Goal: Task Accomplishment & Management: Use online tool/utility

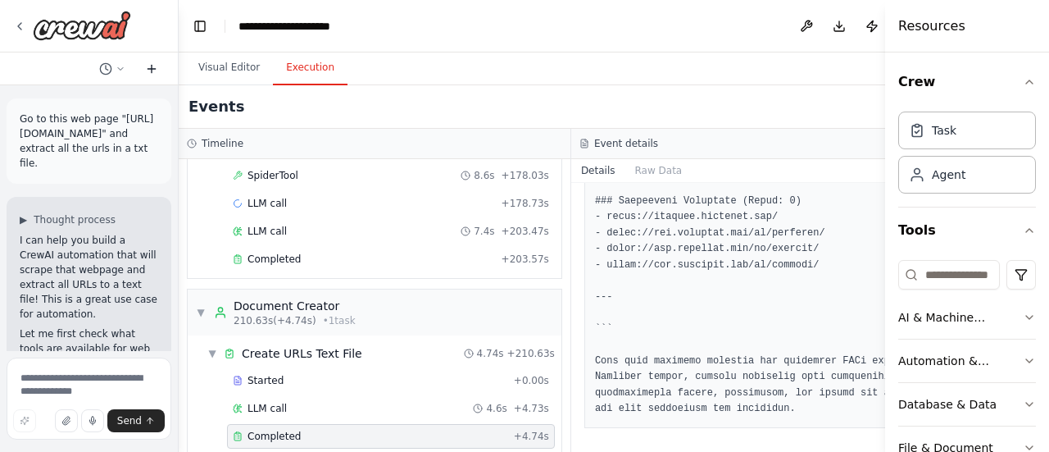
click at [151, 63] on icon at bounding box center [151, 68] width 13 height 13
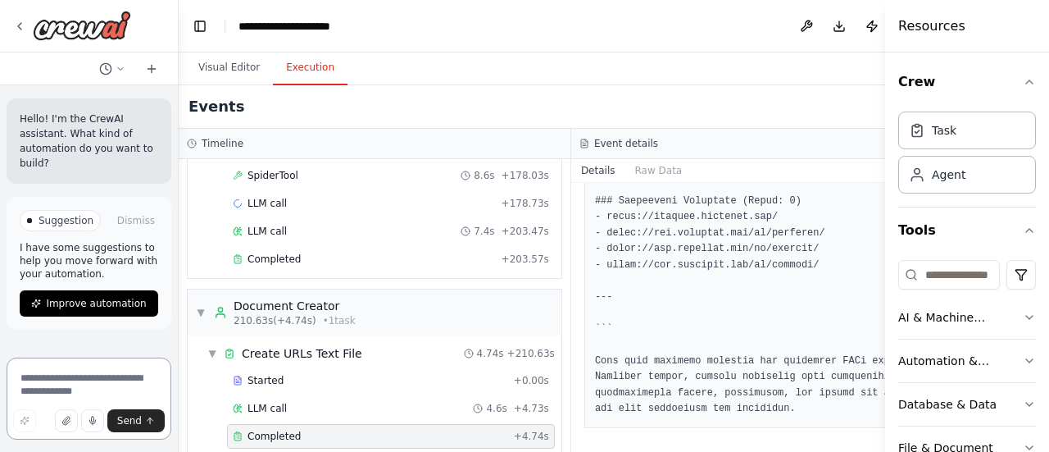
click at [65, 381] on textarea at bounding box center [89, 398] width 165 height 82
paste textarea "**********"
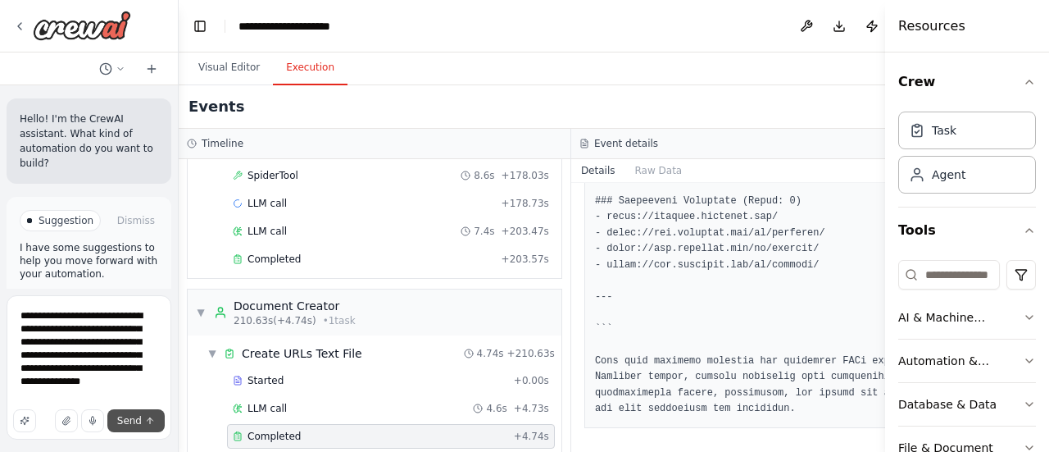
click at [133, 423] on span "Send" at bounding box center [129, 420] width 25 height 13
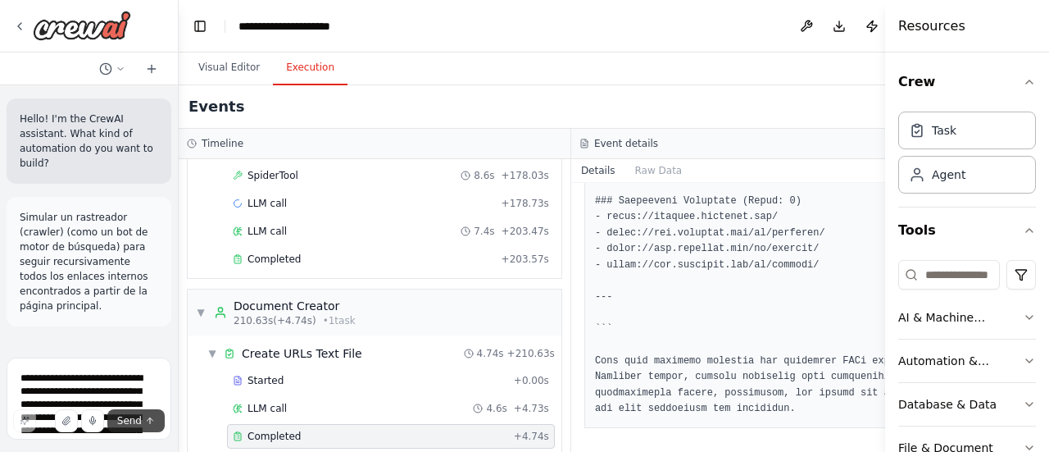
click at [133, 423] on span "Send" at bounding box center [129, 420] width 25 height 13
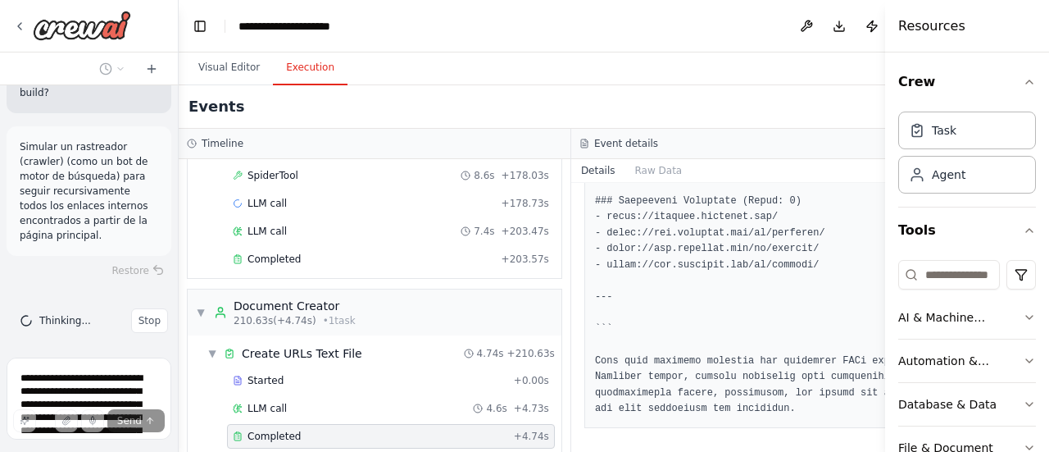
scroll to position [76, 0]
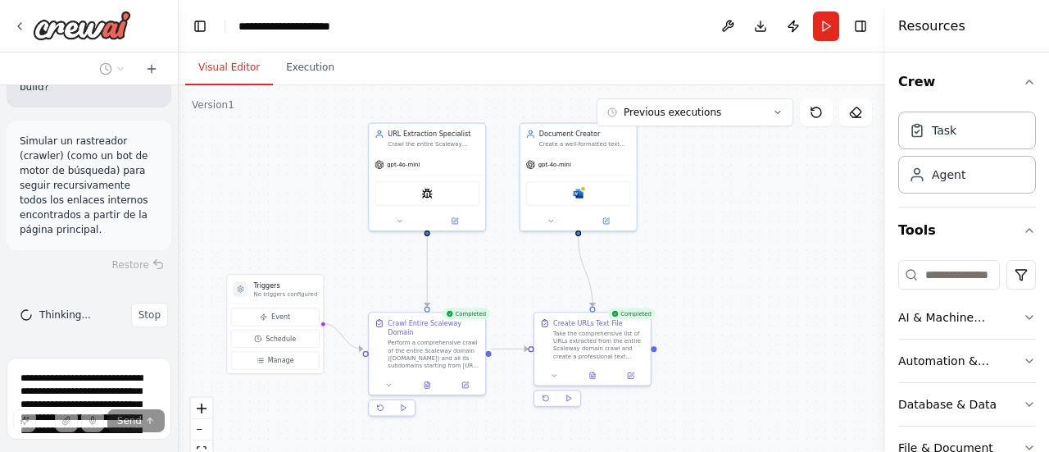
click at [221, 66] on button "Visual Editor" at bounding box center [229, 68] width 88 height 34
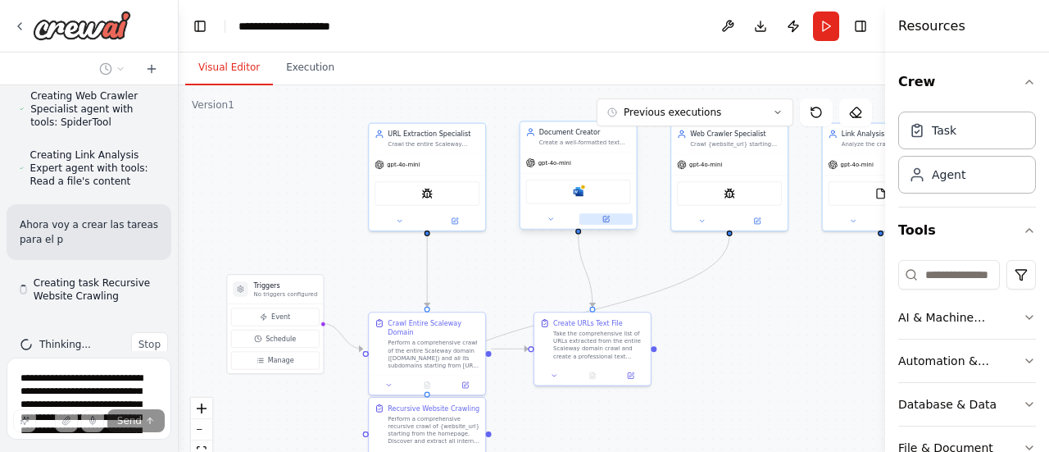
scroll to position [1158, 0]
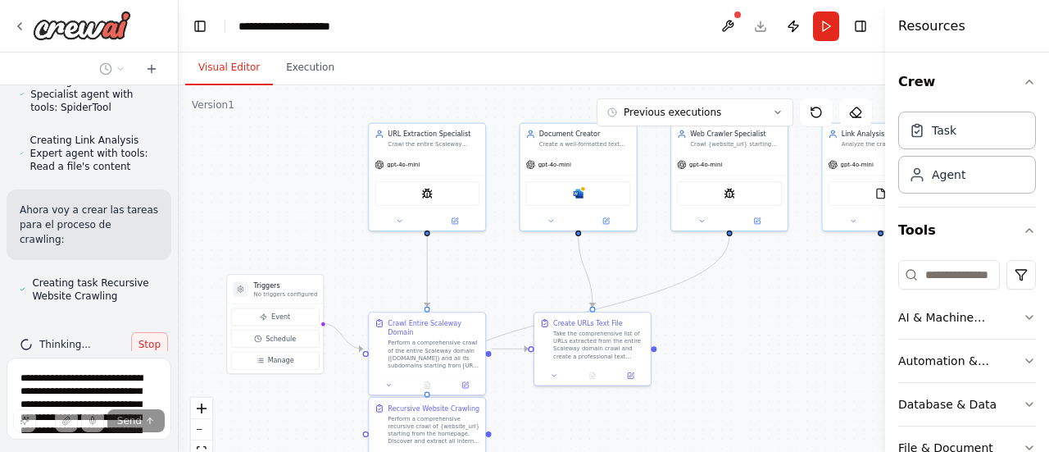
click at [137, 332] on button "Stop" at bounding box center [149, 344] width 37 height 25
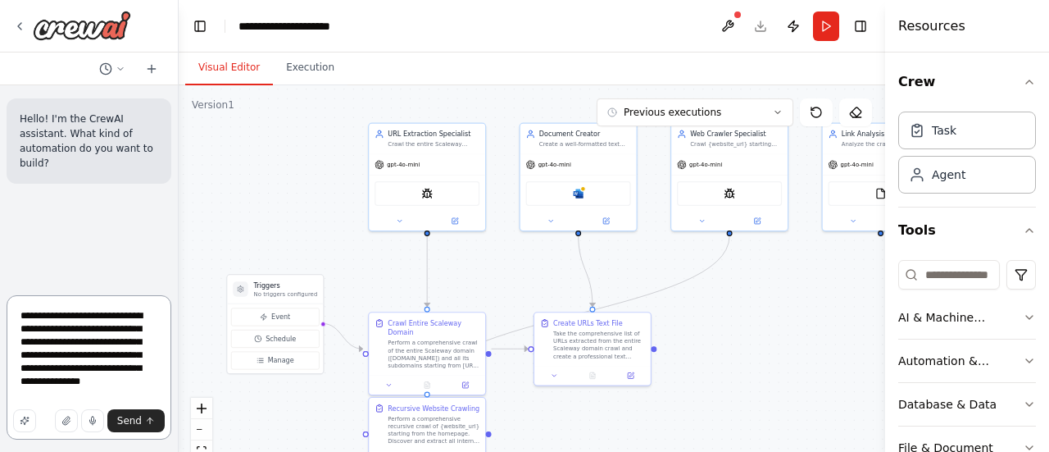
scroll to position [0, 0]
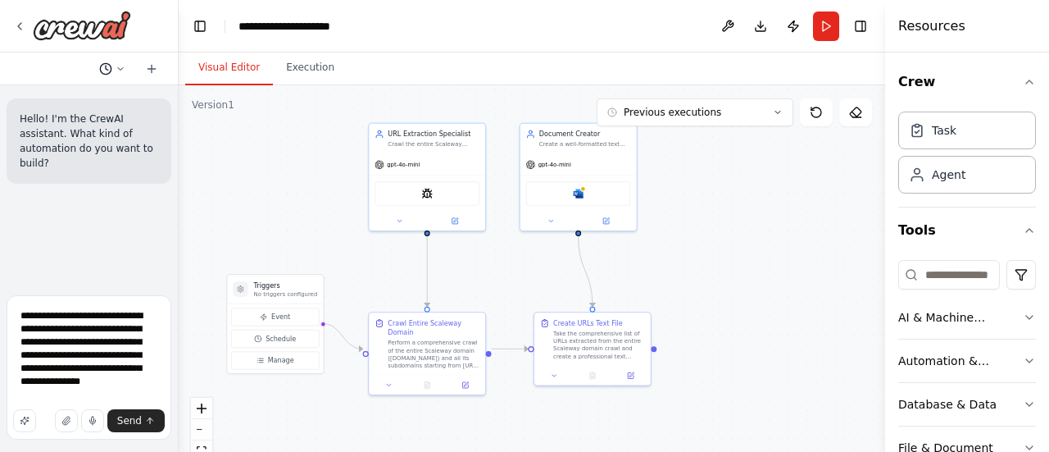
click at [117, 66] on icon at bounding box center [121, 69] width 10 height 10
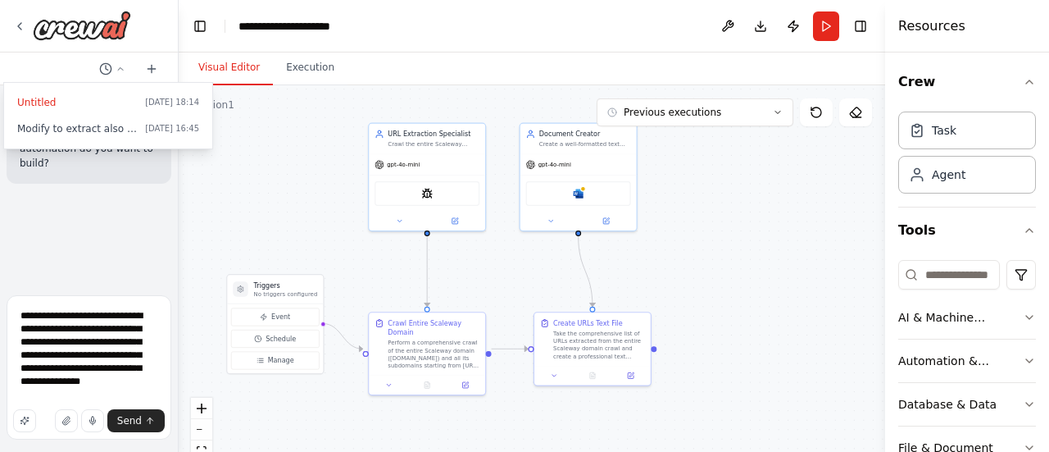
click at [89, 198] on div at bounding box center [89, 226] width 179 height 452
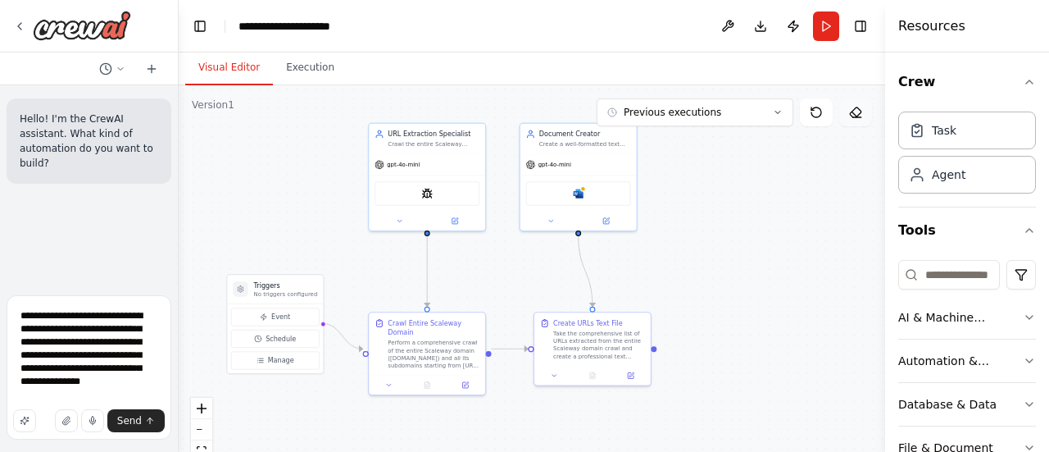
click at [852, 121] on button at bounding box center [855, 112] width 33 height 28
click at [857, 111] on icon at bounding box center [855, 112] width 13 height 13
click at [441, 206] on div "SpiderTool" at bounding box center [427, 191] width 116 height 36
click at [861, 116] on icon at bounding box center [855, 112] width 13 height 13
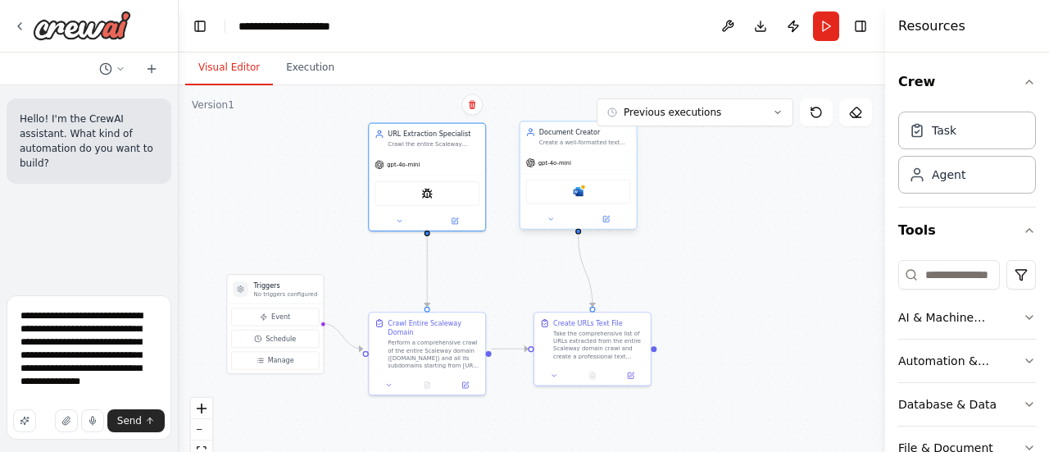
click at [593, 177] on div "Microsoft word" at bounding box center [578, 191] width 116 height 36
click at [856, 111] on icon at bounding box center [855, 112] width 13 height 13
click at [608, 222] on button at bounding box center [605, 218] width 53 height 11
click at [608, 221] on icon at bounding box center [606, 219] width 6 height 6
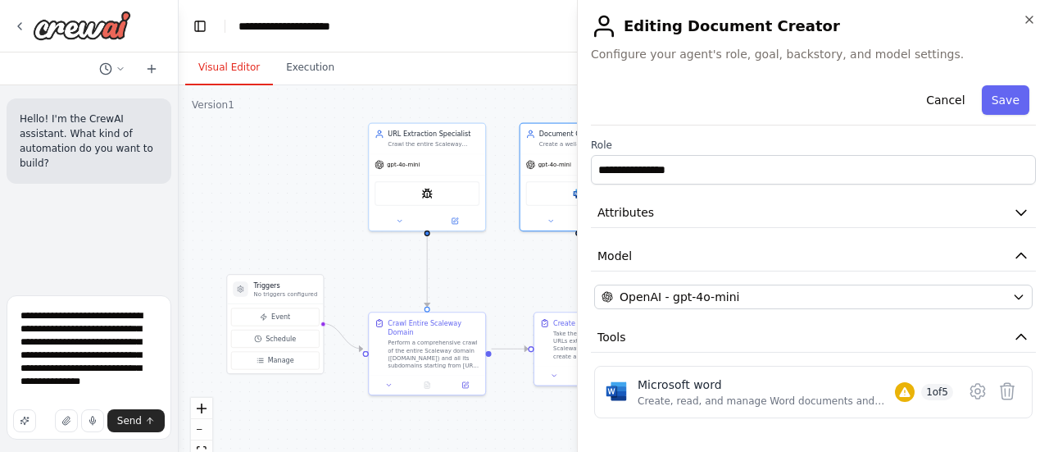
click at [477, 216] on button at bounding box center [454, 221] width 53 height 11
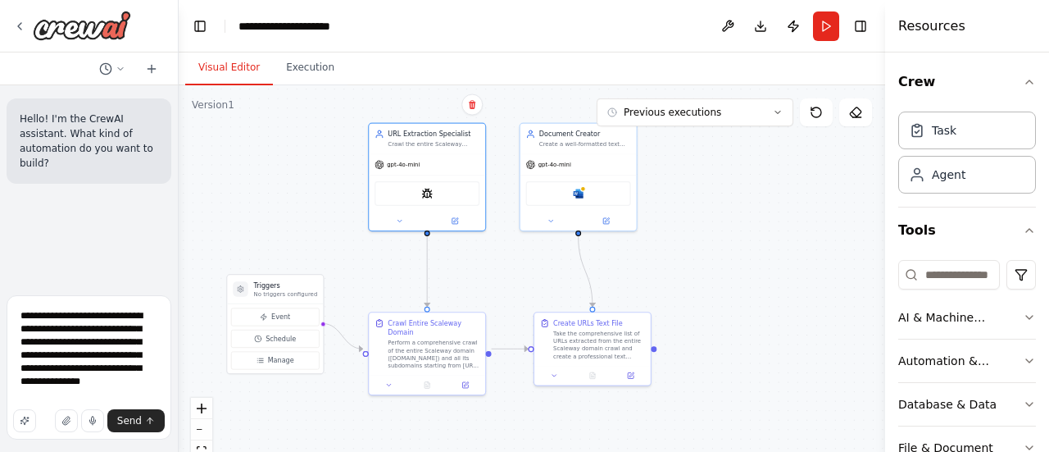
drag, startPoint x: 438, startPoint y: 194, endPoint x: 349, endPoint y: 182, distance: 89.4
click at [349, 182] on div ".deletable-edge-delete-btn { width: 20px; height: 20px; border: 0px solid #ffff…" at bounding box center [532, 290] width 707 height 410
click at [969, 130] on div "Task" at bounding box center [967, 130] width 138 height 38
click at [959, 171] on div "Agent" at bounding box center [949, 174] width 34 height 16
click at [116, 66] on icon at bounding box center [121, 69] width 10 height 10
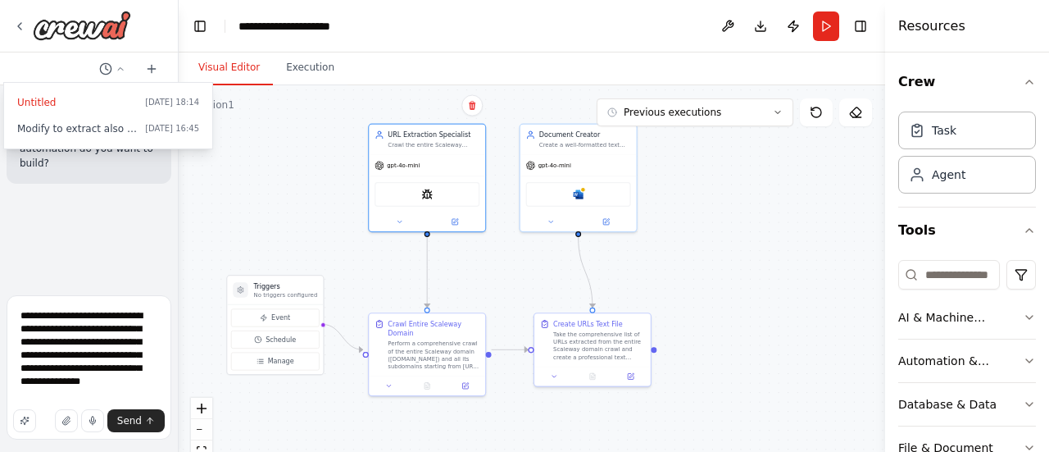
drag, startPoint x: 54, startPoint y: 99, endPoint x: 25, endPoint y: 208, distance: 112.7
click at [25, 208] on div at bounding box center [89, 226] width 179 height 452
click at [25, 208] on div "Hello! I'm the CrewAI assistant. What kind of automation do you want to build?" at bounding box center [89, 186] width 178 height 203
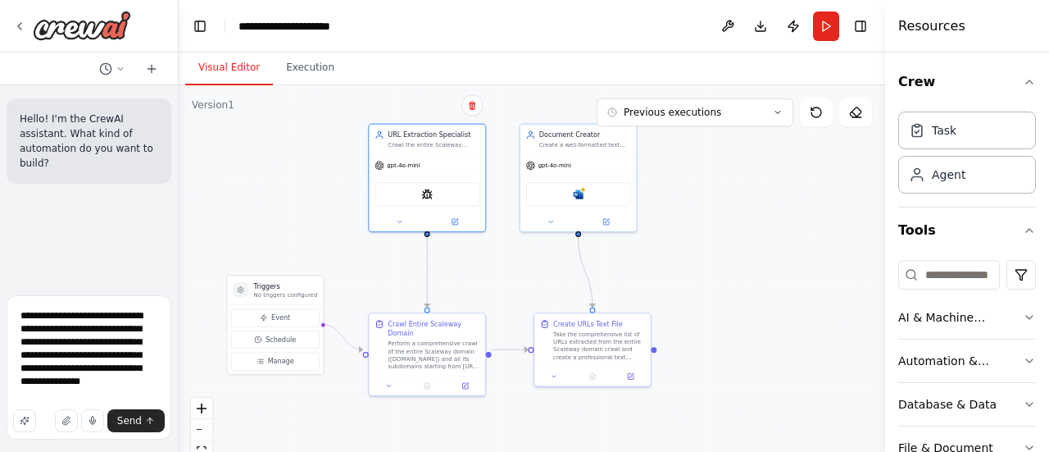
click at [113, 204] on div "Hello! I'm the CrewAI assistant. What kind of automation do you want to build?" at bounding box center [89, 186] width 178 height 203
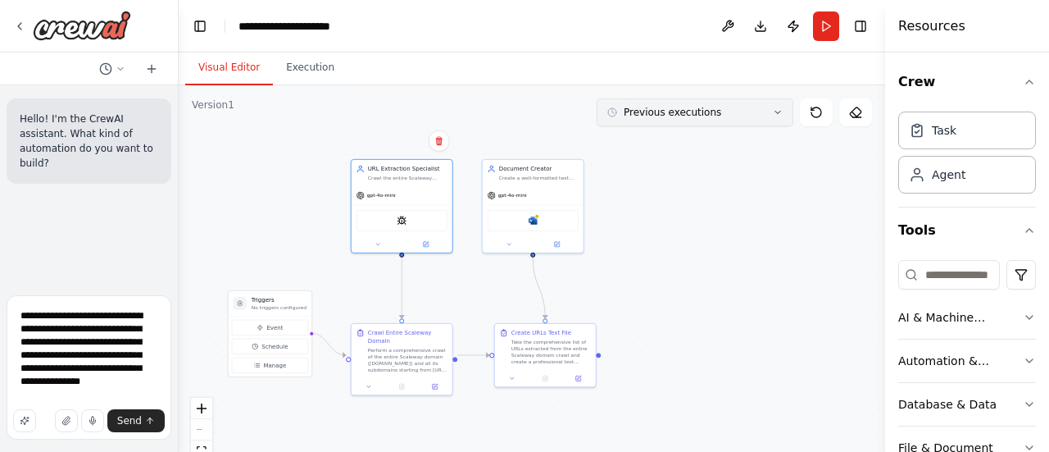
click at [777, 109] on icon at bounding box center [778, 112] width 10 height 10
click at [856, 109] on icon at bounding box center [855, 112] width 13 height 13
click at [856, 104] on button at bounding box center [855, 112] width 33 height 28
drag, startPoint x: 856, startPoint y: 104, endPoint x: 547, endPoint y: 210, distance: 327.4
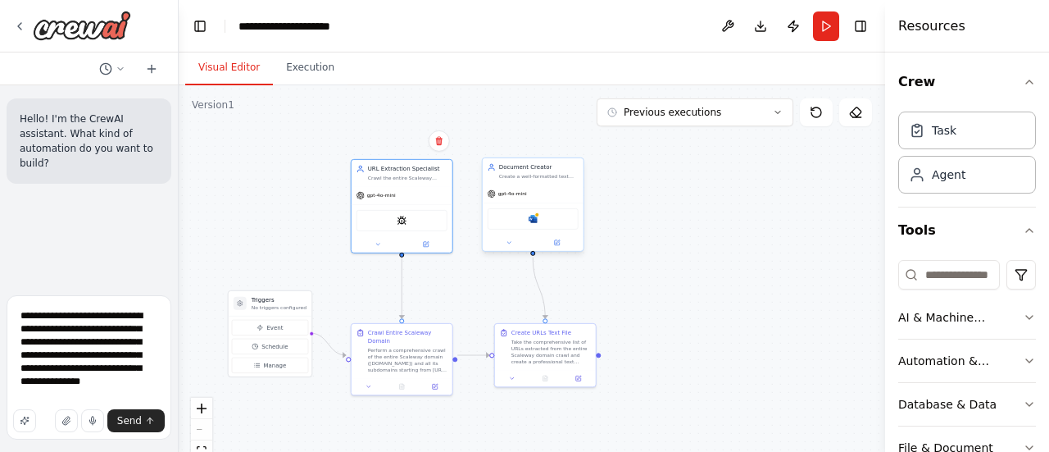
click at [547, 210] on div "Version 1 Previous executions Show Tools Hide Agents .deletable-edge-delete-btn…" at bounding box center [532, 290] width 707 height 410
click at [547, 210] on div "Microsoft word" at bounding box center [533, 218] width 91 height 21
click at [573, 141] on icon at bounding box center [570, 140] width 7 height 9
click at [536, 143] on button "Confirm" at bounding box center [523, 141] width 58 height 20
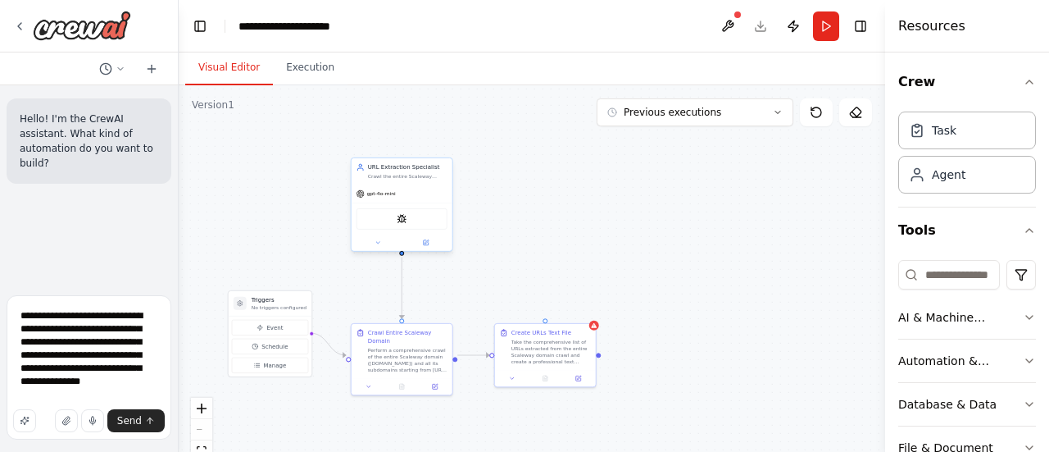
click at [426, 181] on div "URL Extraction Specialist Crawl the entire Scaleway website ([DOMAIN_NAME] doma…" at bounding box center [402, 171] width 101 height 26
click at [438, 142] on icon at bounding box center [439, 140] width 7 height 9
click at [440, 139] on icon at bounding box center [439, 140] width 7 height 9
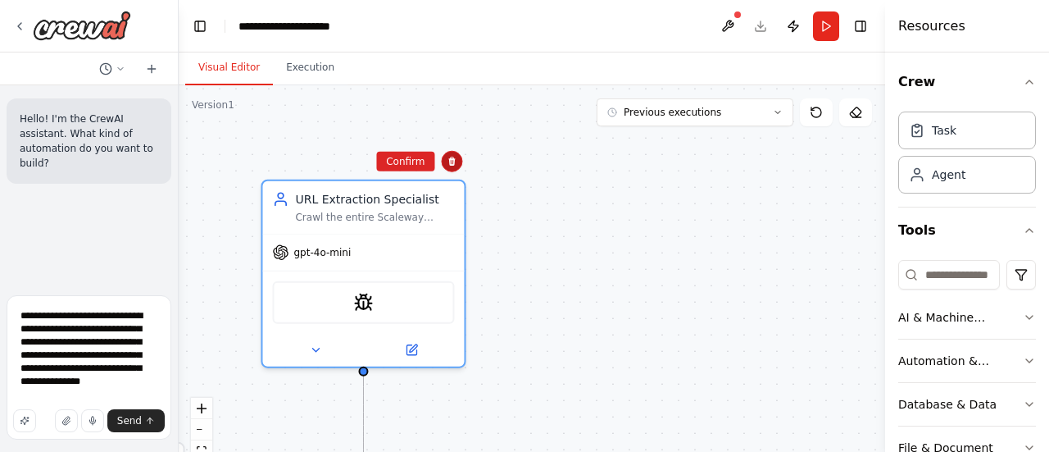
click at [452, 161] on icon at bounding box center [451, 161] width 7 height 9
click at [459, 163] on button at bounding box center [451, 161] width 21 height 21
click at [458, 163] on button at bounding box center [451, 161] width 21 height 21
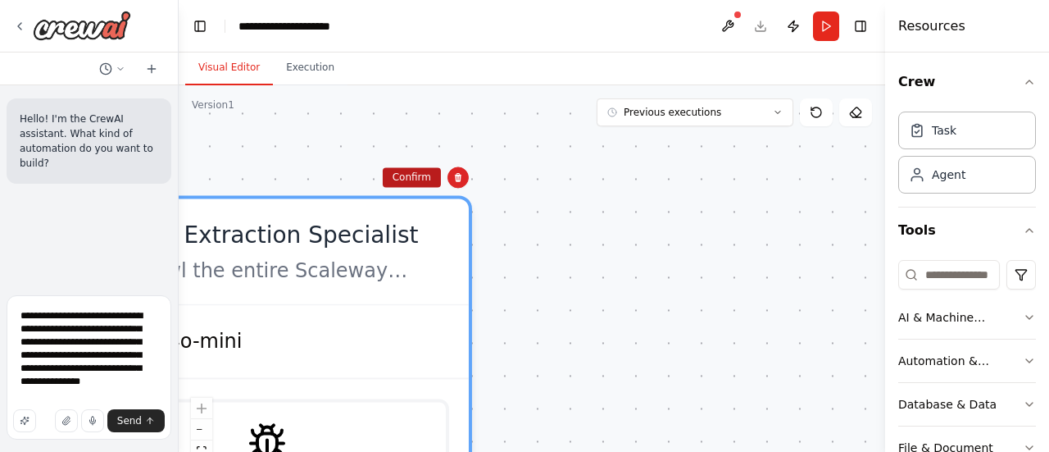
click at [419, 173] on button "Confirm" at bounding box center [412, 177] width 58 height 20
click at [419, 173] on div ".deletable-edge-delete-btn { width: 20px; height: 20px; border: 0px solid #ffff…" at bounding box center [532, 290] width 707 height 410
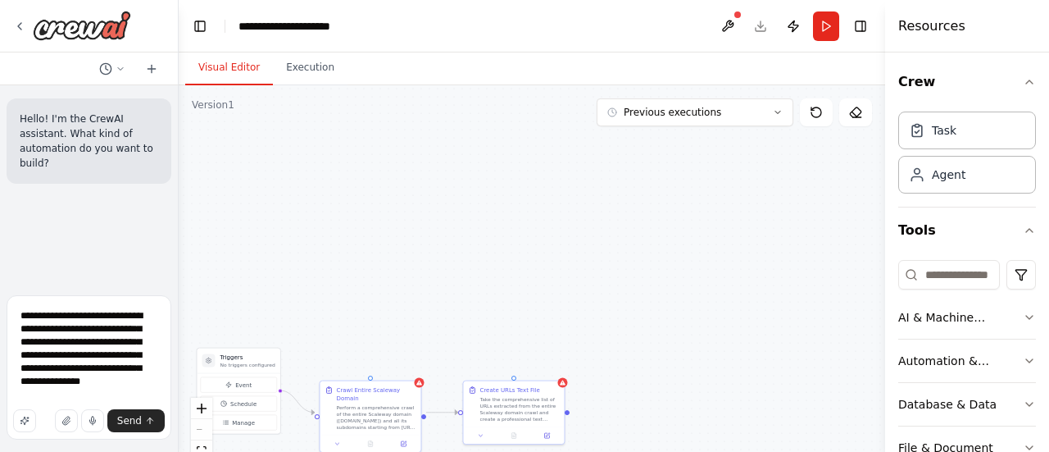
drag, startPoint x: 452, startPoint y: 371, endPoint x: 457, endPoint y: 359, distance: 13.6
click at [452, 370] on div ".deletable-edge-delete-btn { width: 20px; height: 20px; border: 0px solid #ffff…" at bounding box center [532, 290] width 707 height 410
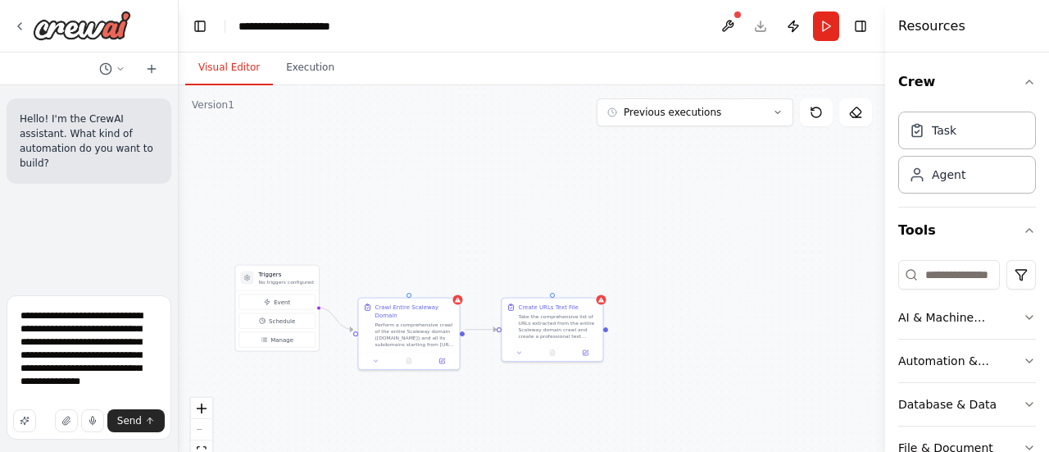
drag, startPoint x: 482, startPoint y: 302, endPoint x: 507, endPoint y: 254, distance: 54.2
click at [507, 254] on div ".deletable-edge-delete-btn { width: 20px; height: 20px; border: 0px solid #ffff…" at bounding box center [532, 290] width 707 height 410
click at [457, 298] on icon at bounding box center [458, 298] width 6 height 5
click at [444, 278] on icon at bounding box center [446, 280] width 7 height 9
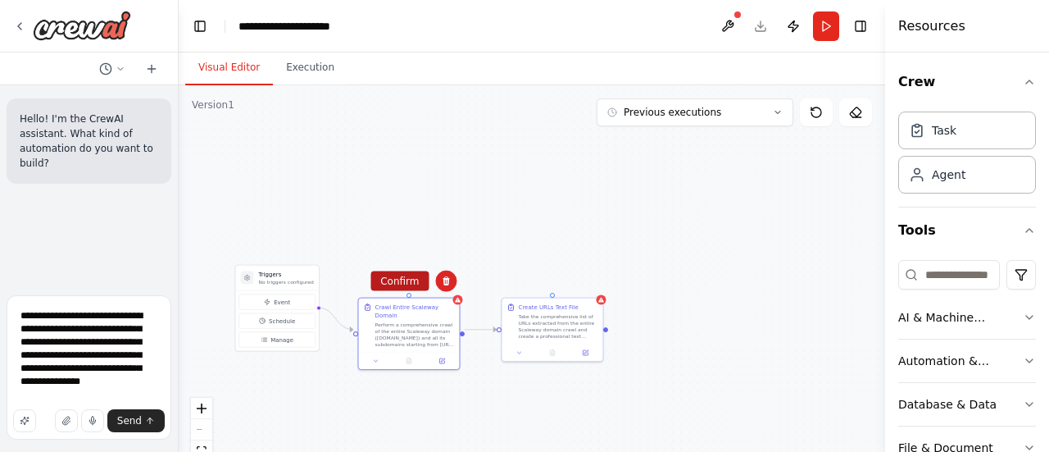
click at [398, 279] on button "Confirm" at bounding box center [399, 281] width 58 height 20
click at [398, 279] on div ".deletable-edge-delete-btn { width: 20px; height: 20px; border: 0px solid #ffff…" at bounding box center [532, 290] width 707 height 410
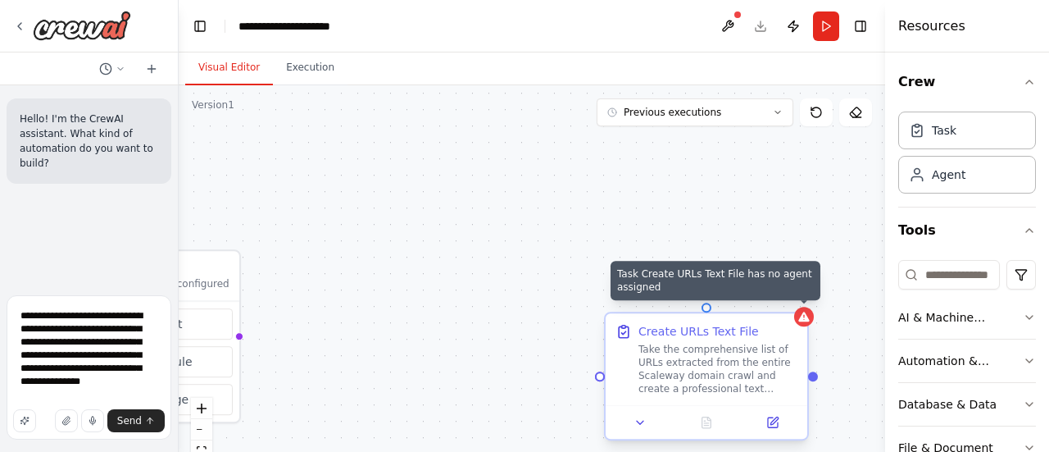
click at [808, 321] on icon at bounding box center [803, 316] width 11 height 10
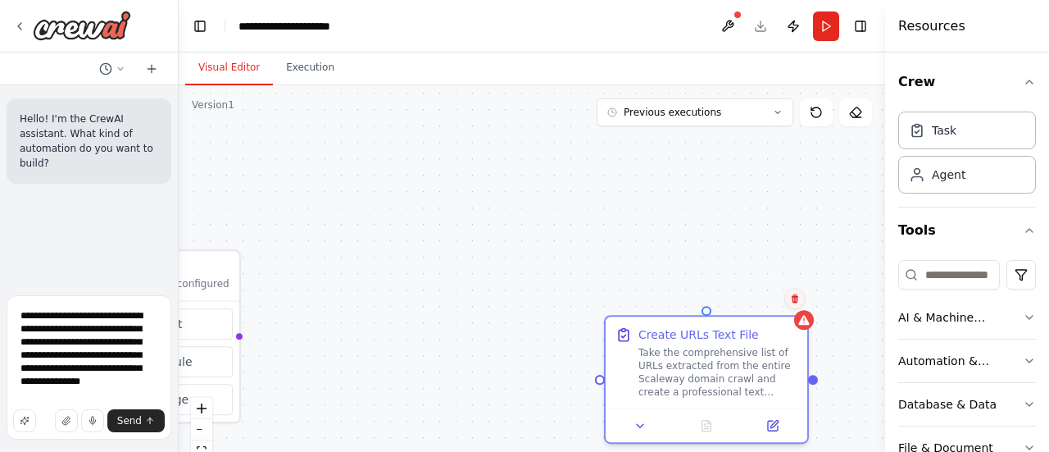
click at [797, 298] on icon at bounding box center [795, 298] width 10 height 10
click at [754, 296] on button "Confirm" at bounding box center [749, 299] width 58 height 20
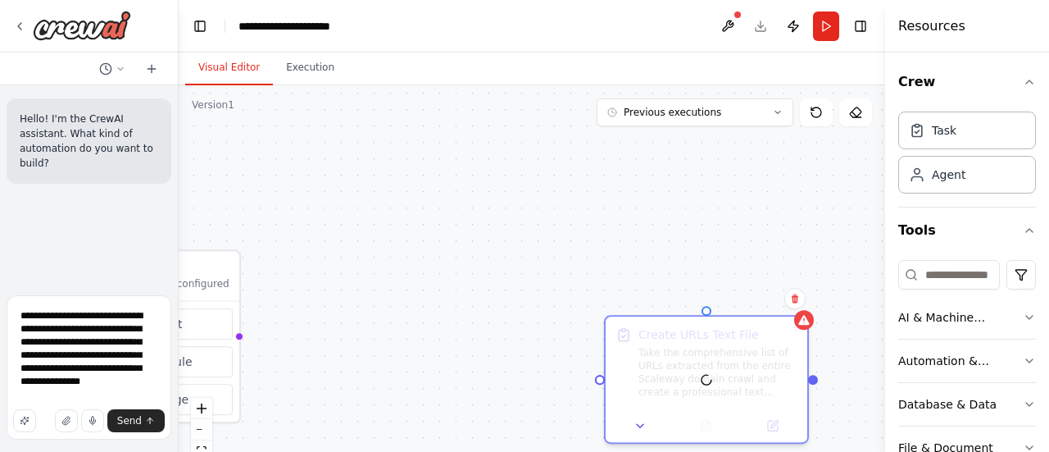
click at [754, 296] on div "Triggers No triggers configured Event Schedule Manage Create URLs Text File Tak…" at bounding box center [532, 290] width 707 height 410
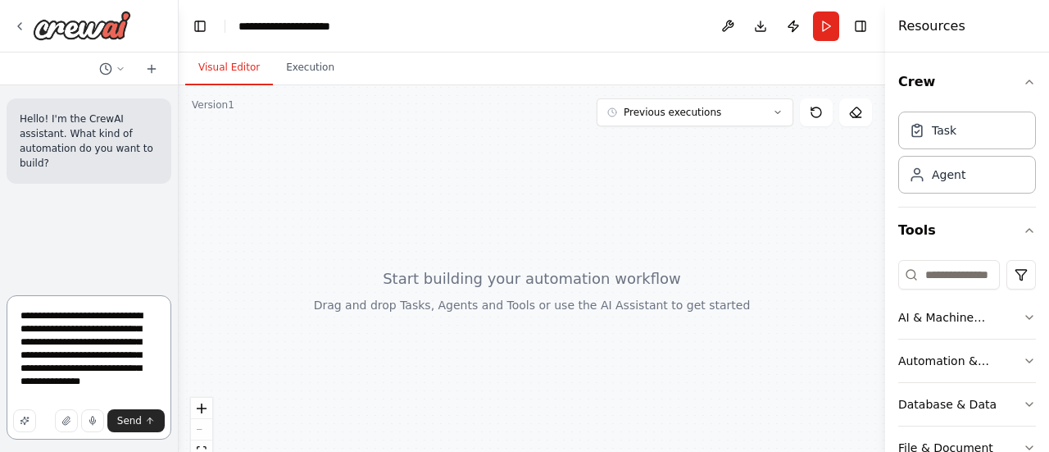
click at [87, 330] on textarea "**********" at bounding box center [89, 367] width 165 height 144
click at [97, 398] on textarea "**********" at bounding box center [89, 367] width 165 height 144
click at [129, 422] on span "Send" at bounding box center [129, 420] width 25 height 13
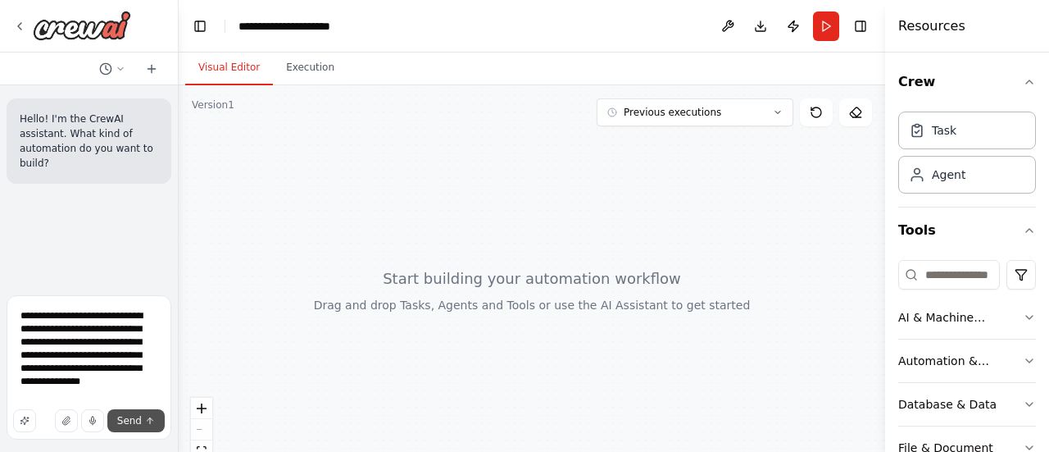
click at [129, 422] on span "Send" at bounding box center [129, 420] width 25 height 13
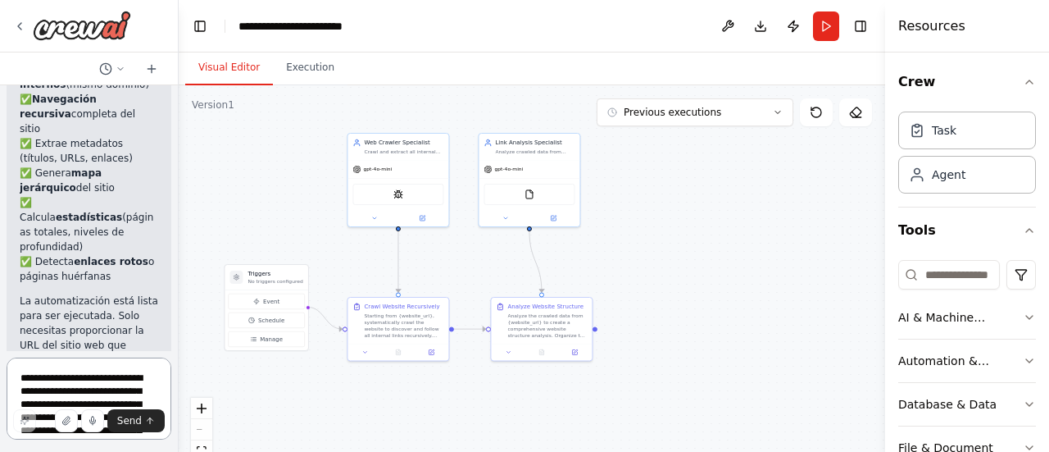
scroll to position [2265, 0]
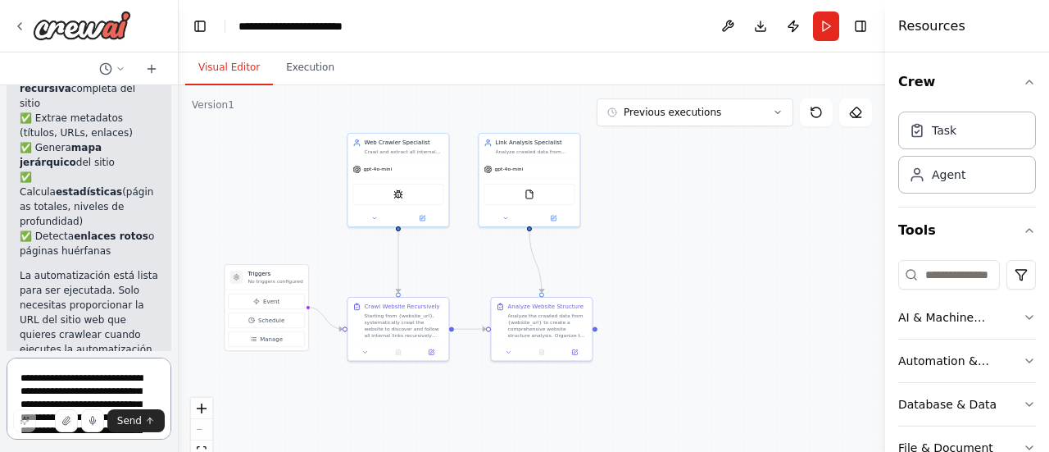
paste textarea
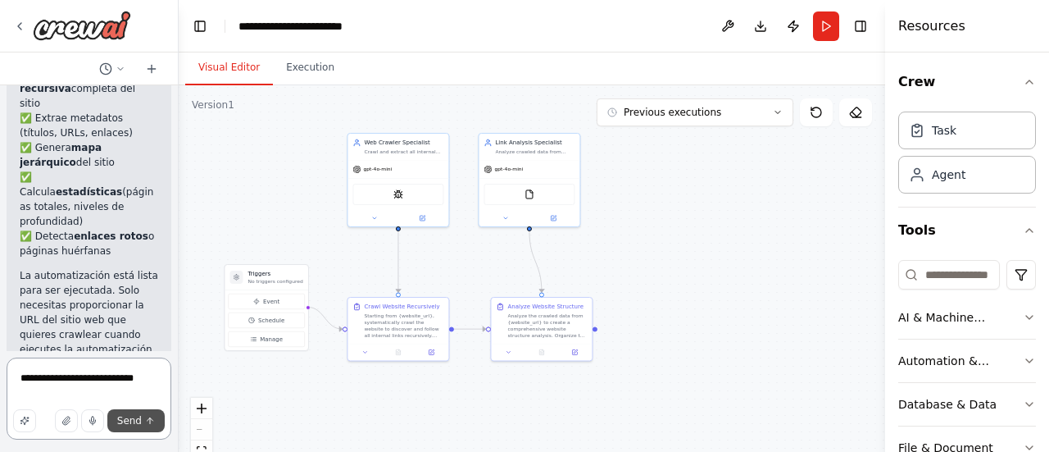
type textarea "**********"
click at [134, 420] on span "Send" at bounding box center [129, 420] width 25 height 13
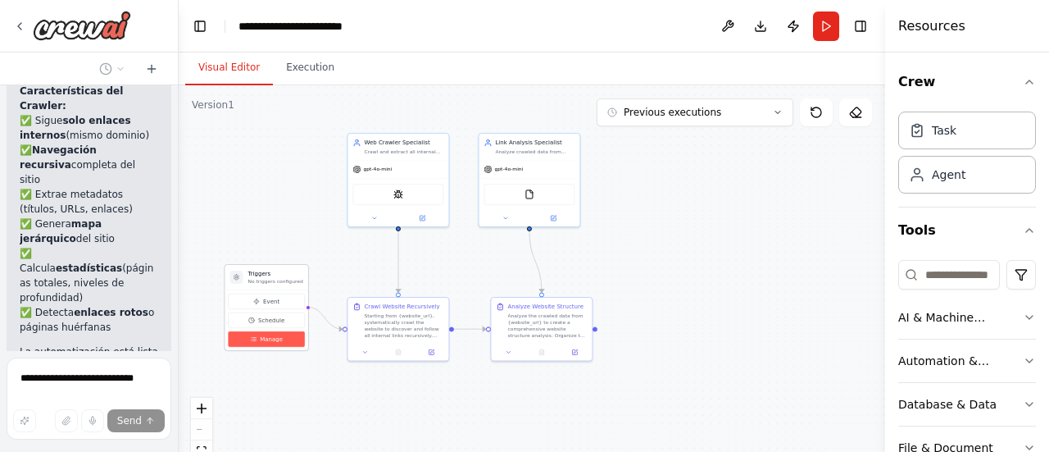
scroll to position [2278, 0]
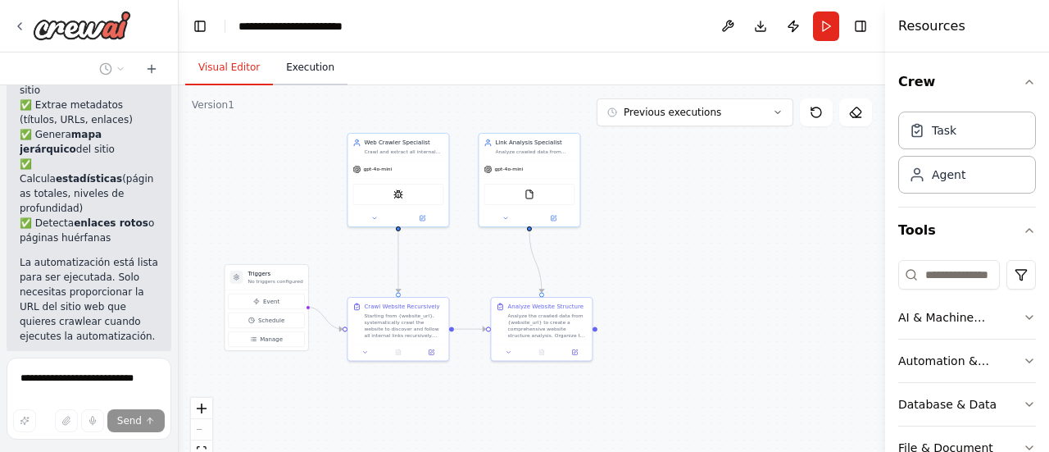
click at [305, 68] on button "Execution" at bounding box center [310, 68] width 75 height 34
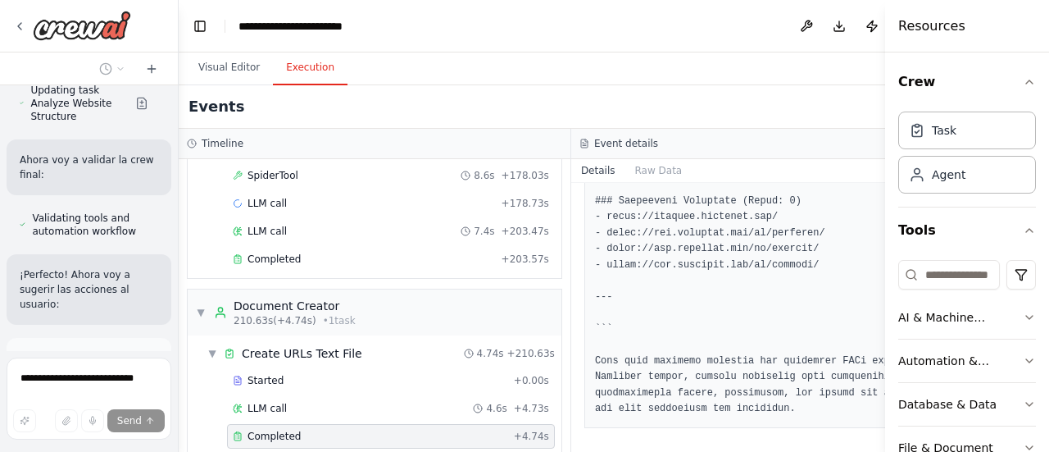
scroll to position [4870, 0]
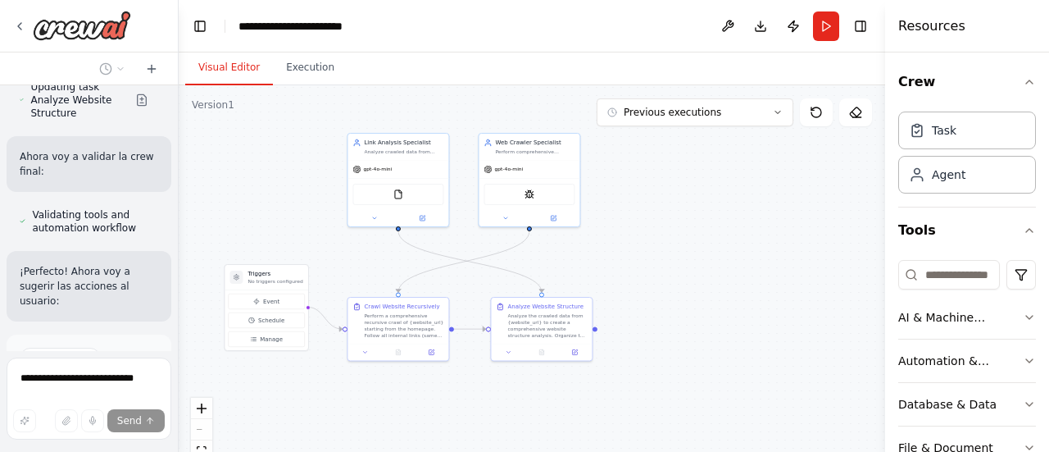
click at [220, 65] on button "Visual Editor" at bounding box center [229, 68] width 88 height 34
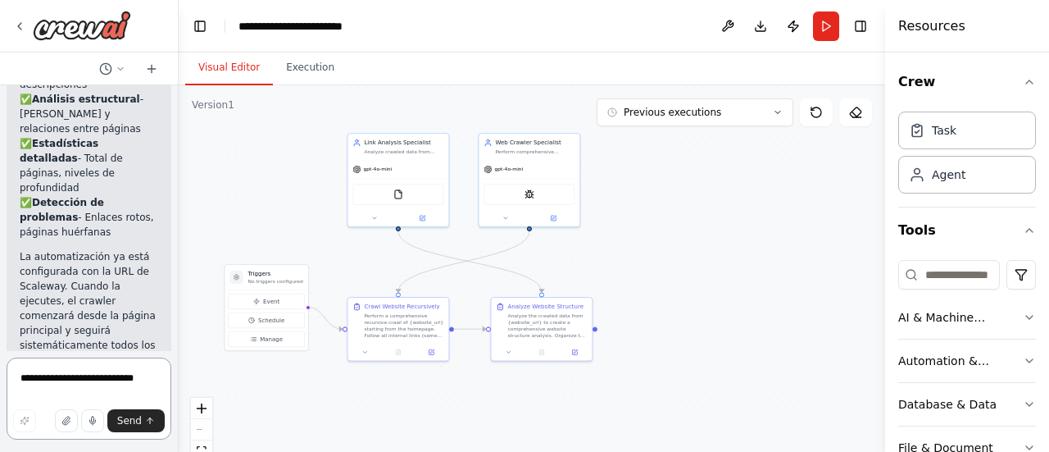
scroll to position [5754, 0]
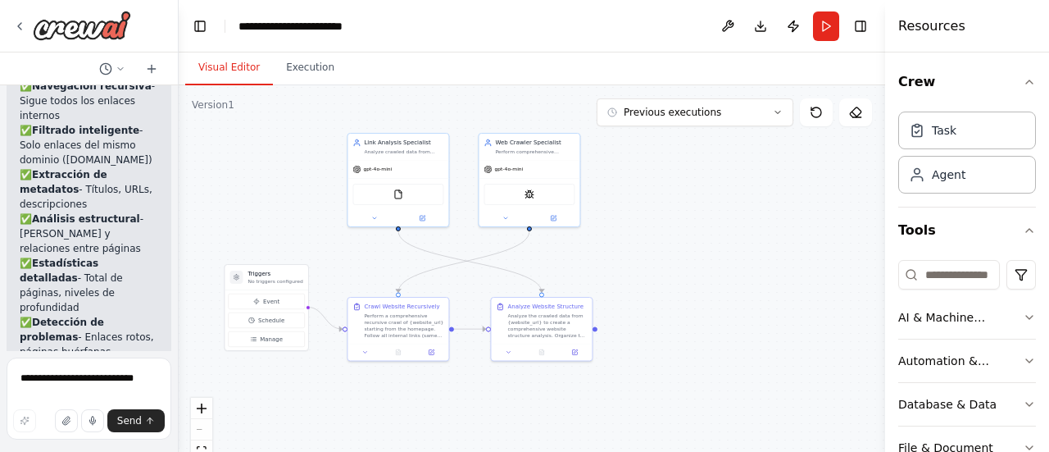
click at [103, 369] on p "La automatización ya está configurada con la URL de Scaleway. Cuando la ejecute…" at bounding box center [89, 443] width 139 height 148
click at [305, 81] on button "Execution" at bounding box center [310, 68] width 75 height 34
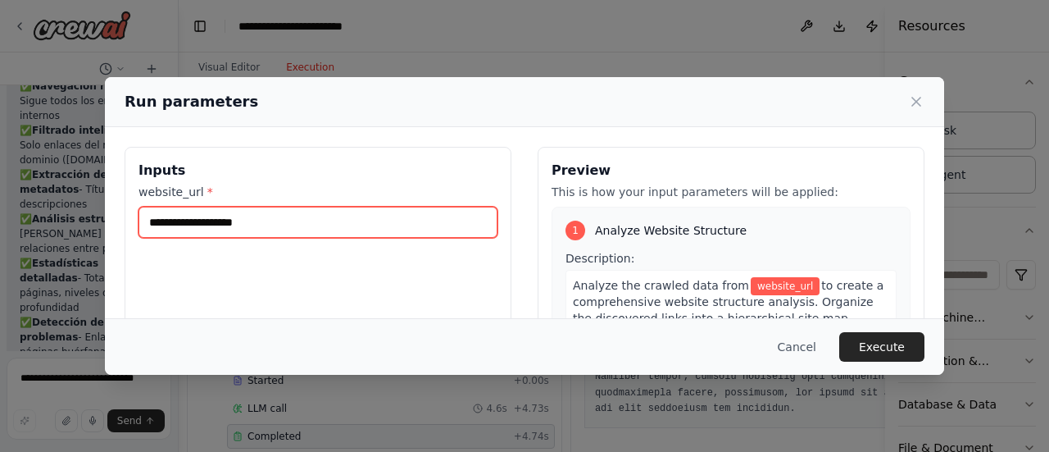
click at [161, 221] on input "website_url *" at bounding box center [318, 222] width 359 height 31
paste input "**********"
type input "**********"
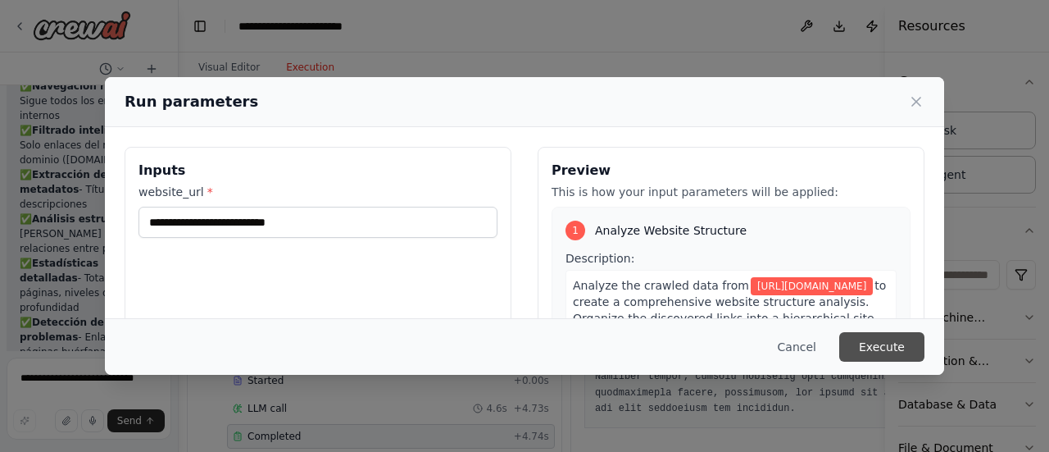
click at [898, 348] on button "Execute" at bounding box center [881, 347] width 85 height 30
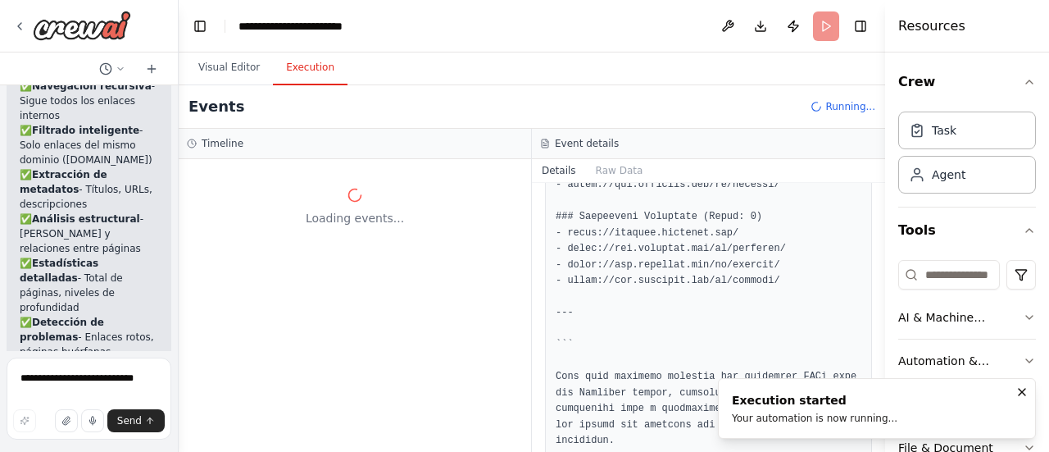
scroll to position [0, 0]
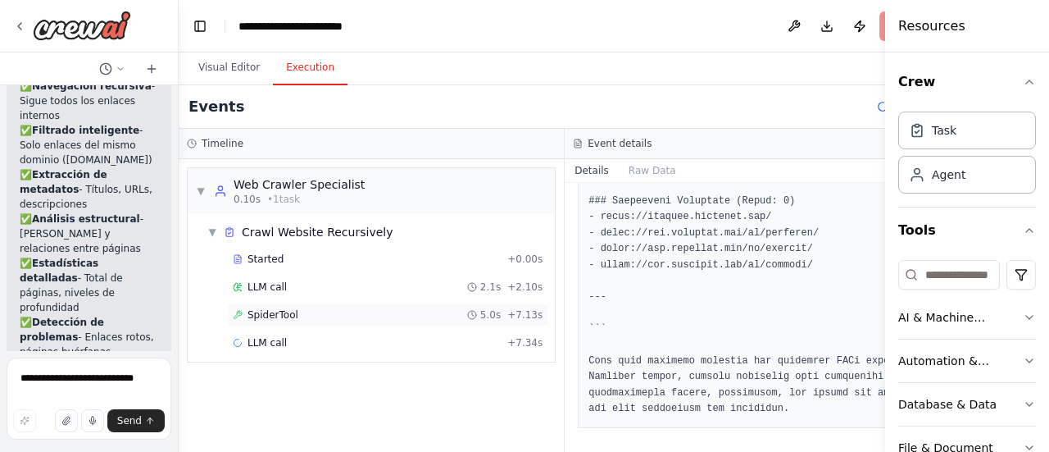
click at [298, 309] on div "SpiderTool 5.0s + 7.13s" at bounding box center [388, 314] width 310 height 13
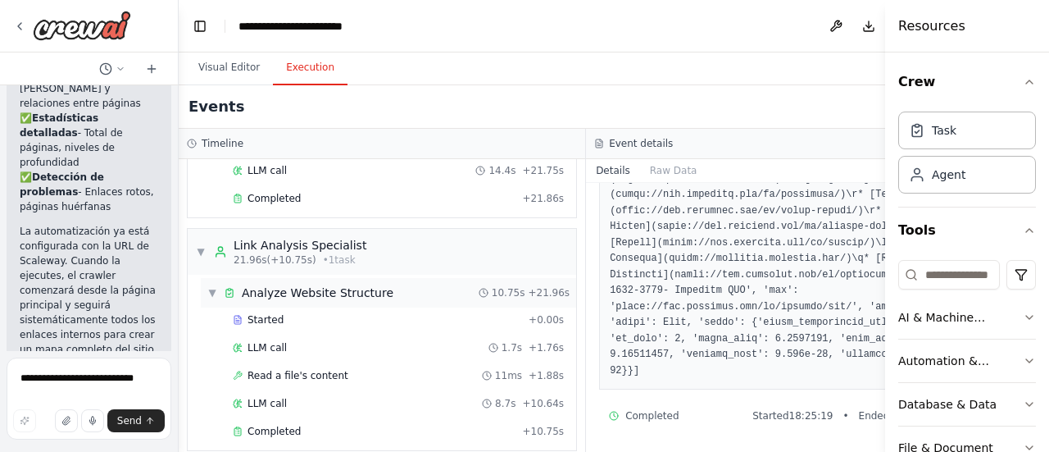
scroll to position [182, 0]
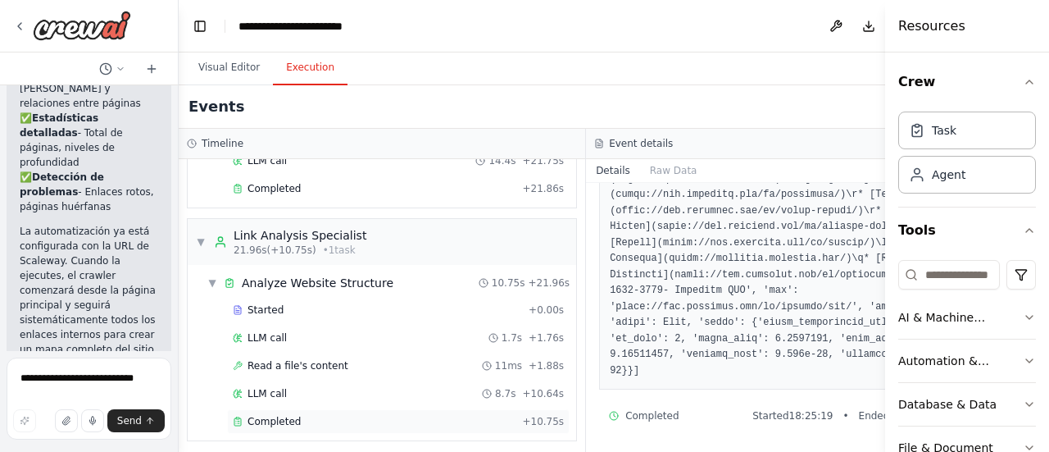
click at [305, 415] on div "Completed" at bounding box center [374, 421] width 283 height 13
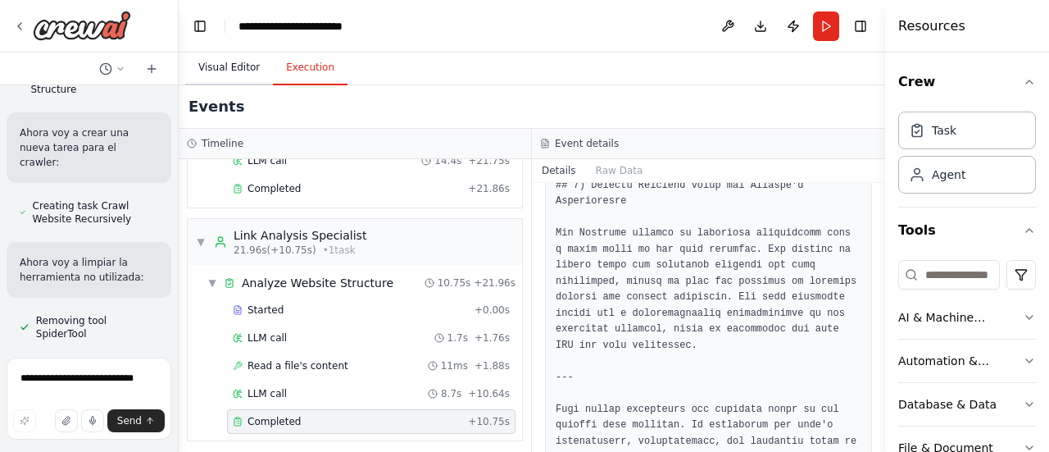
scroll to position [4115, 0]
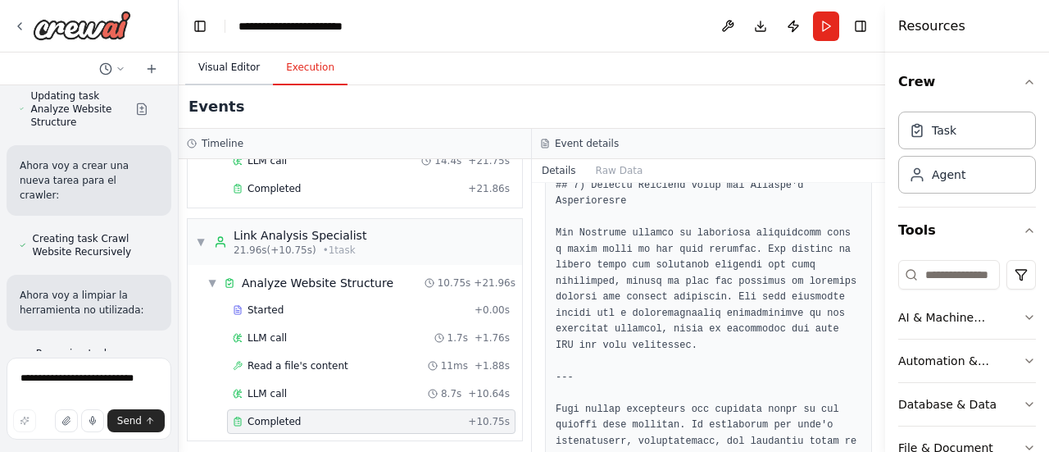
click at [216, 70] on button "Visual Editor" at bounding box center [229, 68] width 88 height 34
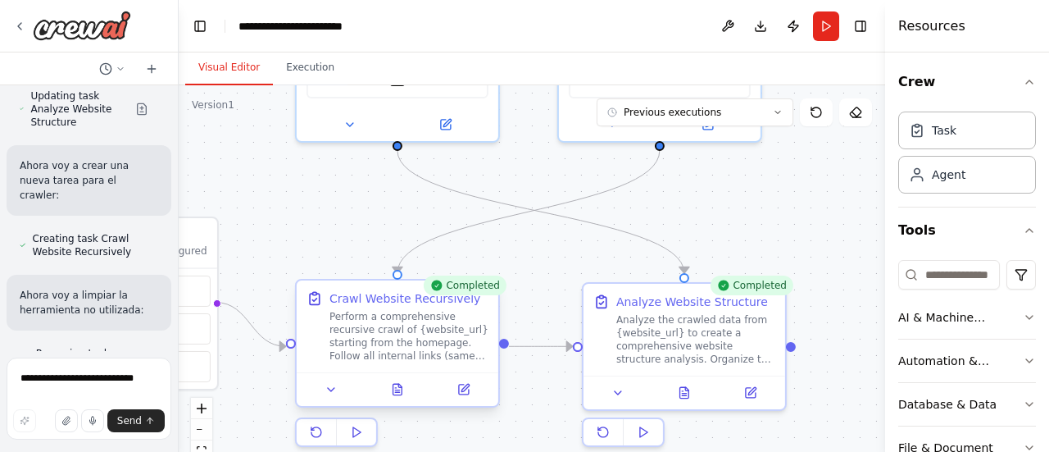
click at [467, 358] on div "Perform a comprehensive recursive crawl of {website_url} starting from the home…" at bounding box center [408, 336] width 159 height 52
click at [466, 389] on icon at bounding box center [464, 389] width 10 height 10
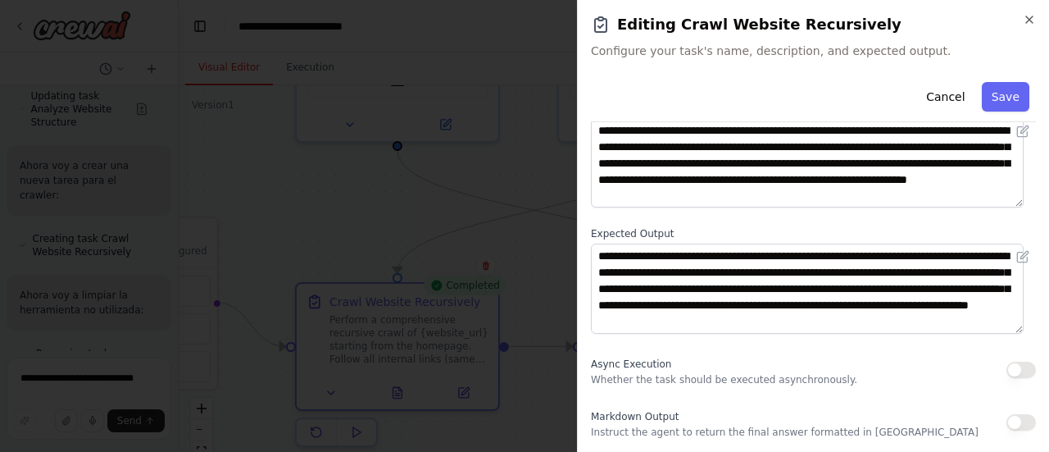
scroll to position [82, 0]
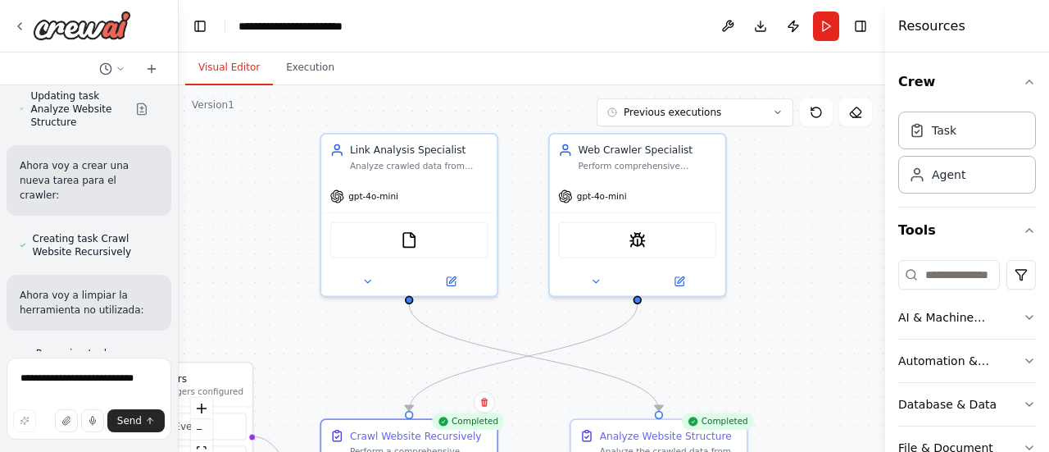
drag, startPoint x: 702, startPoint y: 222, endPoint x: 691, endPoint y: 358, distance: 136.5
click at [691, 358] on div ".deletable-edge-delete-btn { width: 20px; height: 20px; border: 0px solid #ffff…" at bounding box center [532, 290] width 707 height 410
click at [592, 198] on span "gpt-4o-mini" at bounding box center [602, 193] width 50 height 11
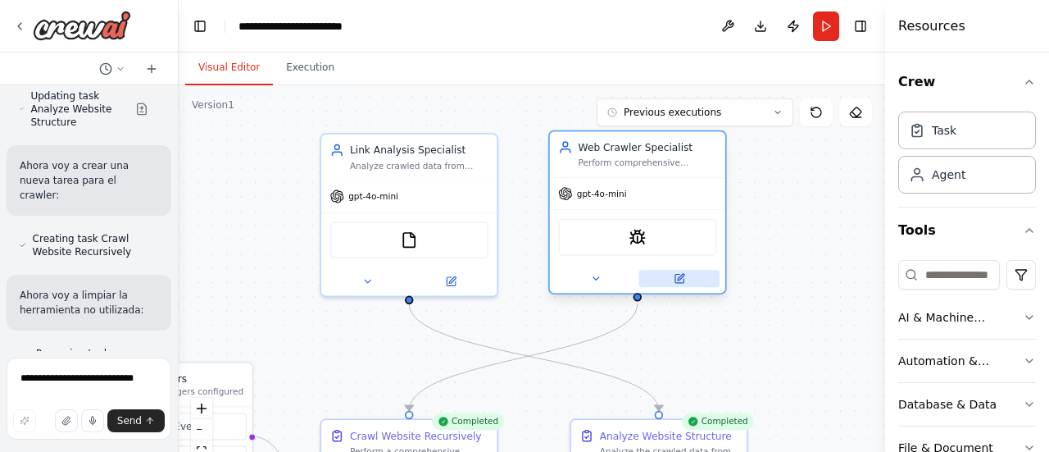
click at [679, 278] on icon at bounding box center [680, 277] width 7 height 7
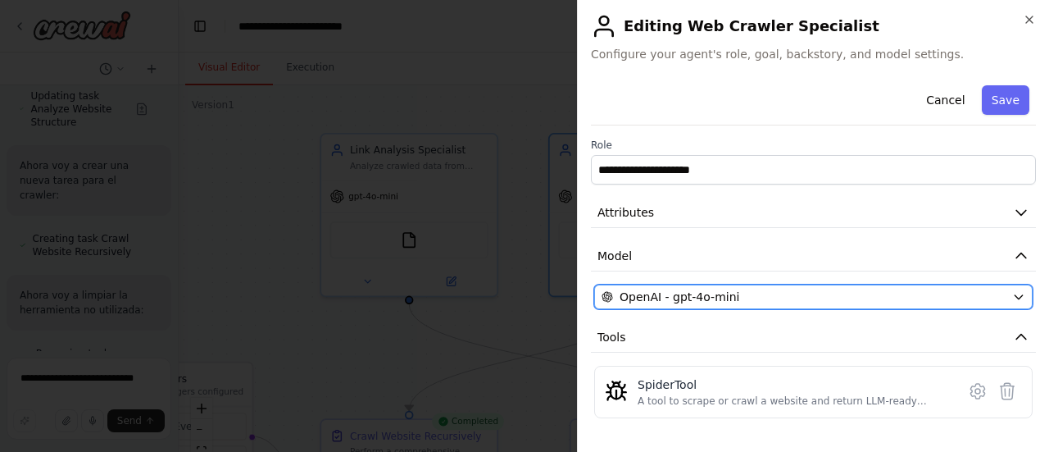
click at [1015, 295] on icon "button" at bounding box center [1018, 297] width 7 height 4
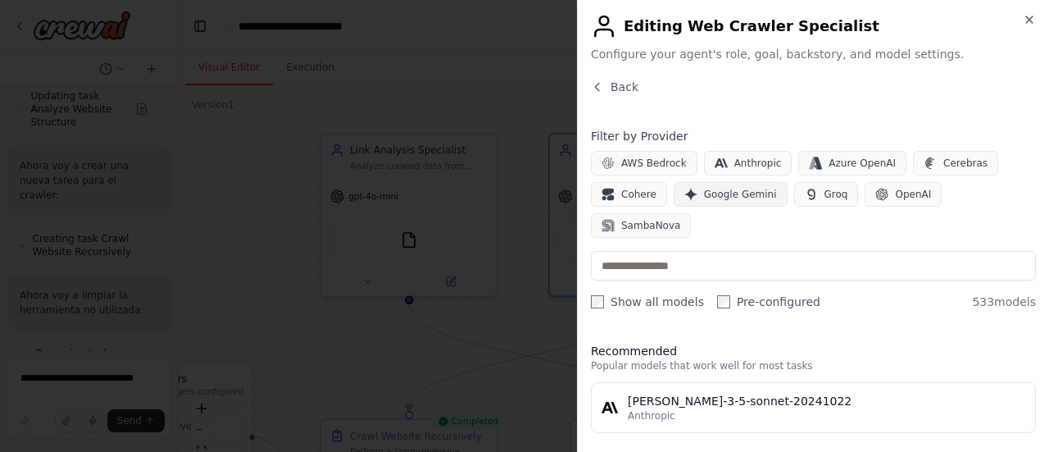
click at [729, 193] on span "Google Gemini" at bounding box center [740, 194] width 73 height 13
click at [731, 192] on span "Google Gemini" at bounding box center [740, 194] width 73 height 13
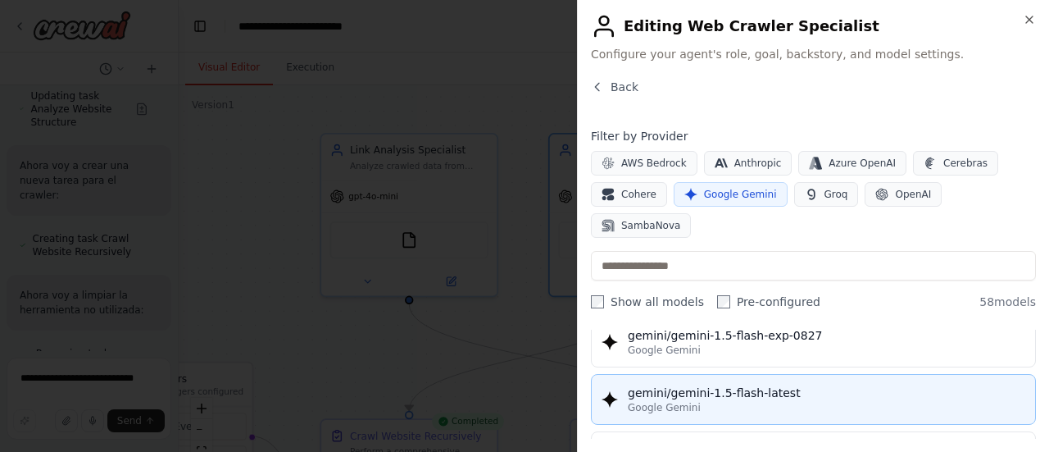
scroll to position [492, 0]
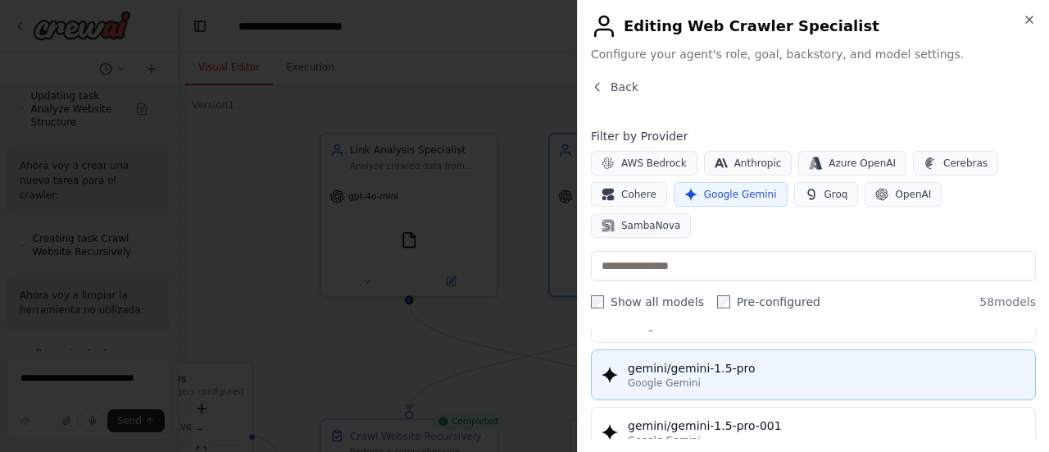
click at [725, 360] on div "gemini/gemini-1.5-pro" at bounding box center [827, 368] width 398 height 16
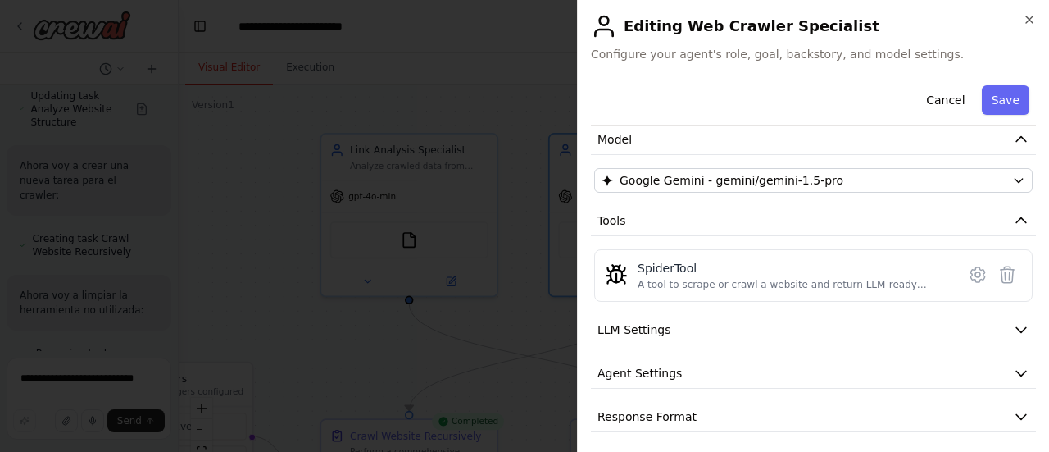
scroll to position [120, 0]
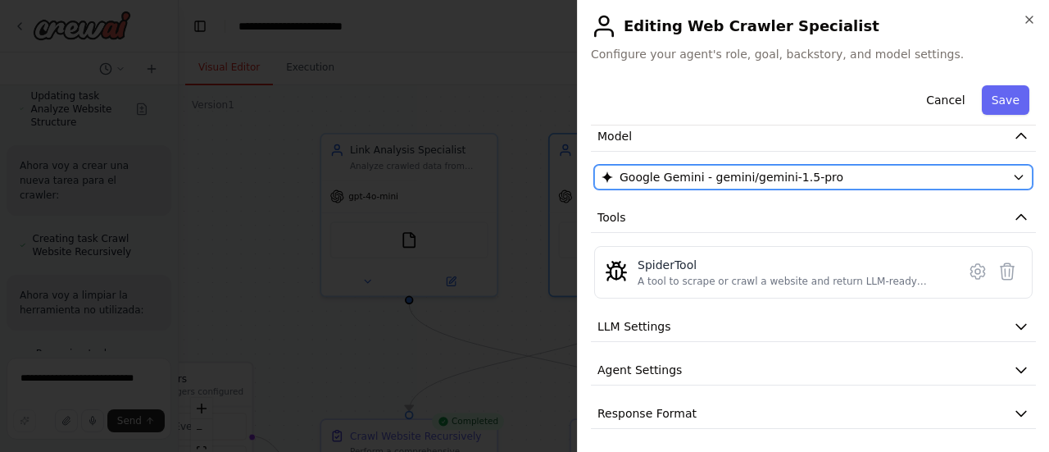
click at [786, 172] on span "Google Gemini - gemini/gemini-1.5-pro" at bounding box center [732, 177] width 224 height 16
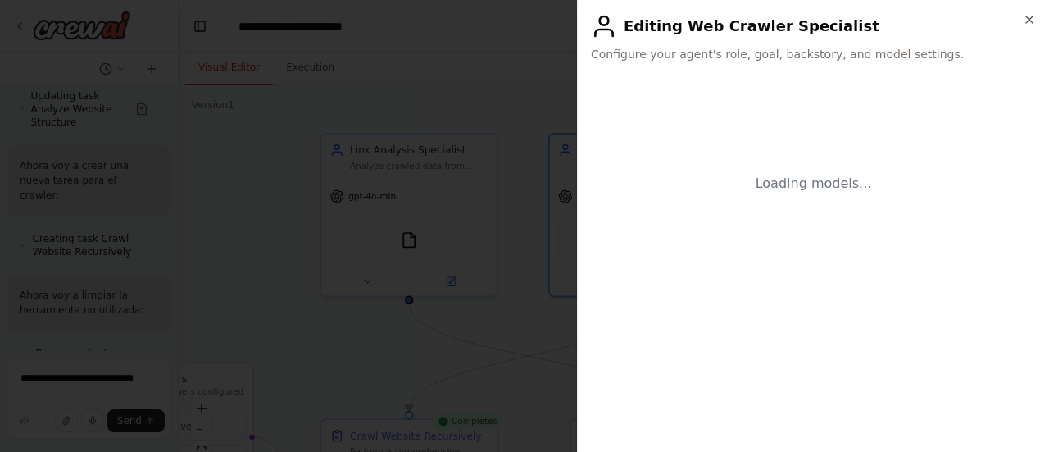
scroll to position [0, 0]
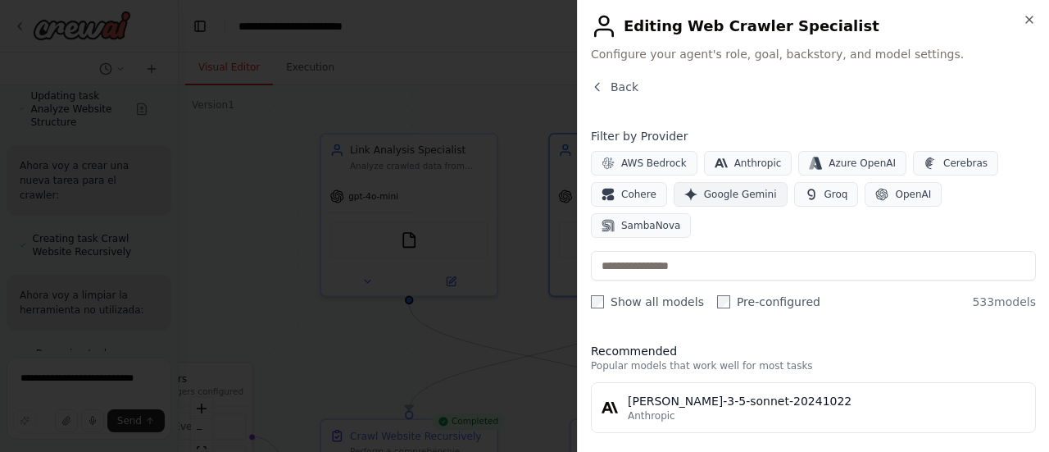
click at [739, 193] on span "Google Gemini" at bounding box center [740, 194] width 73 height 13
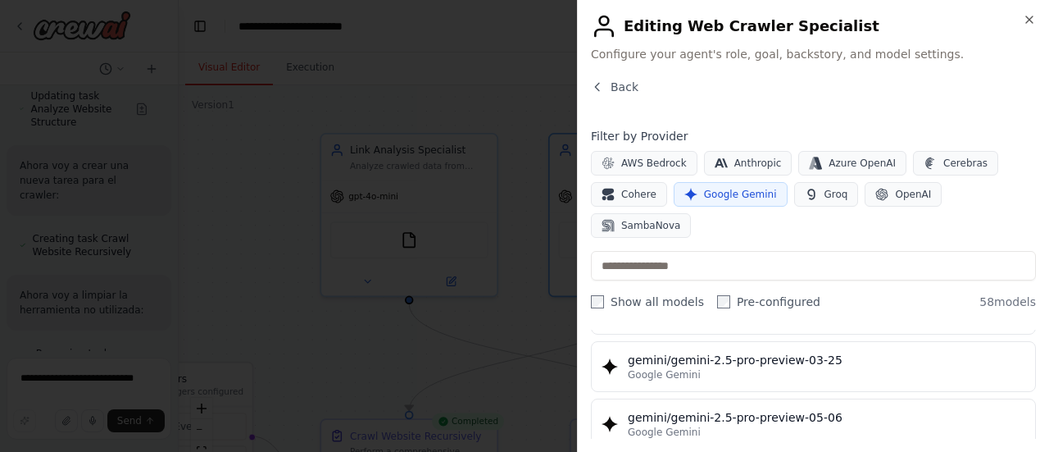
scroll to position [1967, 0]
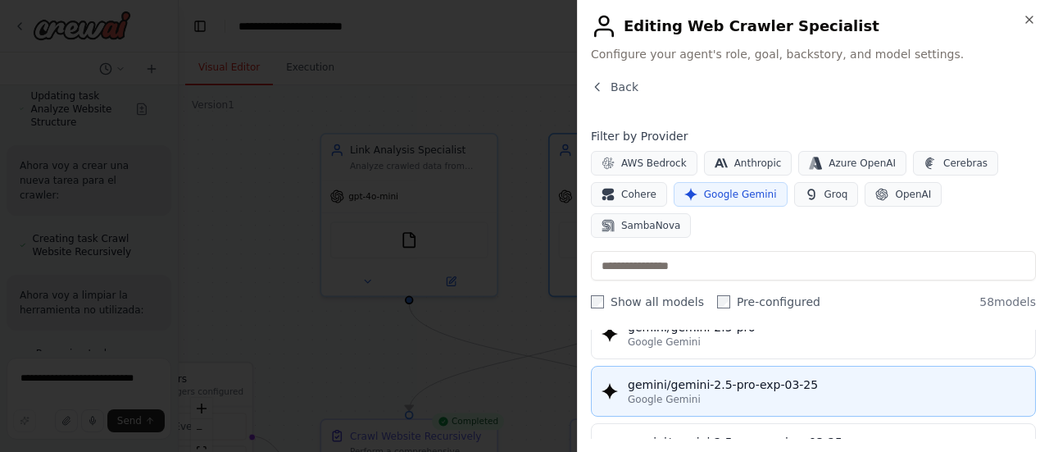
click at [800, 376] on div "gemini/gemini-2.5-pro-exp-03-25" at bounding box center [827, 384] width 398 height 16
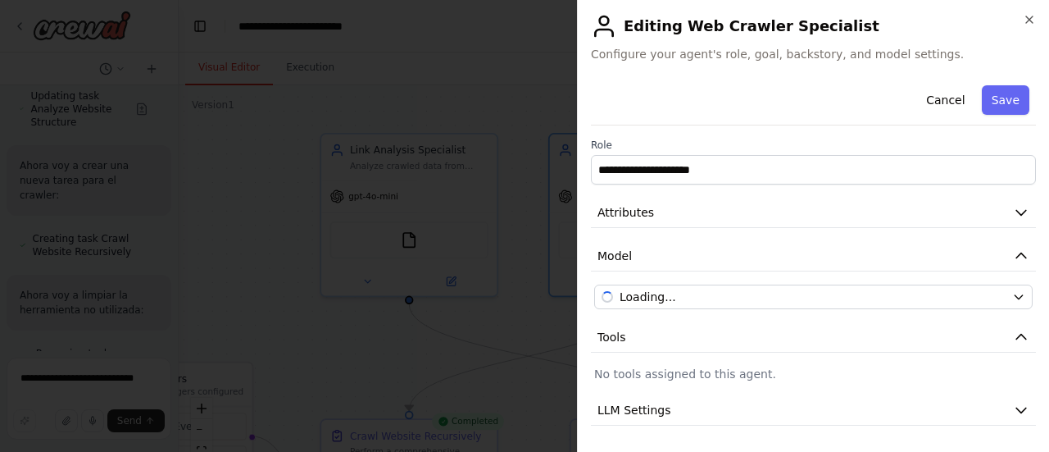
click at [800, 334] on button "Tools" at bounding box center [813, 337] width 445 height 30
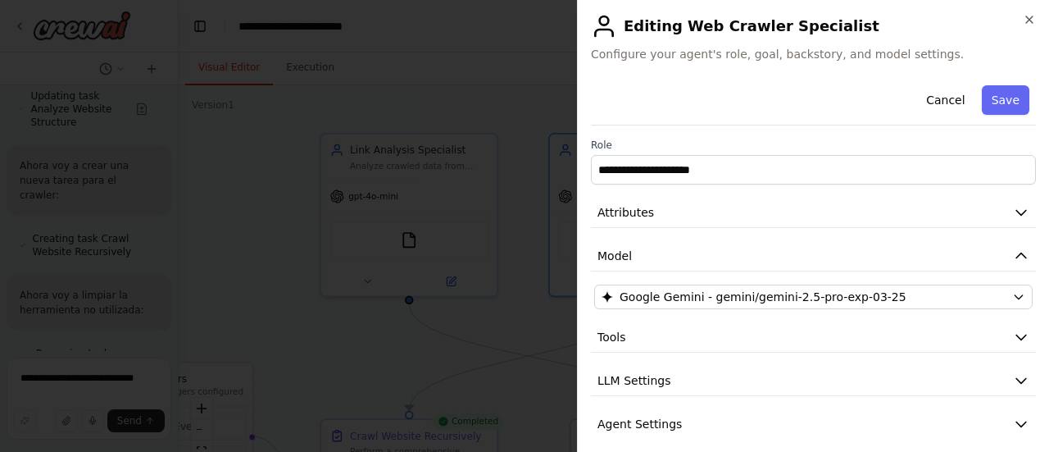
scroll to position [54, 0]
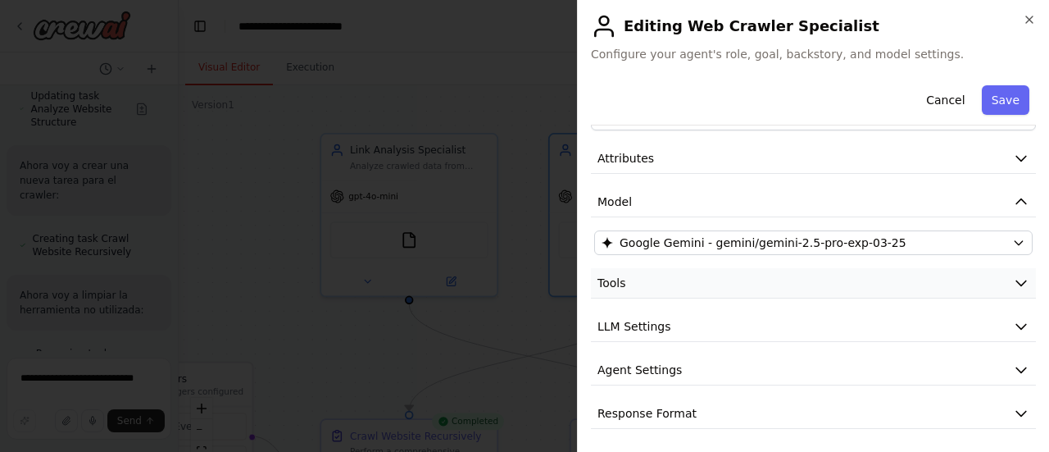
click at [1013, 280] on icon "button" at bounding box center [1021, 283] width 16 height 16
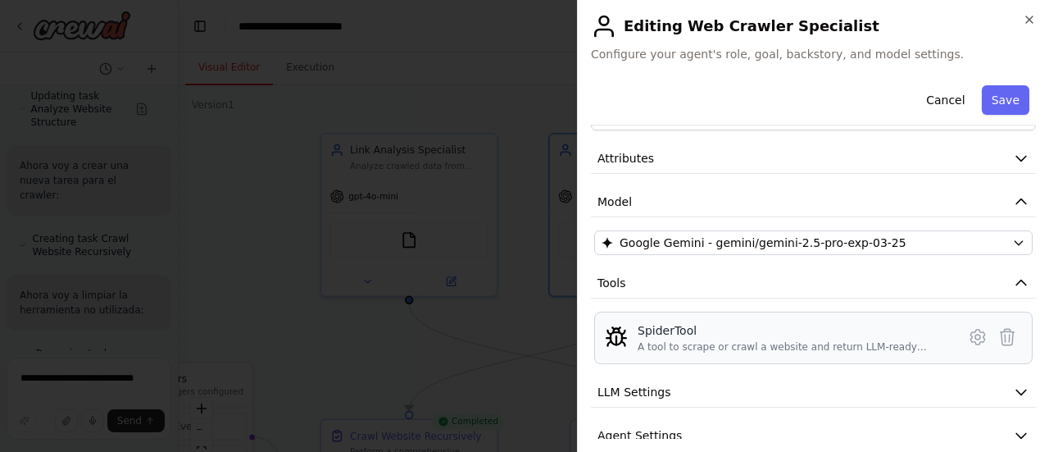
click at [938, 335] on div "SpiderTool A tool to scrape or crawl a website and return LLM-ready content." at bounding box center [796, 337] width 316 height 31
click at [762, 340] on div "A tool to scrape or crawl a website and return LLM-ready content." at bounding box center [792, 346] width 309 height 13
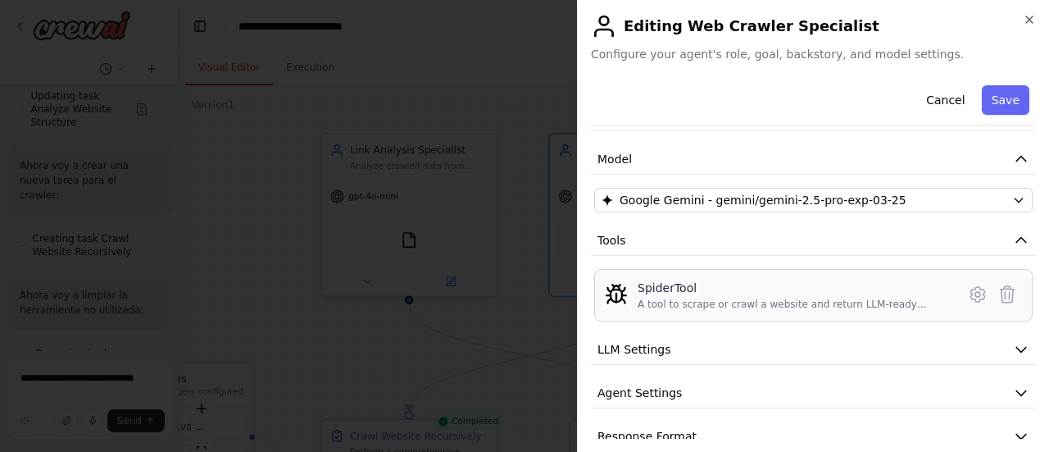
scroll to position [120, 0]
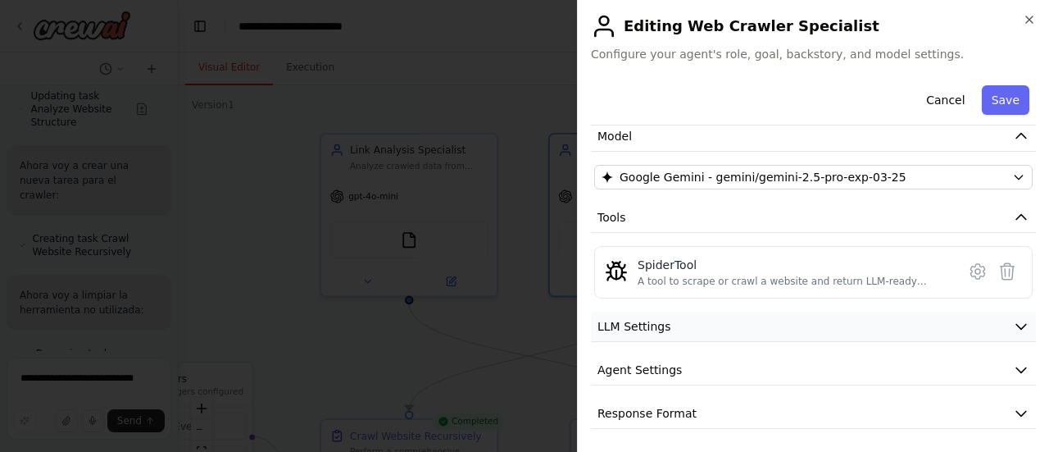
click at [1016, 325] on icon "button" at bounding box center [1021, 327] width 10 height 5
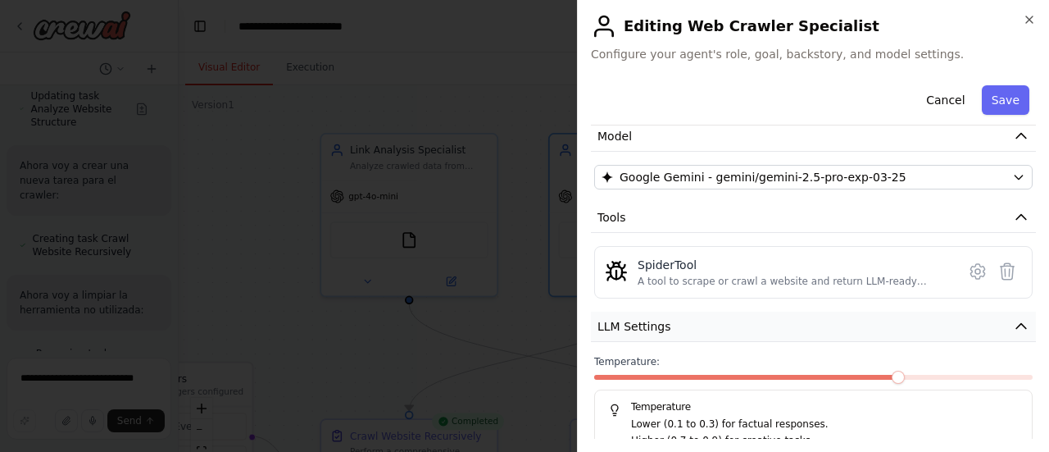
click at [1013, 321] on icon "button" at bounding box center [1021, 326] width 16 height 16
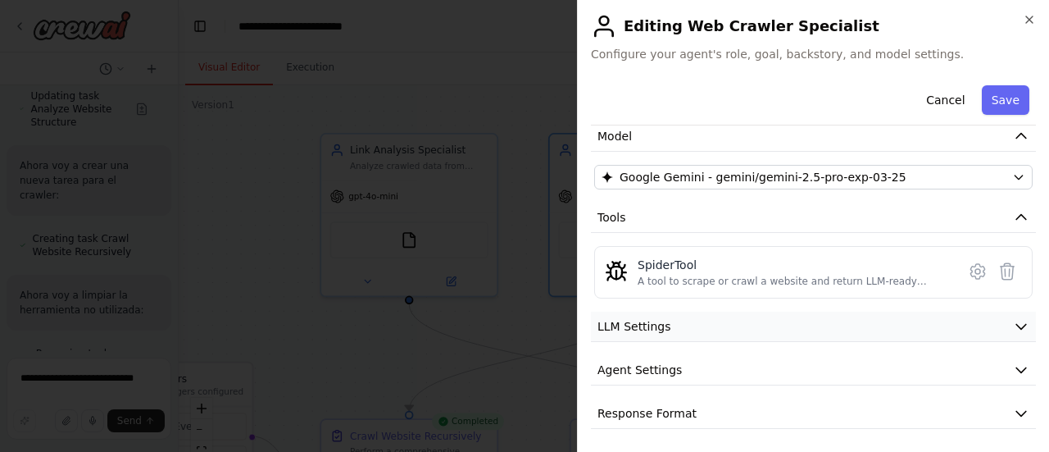
click at [1013, 321] on icon "button" at bounding box center [1021, 326] width 16 height 16
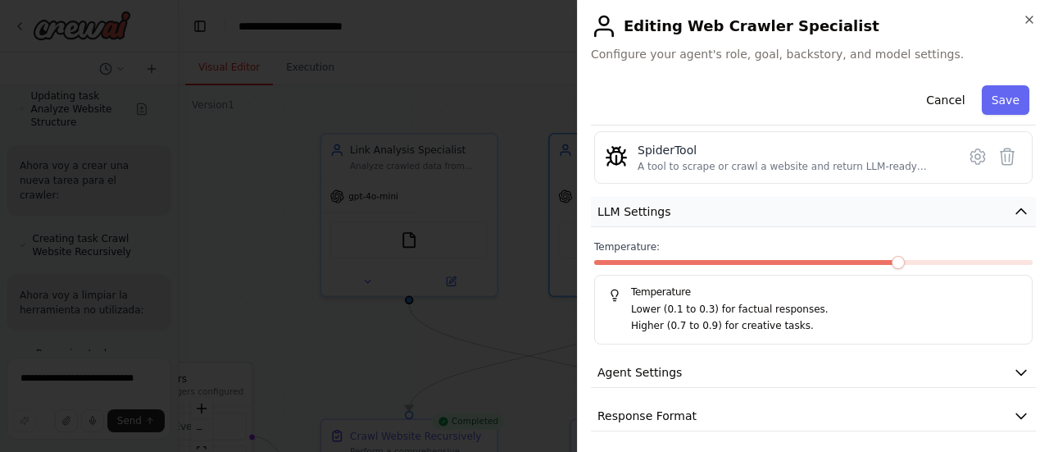
scroll to position [236, 0]
click at [1013, 362] on icon "button" at bounding box center [1021, 370] width 16 height 16
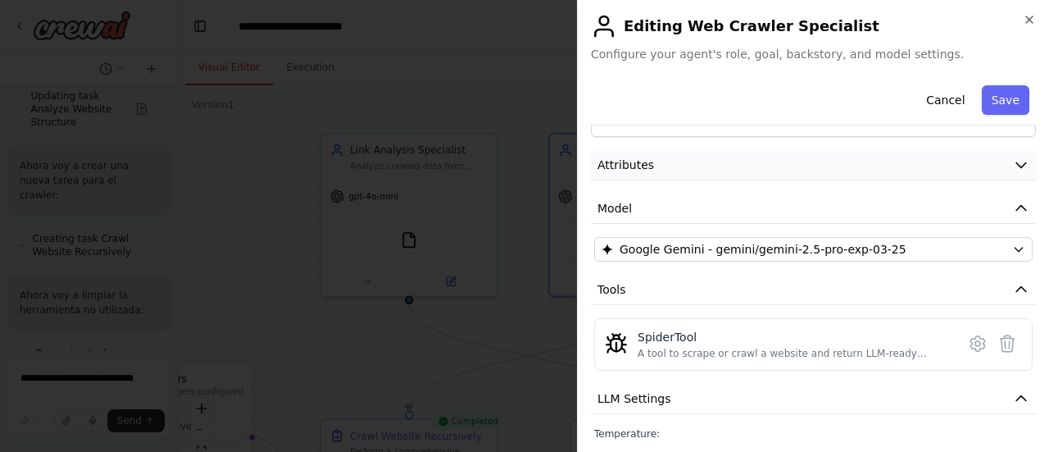
scroll to position [20, 0]
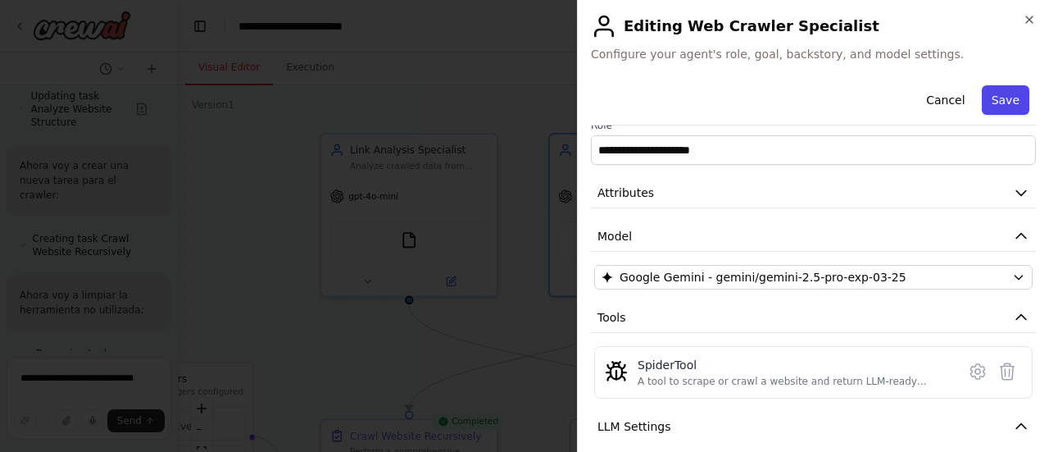
click at [990, 98] on button "Save" at bounding box center [1006, 100] width 48 height 30
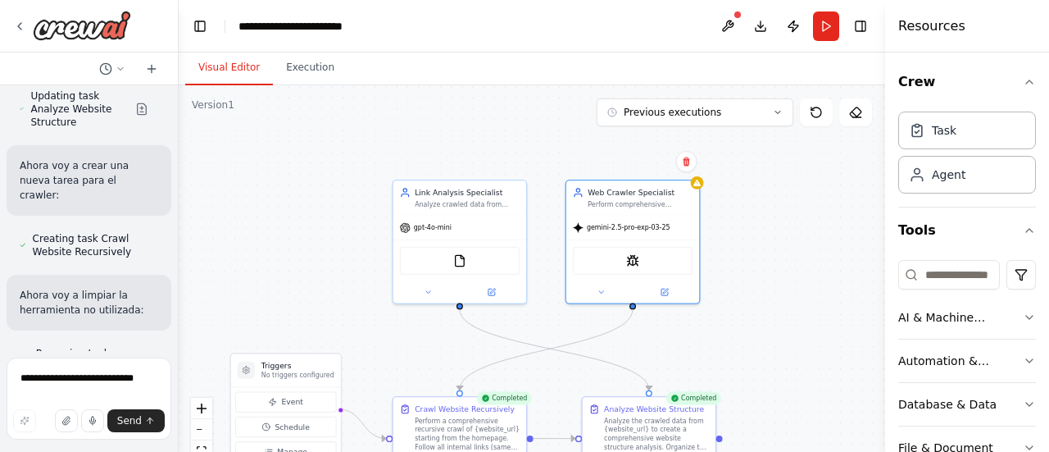
click at [643, 339] on div ".deletable-edge-delete-btn { width: 20px; height: 20px; border: 0px solid #ffff…" at bounding box center [532, 290] width 707 height 410
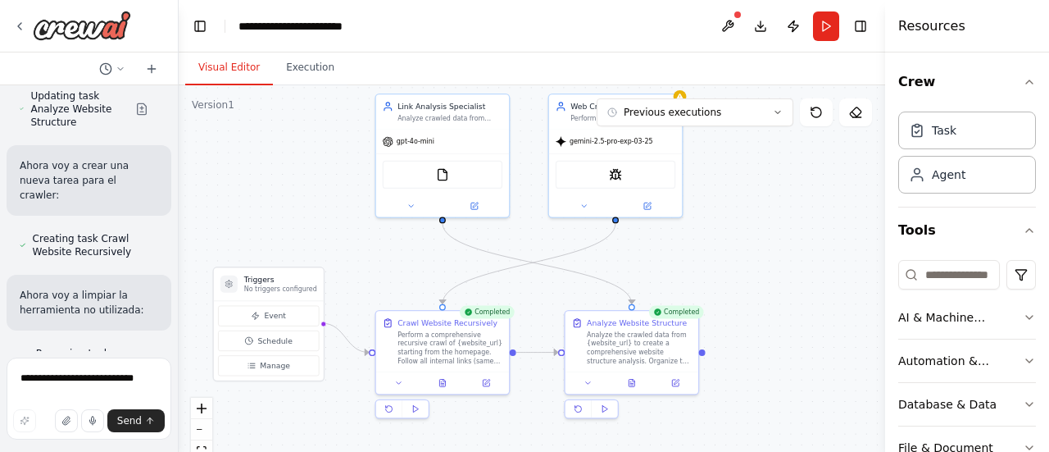
drag, startPoint x: 643, startPoint y: 339, endPoint x: 625, endPoint y: 253, distance: 87.8
click at [625, 253] on div ".deletable-edge-delete-btn { width: 20px; height: 20px; border: 0px solid #ffff…" at bounding box center [532, 290] width 707 height 410
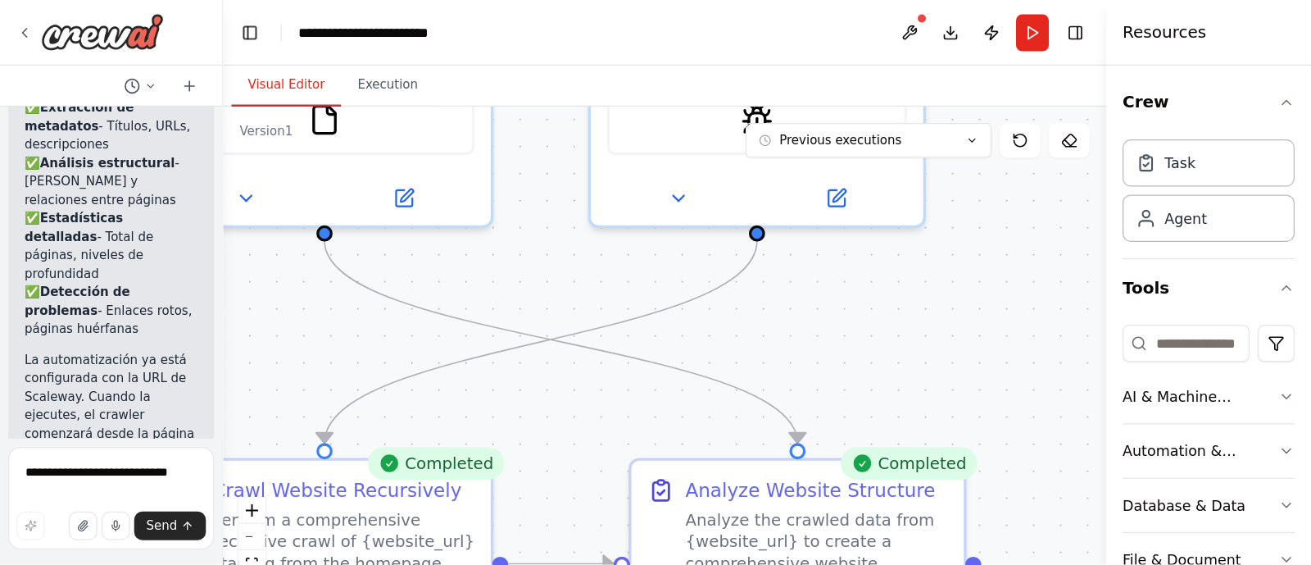
scroll to position [5754, 0]
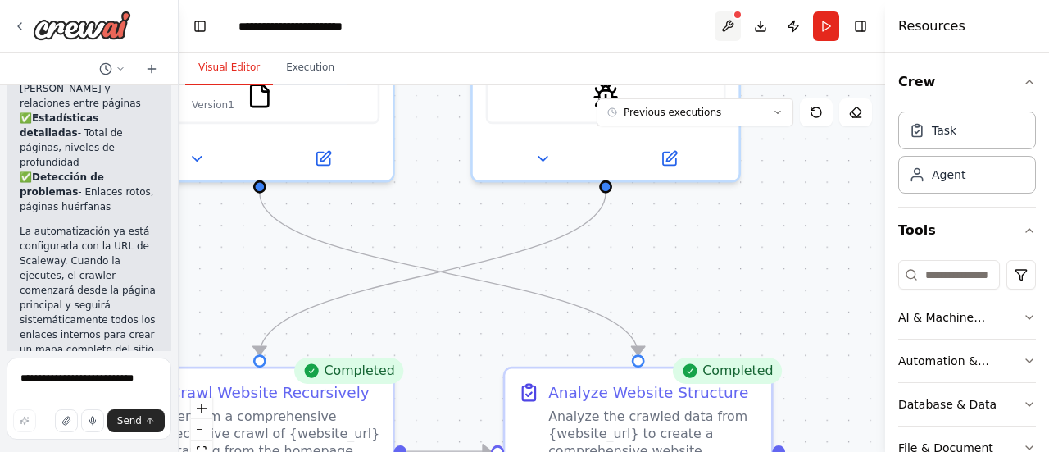
click at [728, 20] on button at bounding box center [728, 26] width 26 height 30
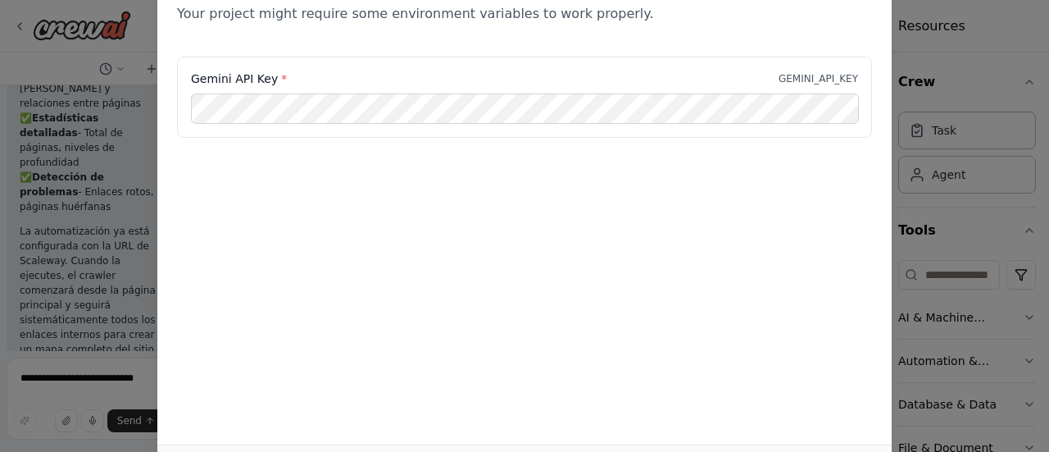
click at [729, 20] on p "Your project might require some environment variables to work properly." at bounding box center [524, 14] width 695 height 20
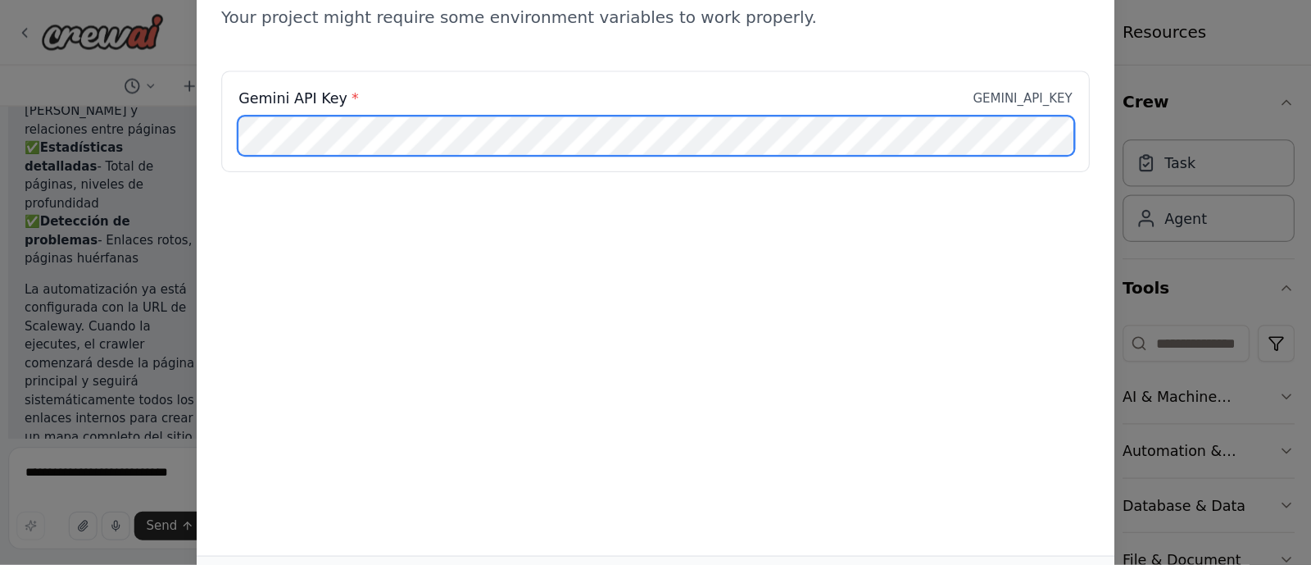
scroll to position [5727, 0]
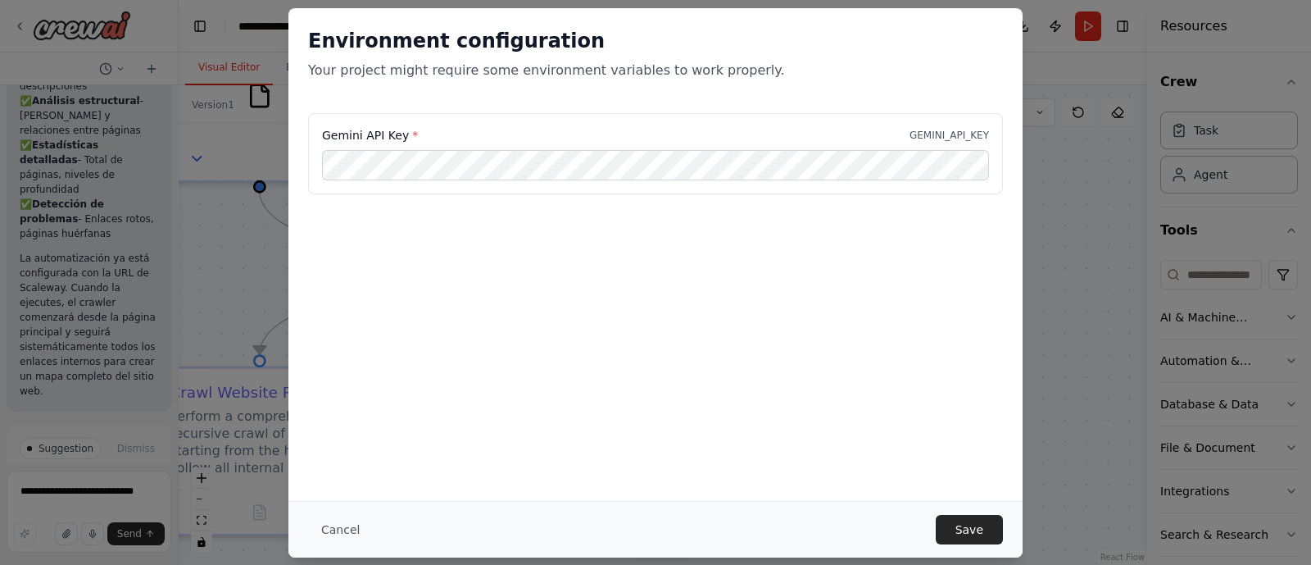
drag, startPoint x: 1028, startPoint y: 0, endPoint x: 430, endPoint y: 380, distance: 708.3
click at [430, 380] on div "Environment configuration Your project might require some environment variables…" at bounding box center [656, 254] width 734 height 493
click at [975, 451] on button "Save" at bounding box center [969, 530] width 67 height 30
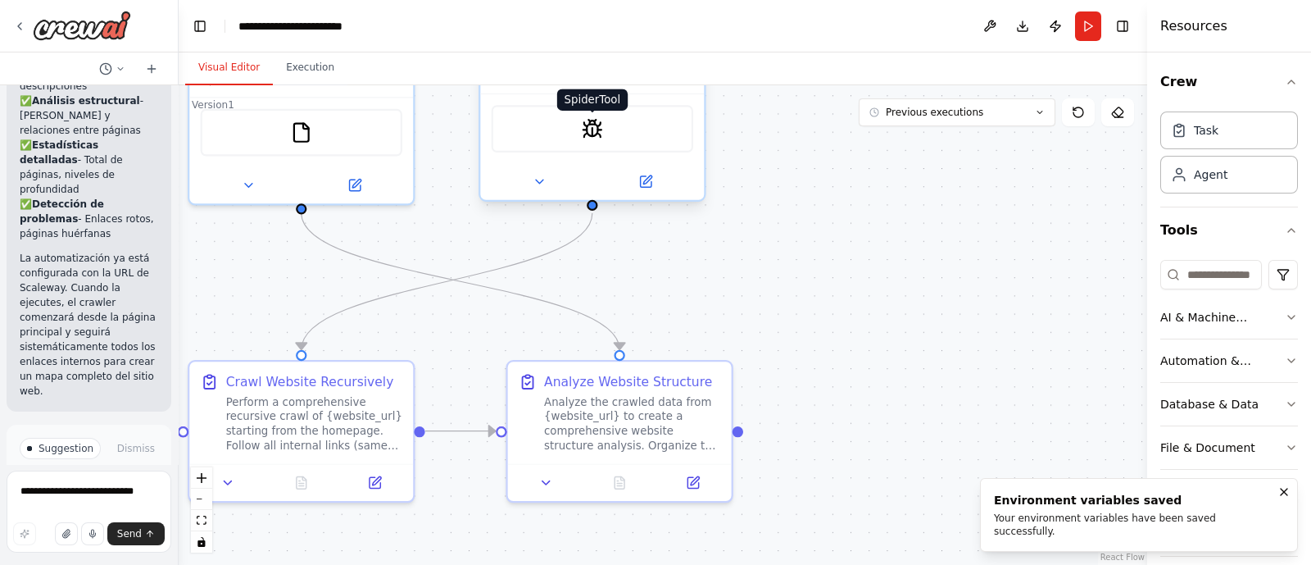
click at [593, 130] on img at bounding box center [593, 129] width 22 height 22
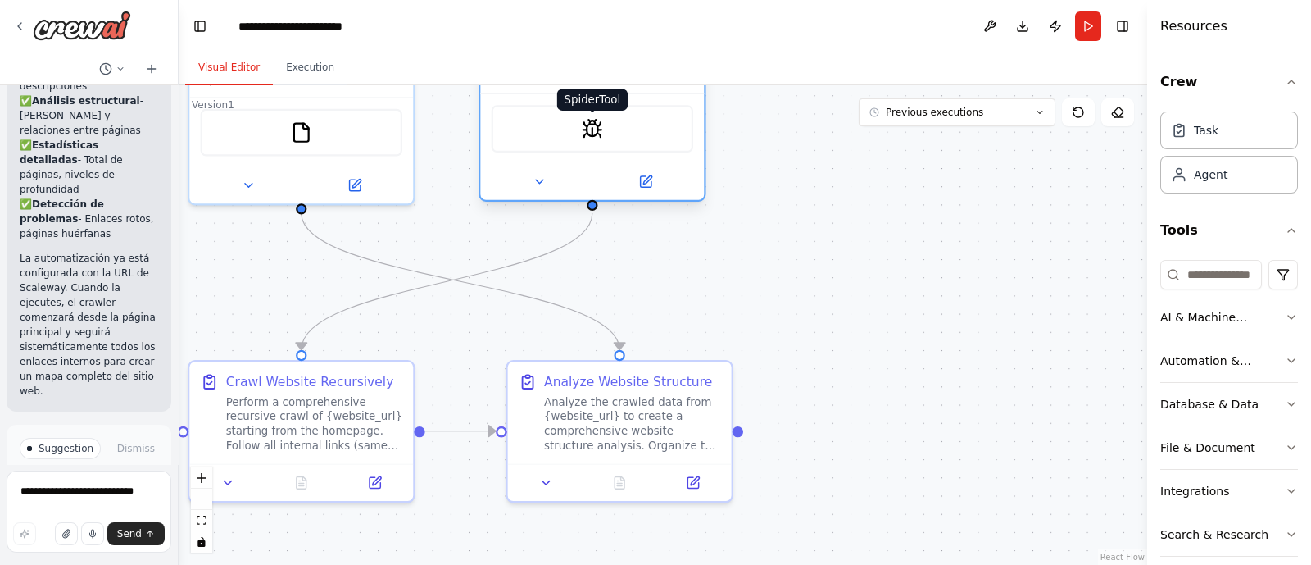
click at [593, 130] on img at bounding box center [593, 129] width 22 height 22
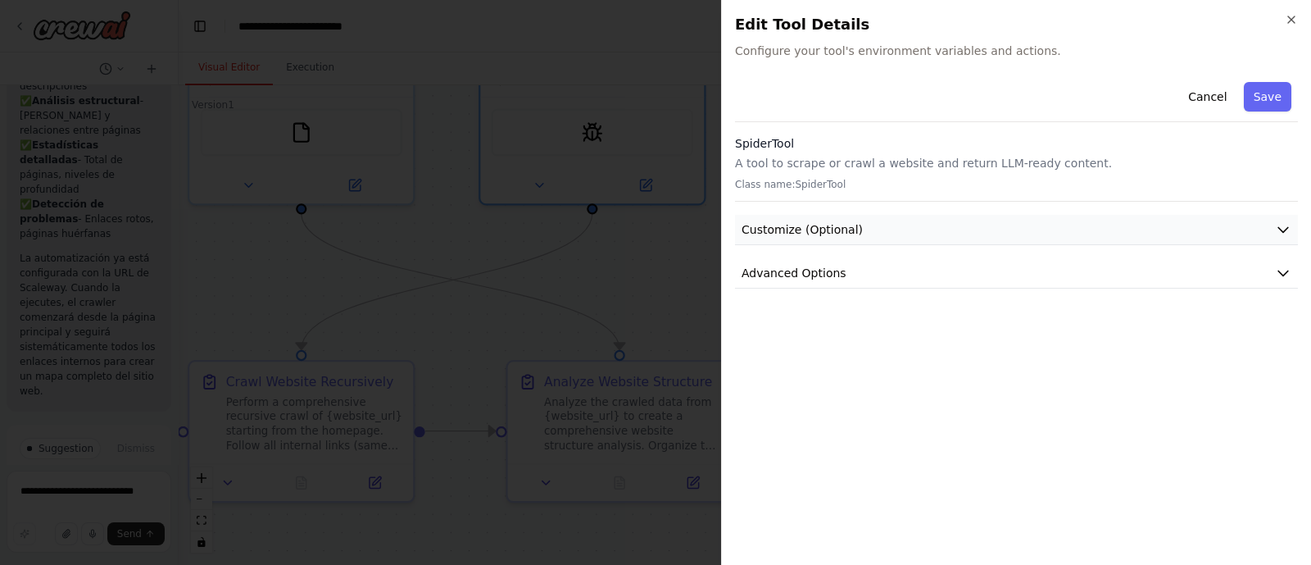
click at [822, 234] on span "Customize (Optional)" at bounding box center [802, 229] width 121 height 16
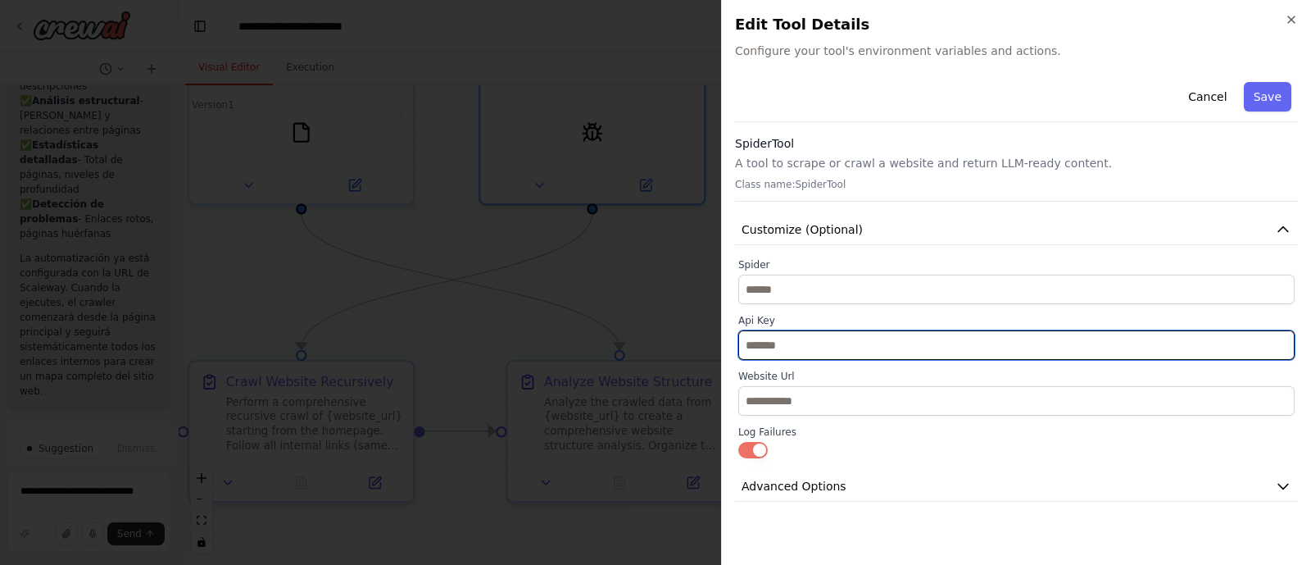
click at [777, 343] on input "text" at bounding box center [1016, 345] width 557 height 30
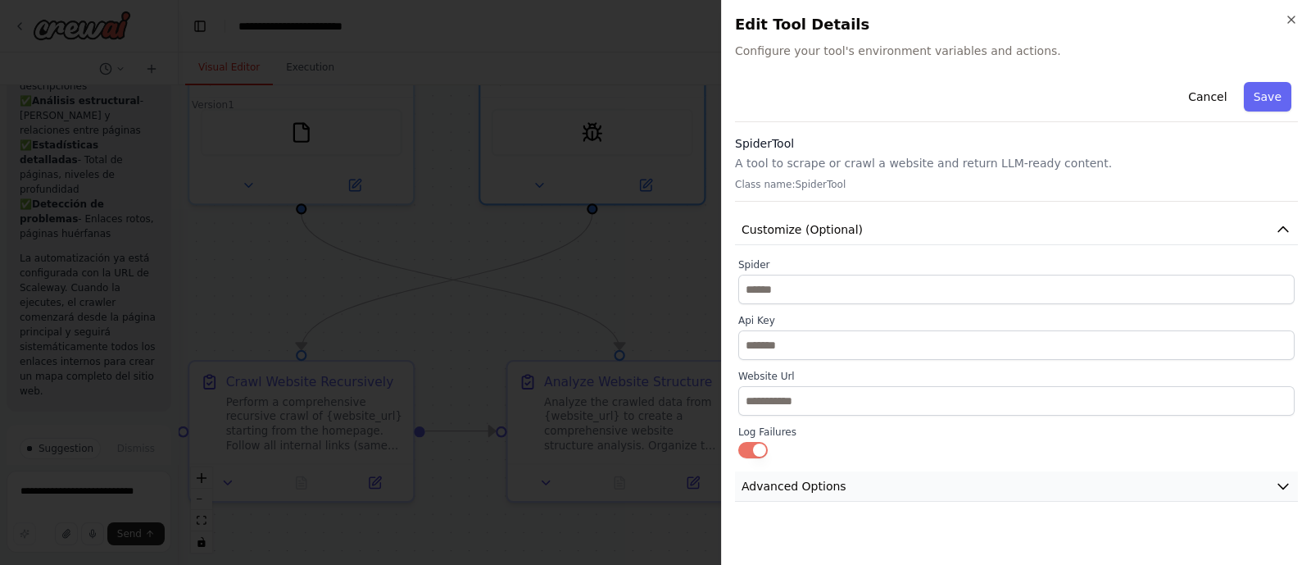
click at [808, 451] on span "Advanced Options" at bounding box center [794, 486] width 105 height 16
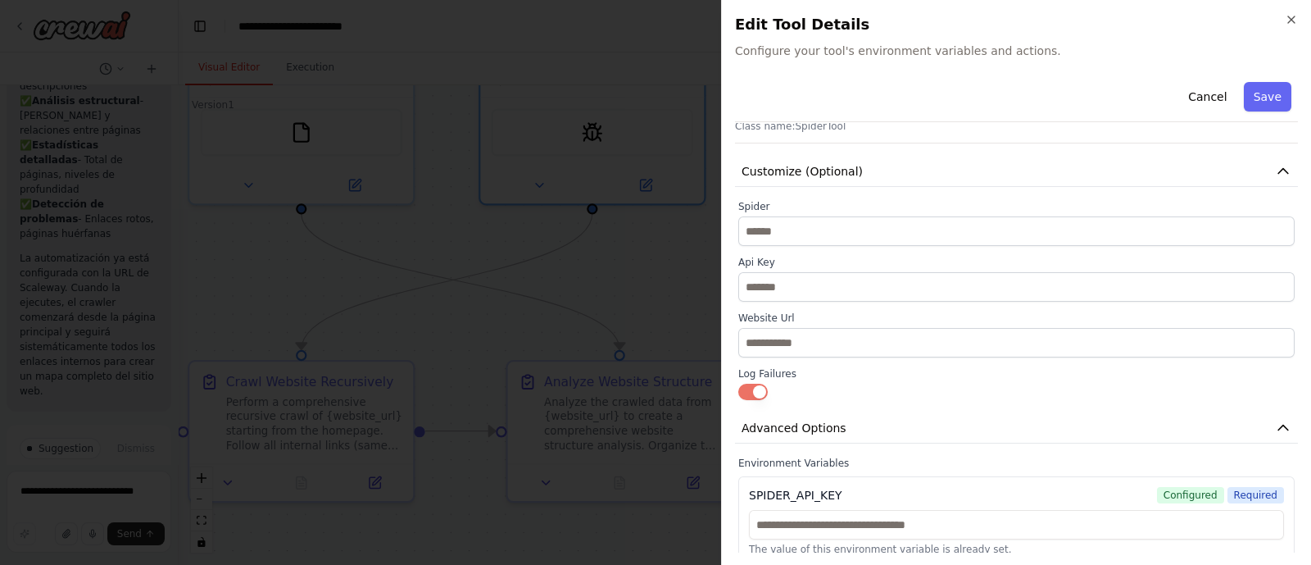
scroll to position [84, 0]
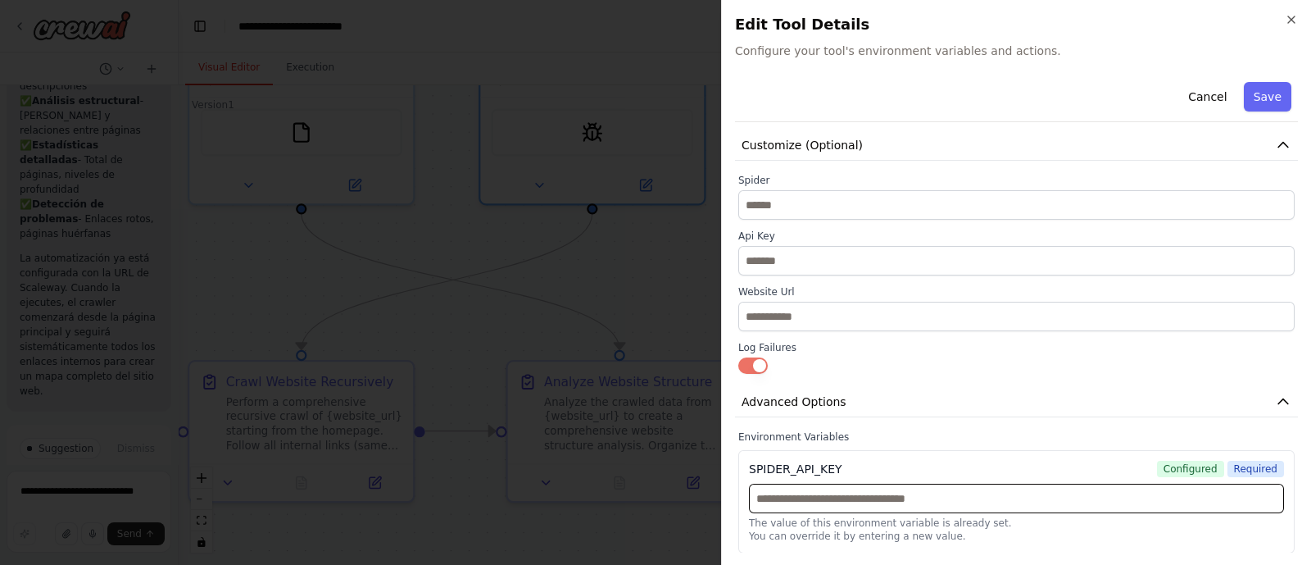
click at [902, 451] on input "text" at bounding box center [1016, 499] width 535 height 30
click at [1048, 451] on span "Configured" at bounding box center [1190, 469] width 67 height 16
click at [811, 451] on div "SPIDER_API_KEY" at bounding box center [795, 469] width 93 height 16
click at [795, 427] on div "Cancel Save SpiderTool A tool to scrape or crawl a website and return LLM-ready…" at bounding box center [1016, 272] width 563 height 562
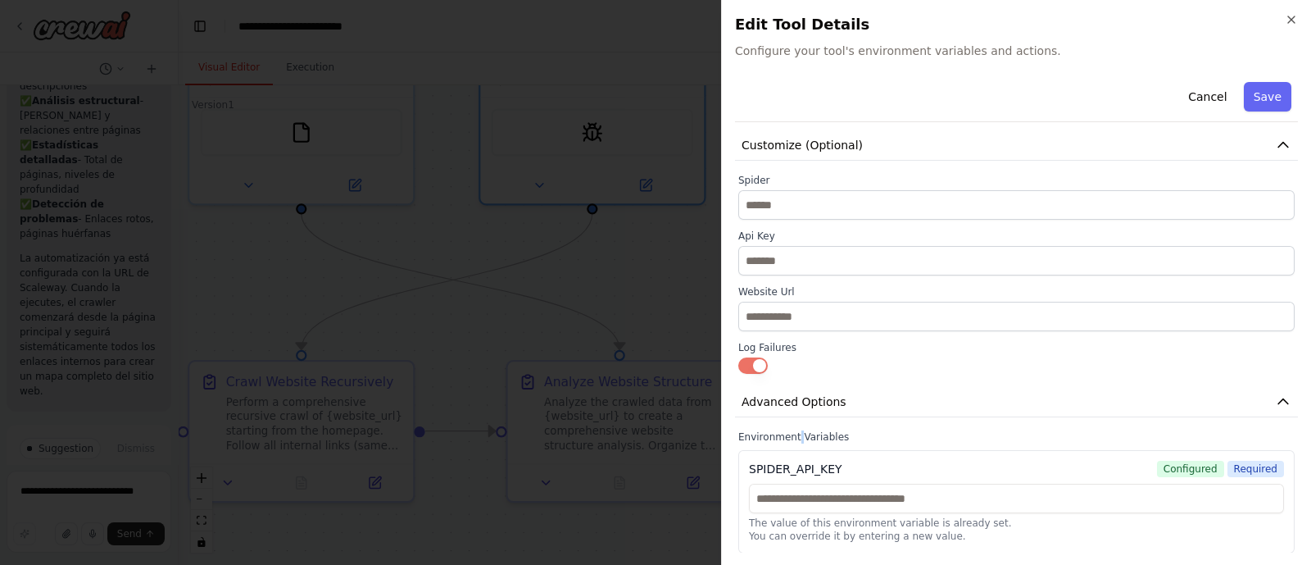
click at [795, 427] on div "Cancel Save SpiderTool A tool to scrape or crawl a website and return LLM-ready…" at bounding box center [1016, 272] width 563 height 562
click at [787, 451] on div "SPIDER_API_KEY" at bounding box center [795, 469] width 93 height 16
click at [779, 451] on input "text" at bounding box center [1016, 499] width 535 height 30
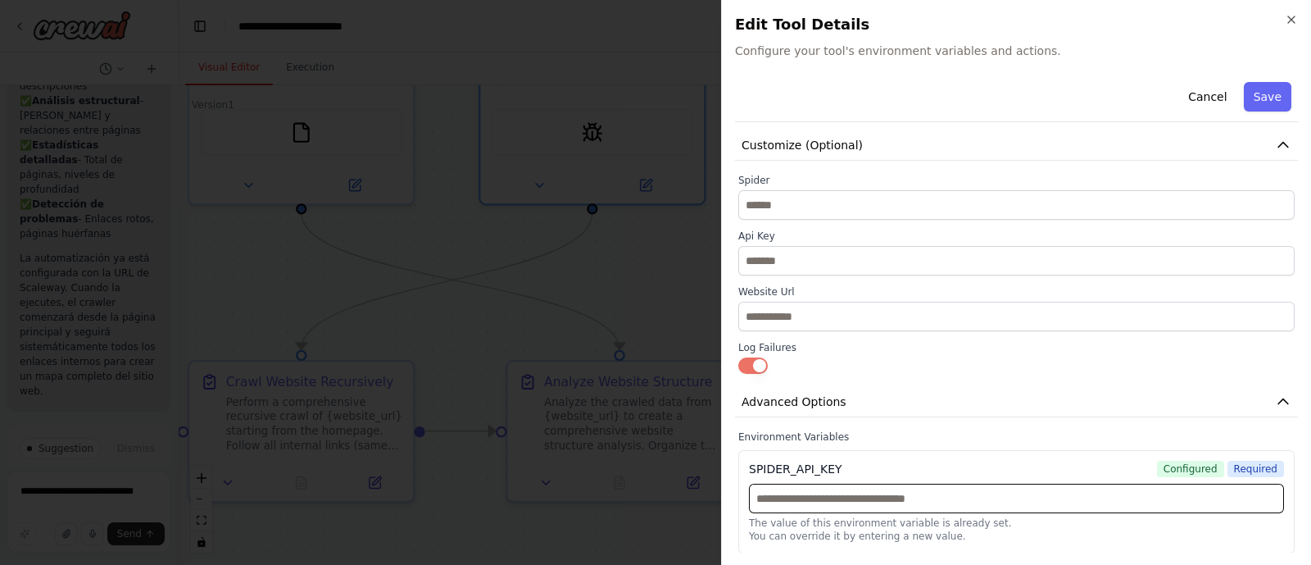
paste input "**********"
type input "**********"
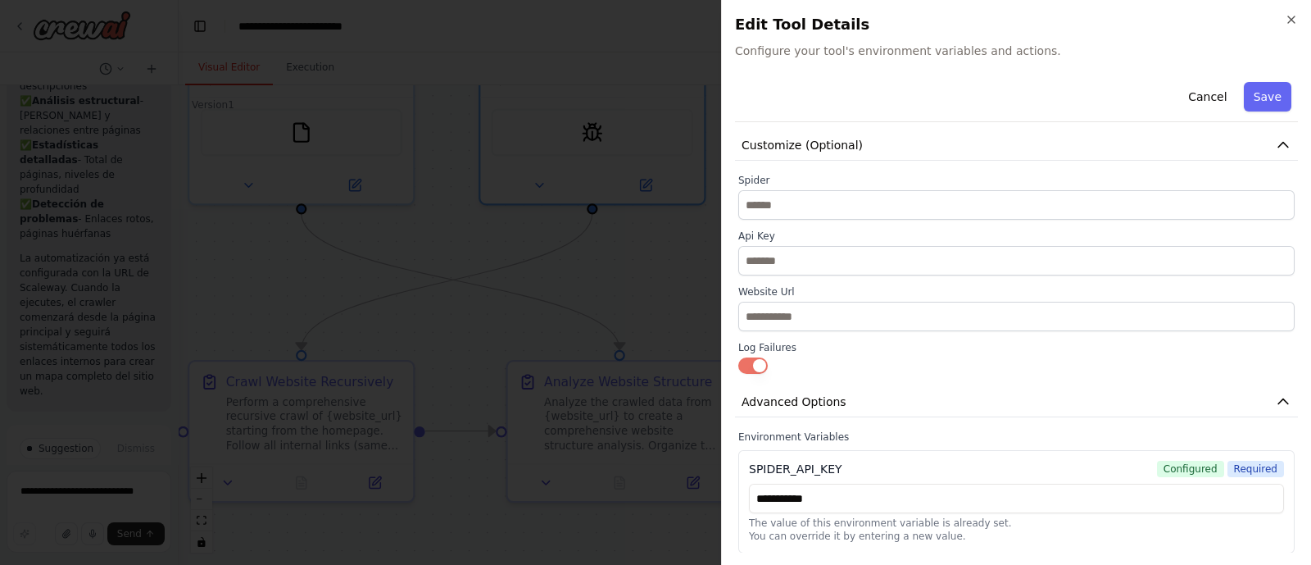
click at [837, 169] on div "**********" at bounding box center [1016, 272] width 563 height 562
click at [808, 451] on input "**********" at bounding box center [1016, 499] width 535 height 30
click at [735, 451] on div "**********" at bounding box center [1016, 491] width 563 height 123
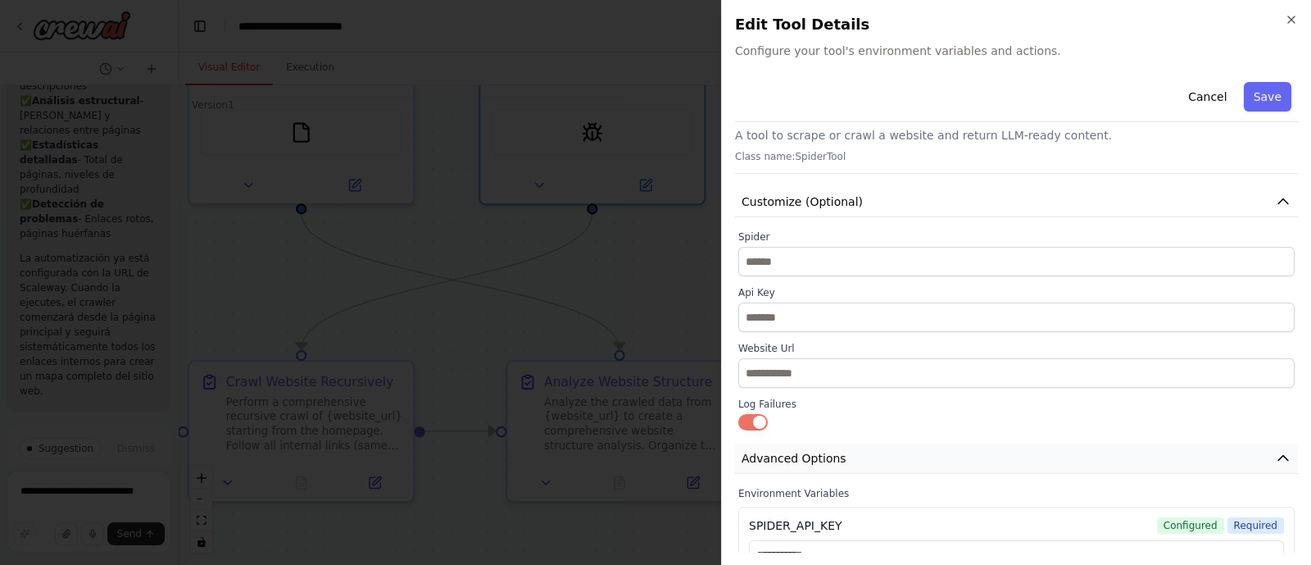
scroll to position [0, 0]
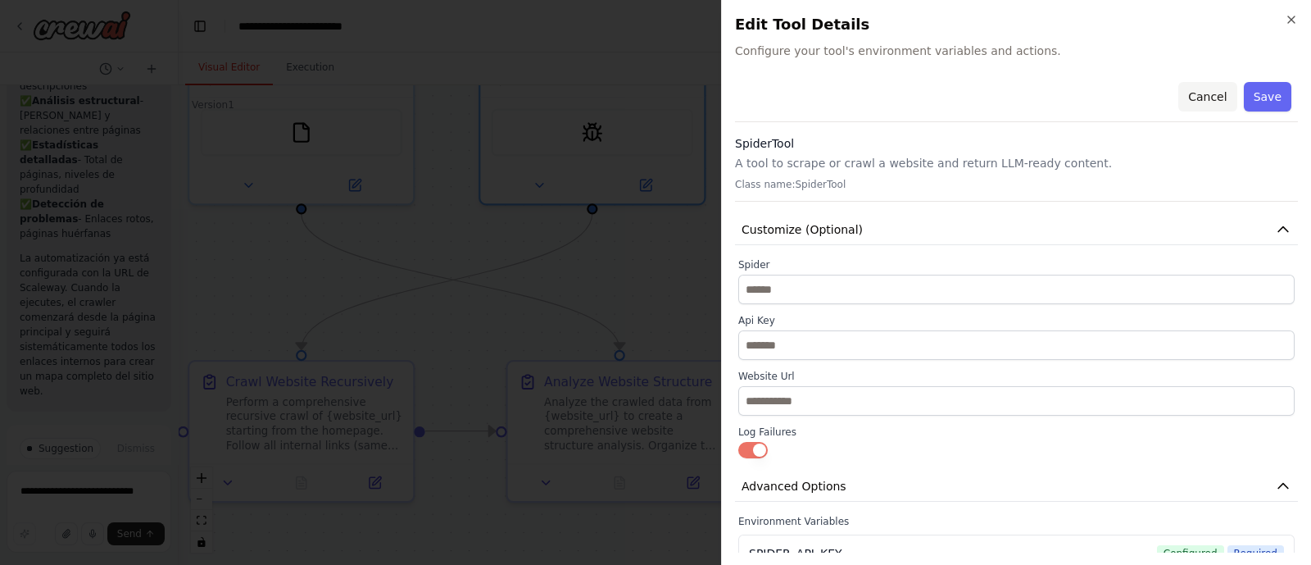
click at [1048, 98] on button "Cancel" at bounding box center [1208, 97] width 58 height 30
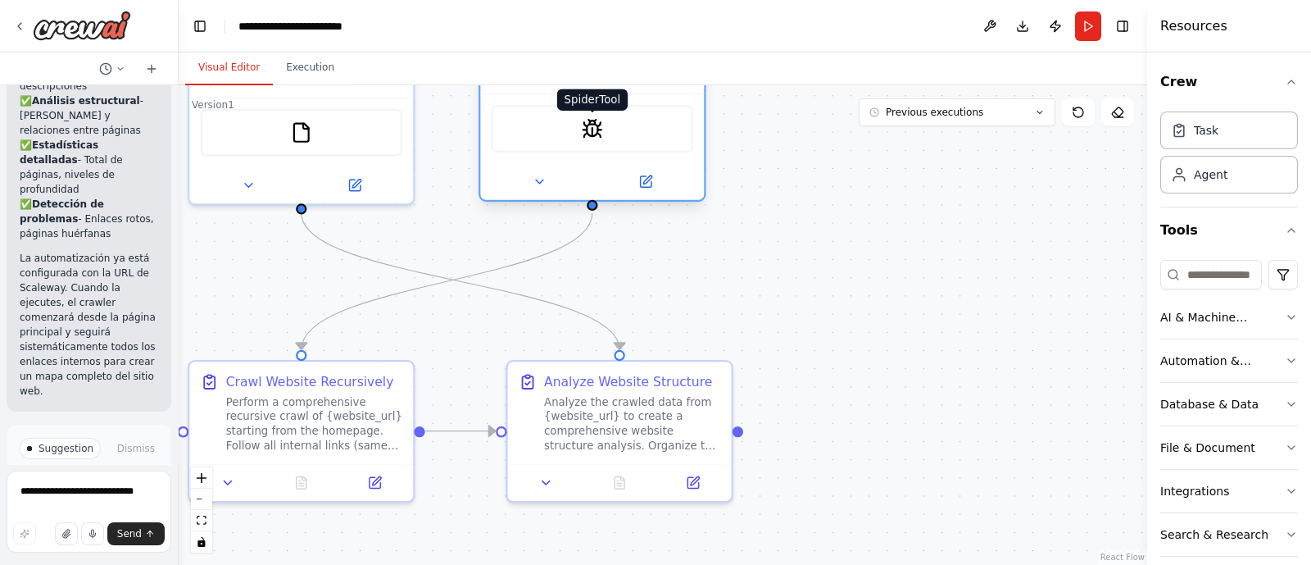
click at [582, 133] on img at bounding box center [593, 129] width 22 height 22
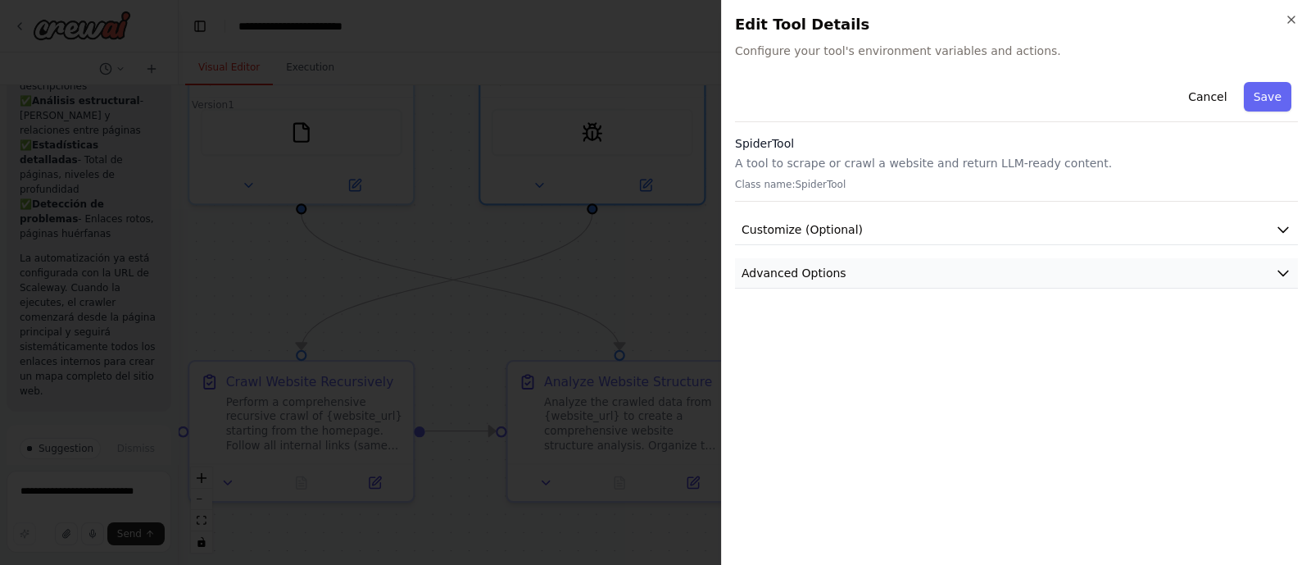
click at [1048, 275] on icon "button" at bounding box center [1283, 273] width 16 height 16
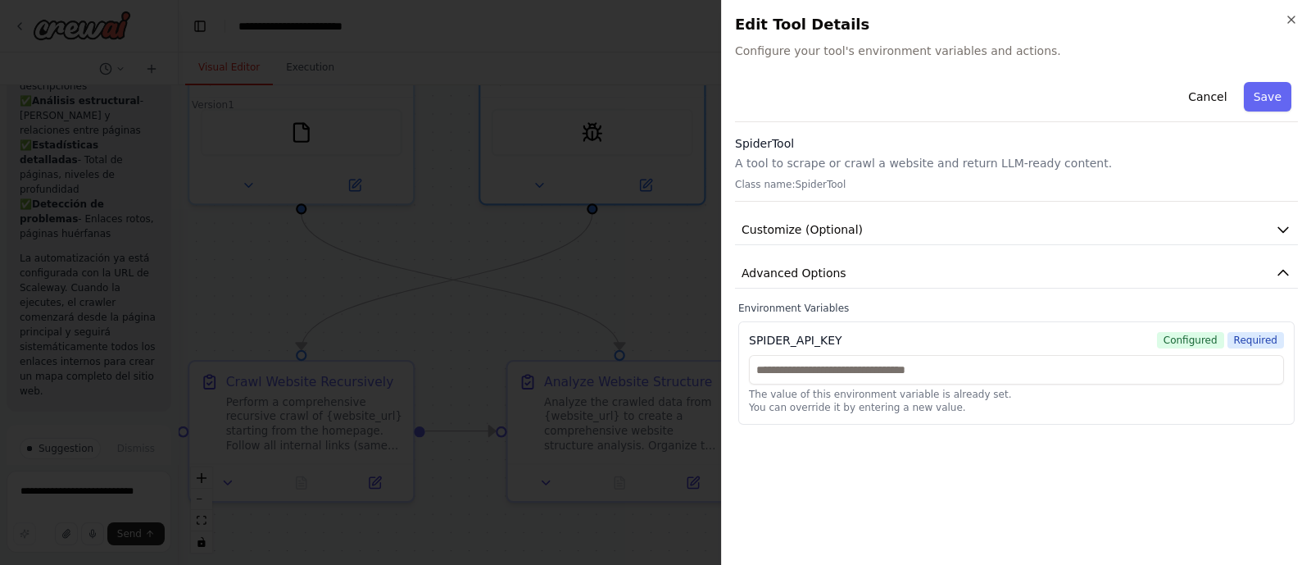
click at [1048, 341] on span "Configured" at bounding box center [1190, 340] width 67 height 16
click at [807, 367] on input "text" at bounding box center [1016, 370] width 535 height 30
click at [788, 336] on div "SPIDER_API_KEY" at bounding box center [795, 340] width 93 height 16
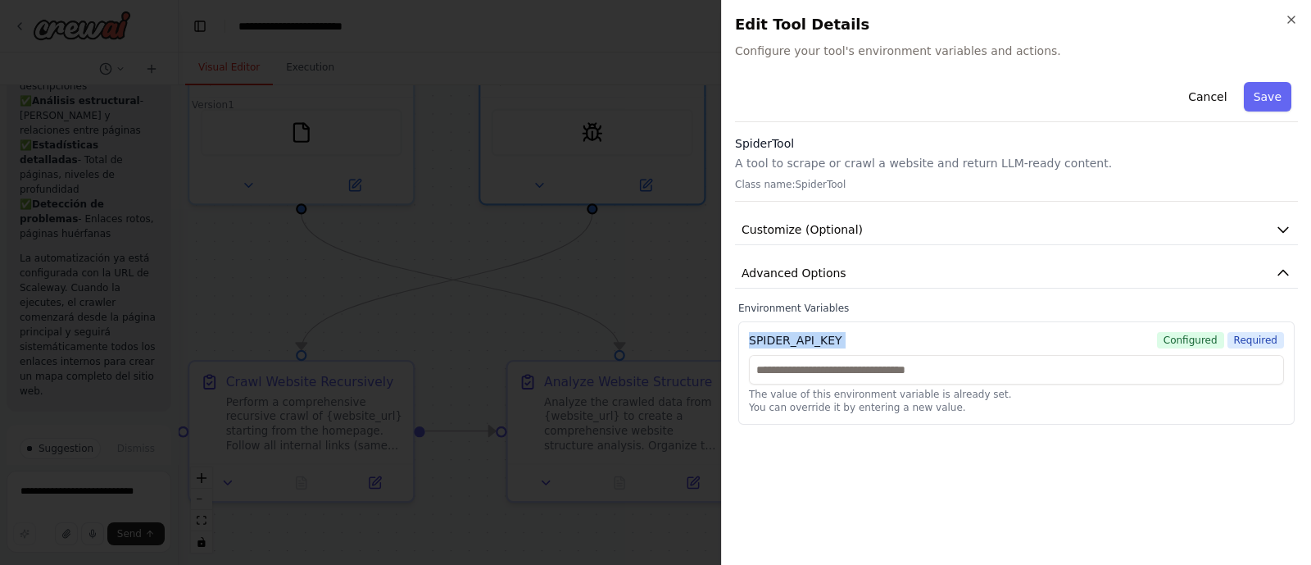
click at [788, 336] on div "SPIDER_API_KEY" at bounding box center [795, 340] width 93 height 16
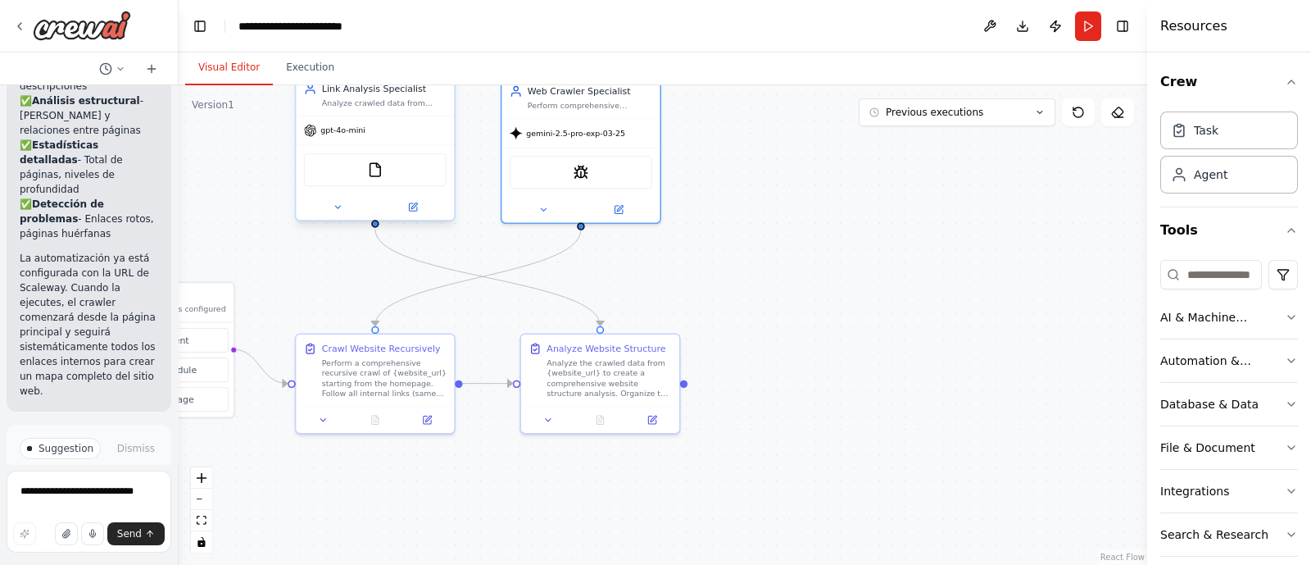
click at [348, 133] on span "gpt-4o-mini" at bounding box center [342, 130] width 45 height 11
click at [338, 130] on span "gpt-4o-mini" at bounding box center [342, 130] width 45 height 11
click at [411, 207] on icon at bounding box center [414, 205] width 6 height 6
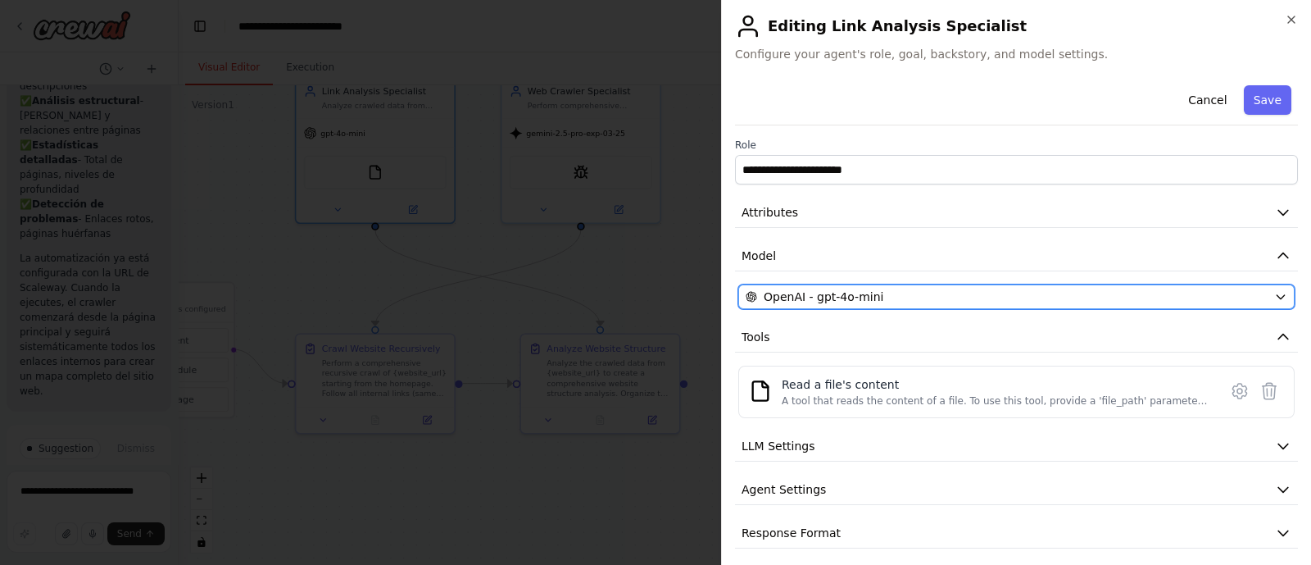
click at [1048, 296] on icon "button" at bounding box center [1280, 297] width 7 height 4
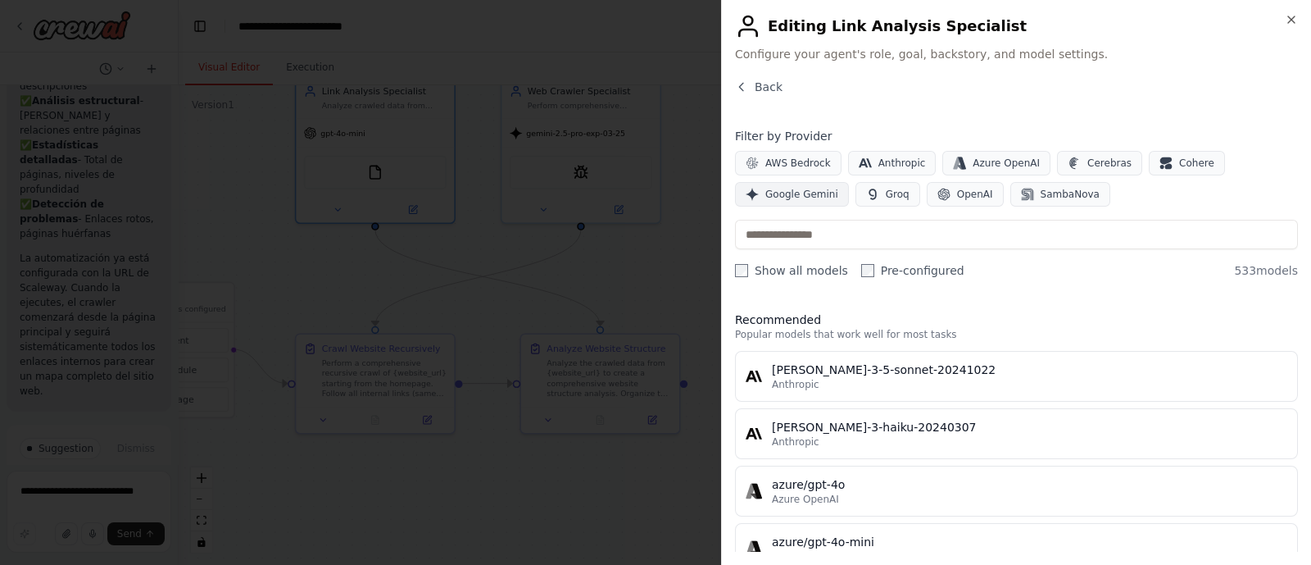
click at [798, 191] on span "Google Gemini" at bounding box center [802, 194] width 73 height 13
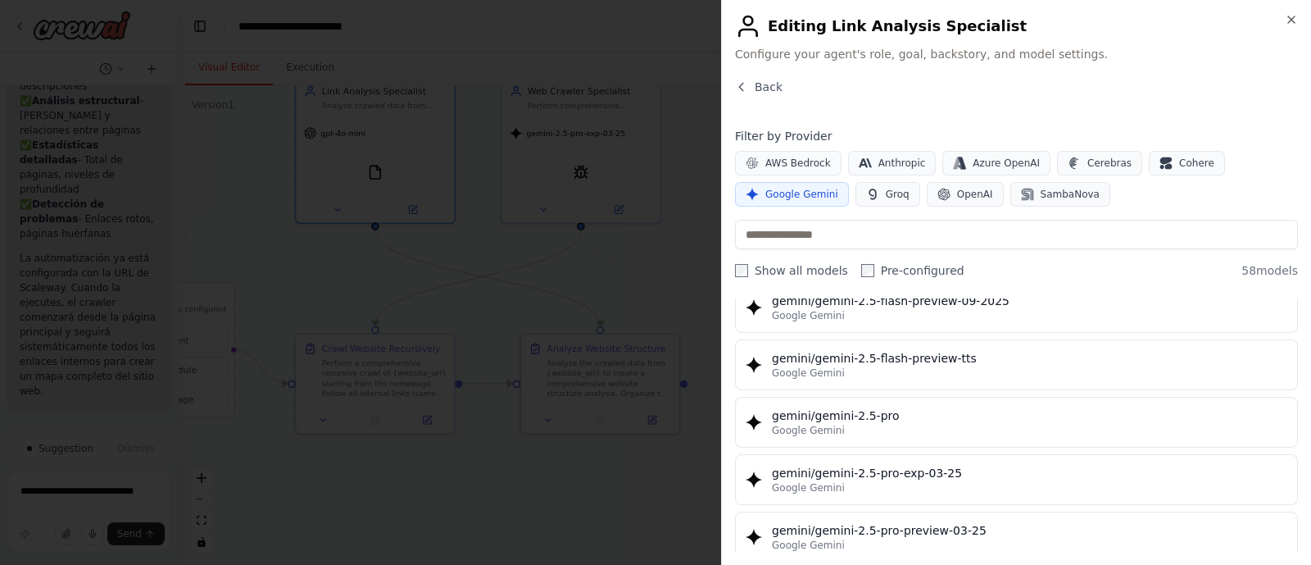
scroll to position [1947, 0]
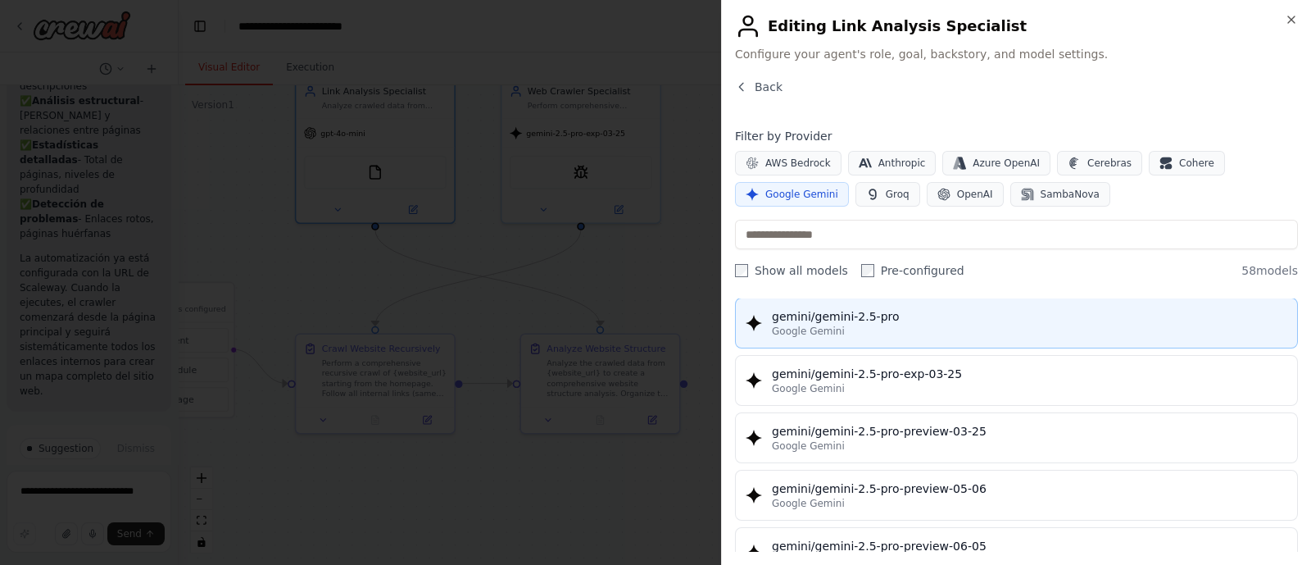
click at [873, 308] on div "gemini/gemini-2.5-pro" at bounding box center [1030, 316] width 516 height 16
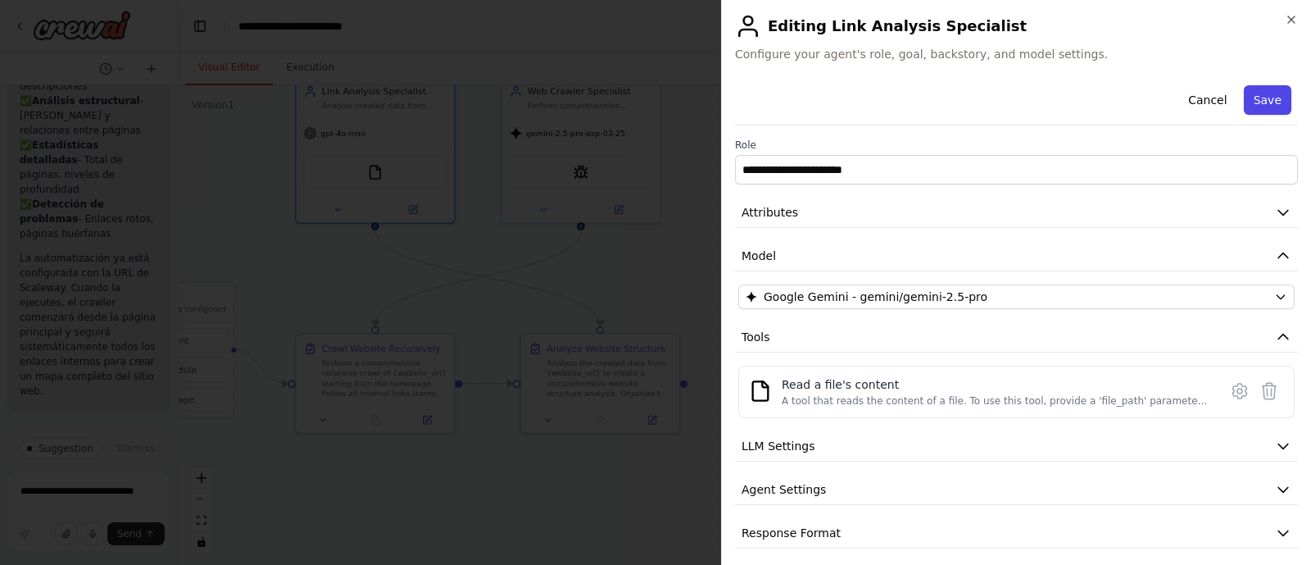
click at [1048, 93] on button "Save" at bounding box center [1268, 100] width 48 height 30
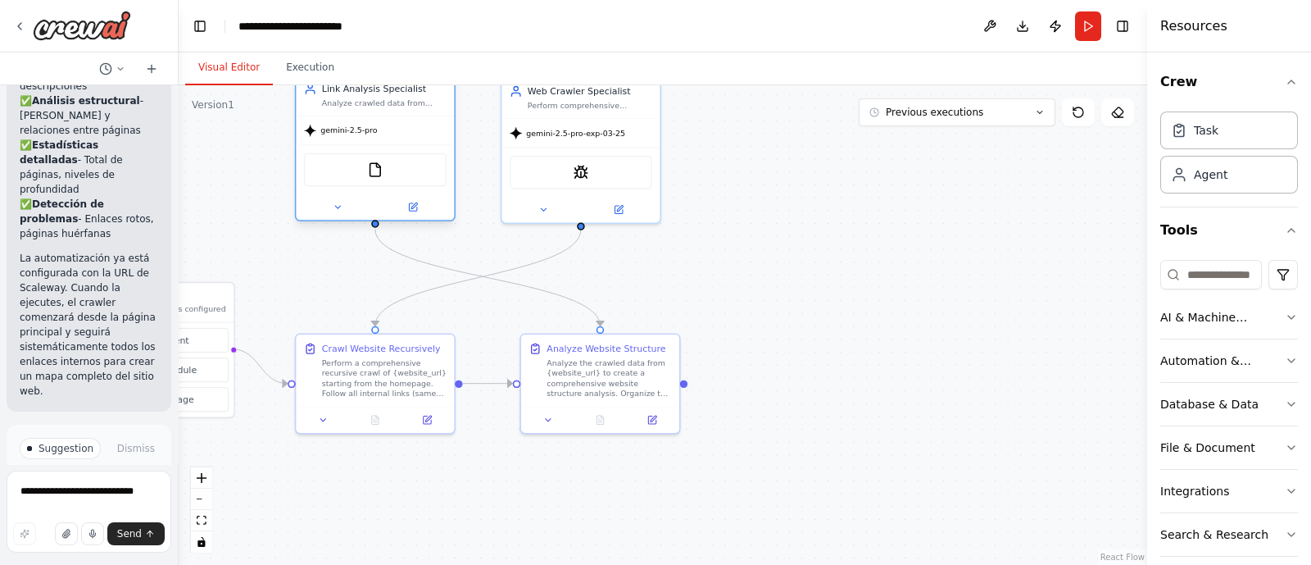
click at [384, 143] on div "gemini-2.5-pro" at bounding box center [375, 130] width 158 height 29
click at [411, 203] on icon at bounding box center [412, 206] width 7 height 7
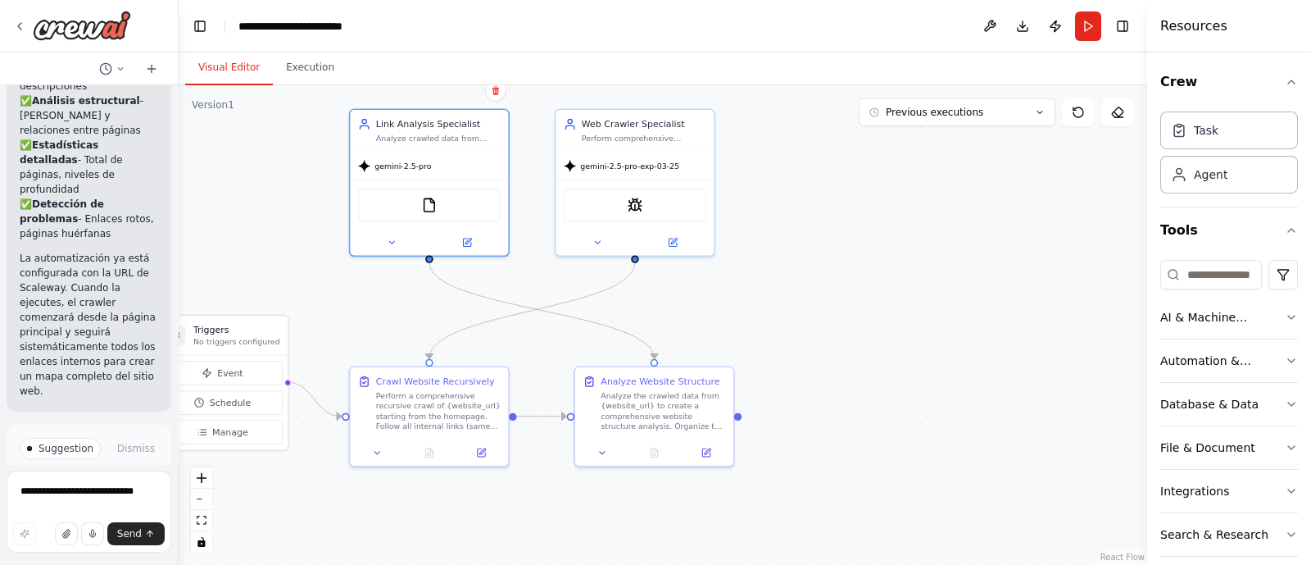
drag, startPoint x: 684, startPoint y: 284, endPoint x: 794, endPoint y: 376, distance: 143.8
click at [794, 376] on div ".deletable-edge-delete-btn { width: 20px; height: 20px; border: 0px solid #ffff…" at bounding box center [663, 324] width 969 height 479
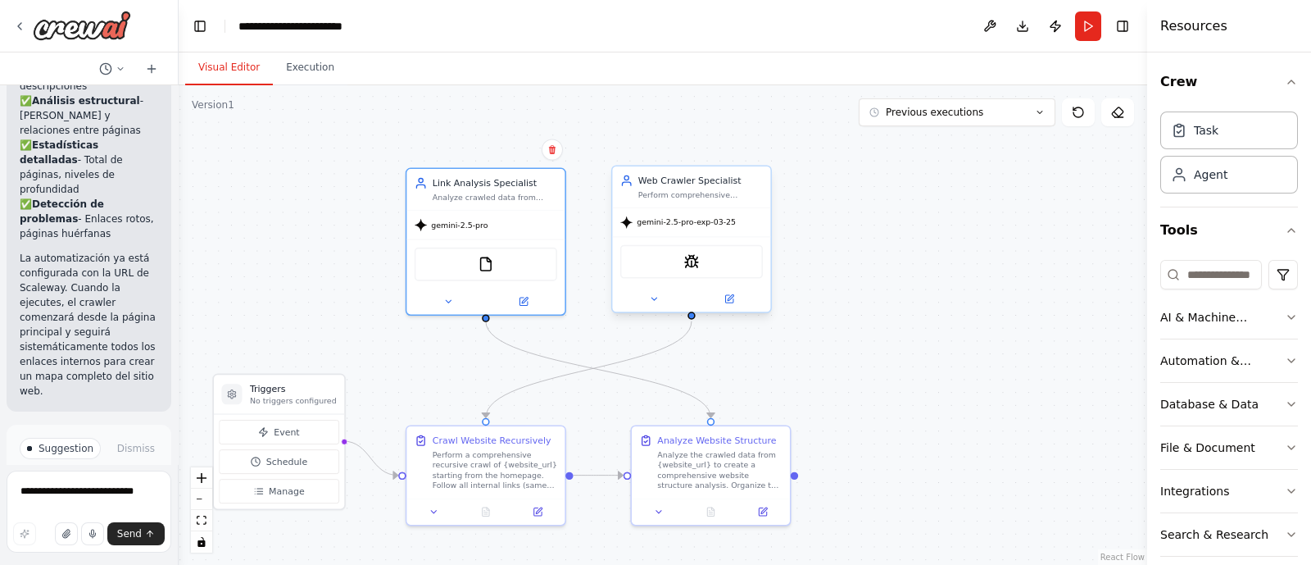
click at [698, 227] on div "gemini-2.5-pro-exp-03-25" at bounding box center [678, 222] width 116 height 13
click at [731, 299] on icon at bounding box center [728, 298] width 7 height 7
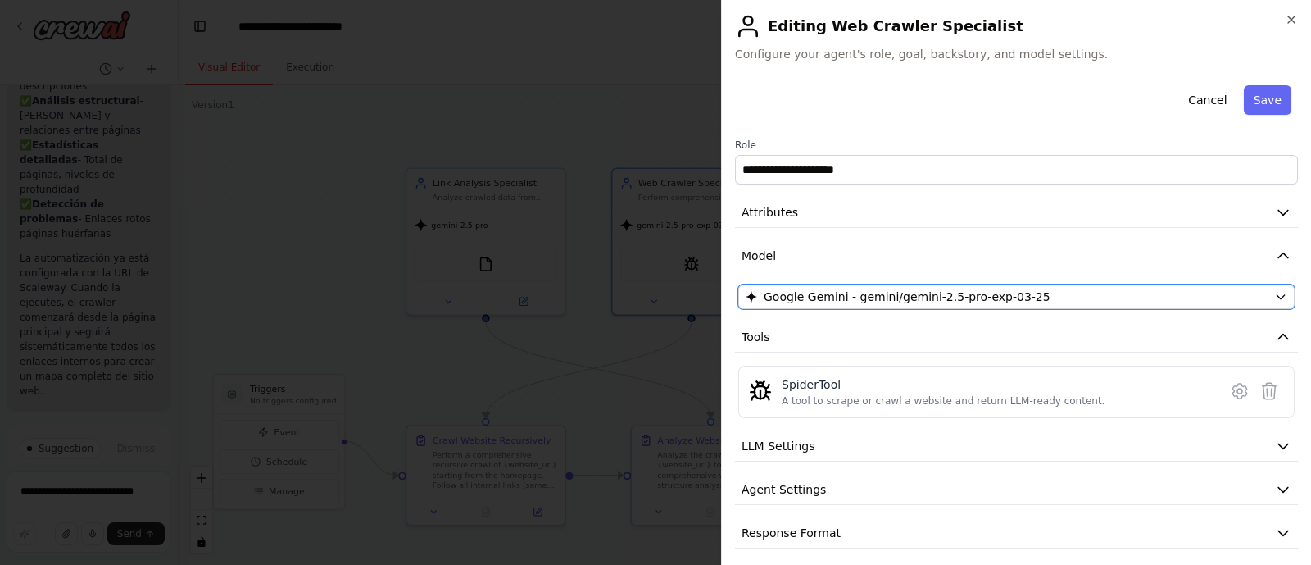
click at [955, 294] on span "Google Gemini - gemini/gemini-2.5-pro-exp-03-25" at bounding box center [907, 297] width 287 height 16
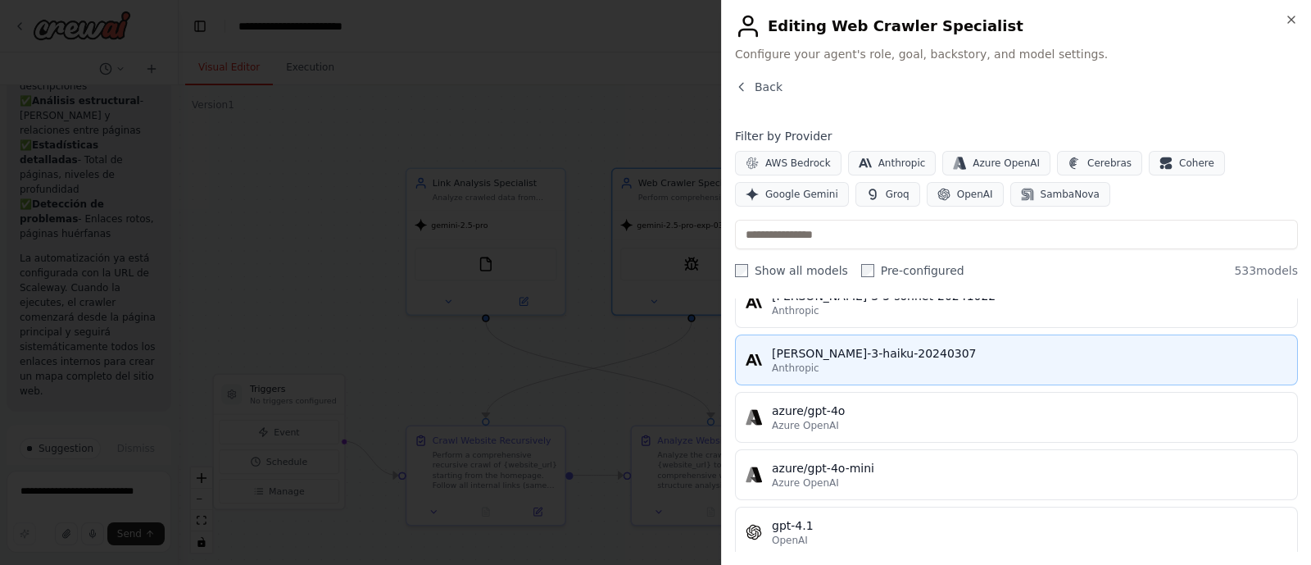
scroll to position [102, 0]
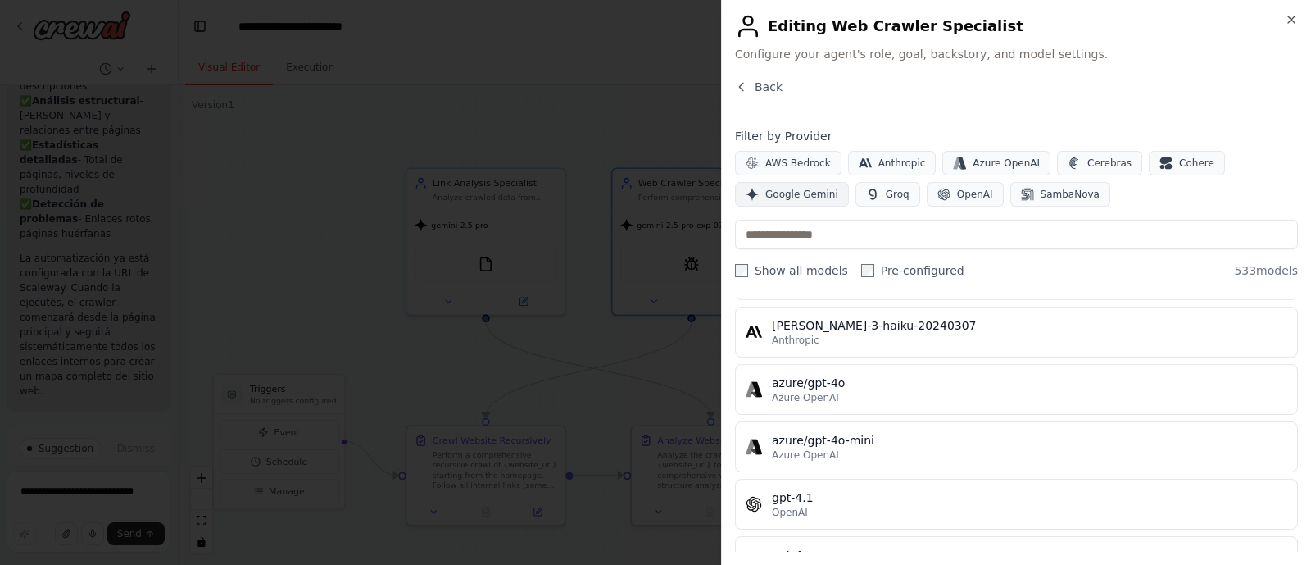
click at [797, 193] on span "Google Gemini" at bounding box center [802, 194] width 73 height 13
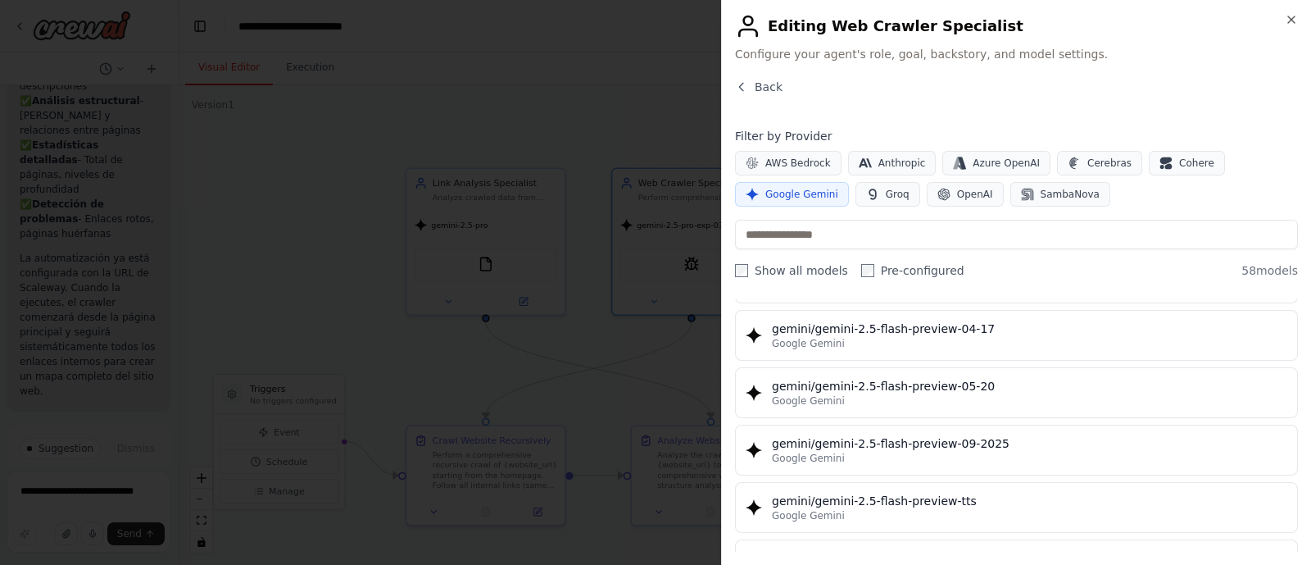
scroll to position [1742, 0]
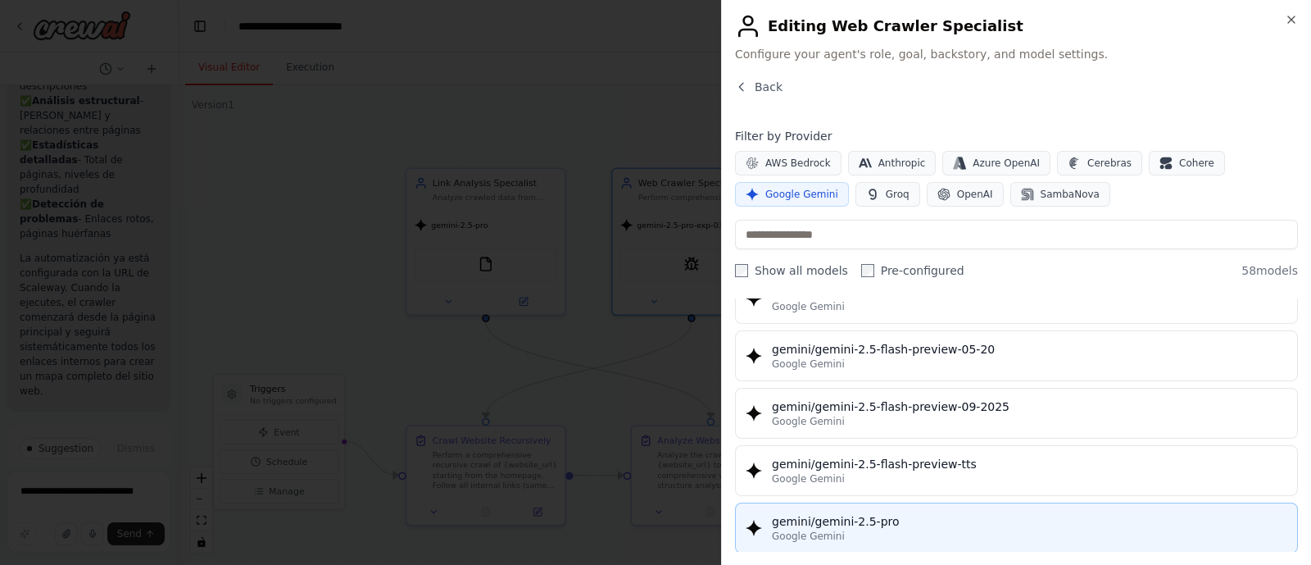
click at [873, 451] on div "gemini/gemini-2.5-pro" at bounding box center [1030, 521] width 516 height 16
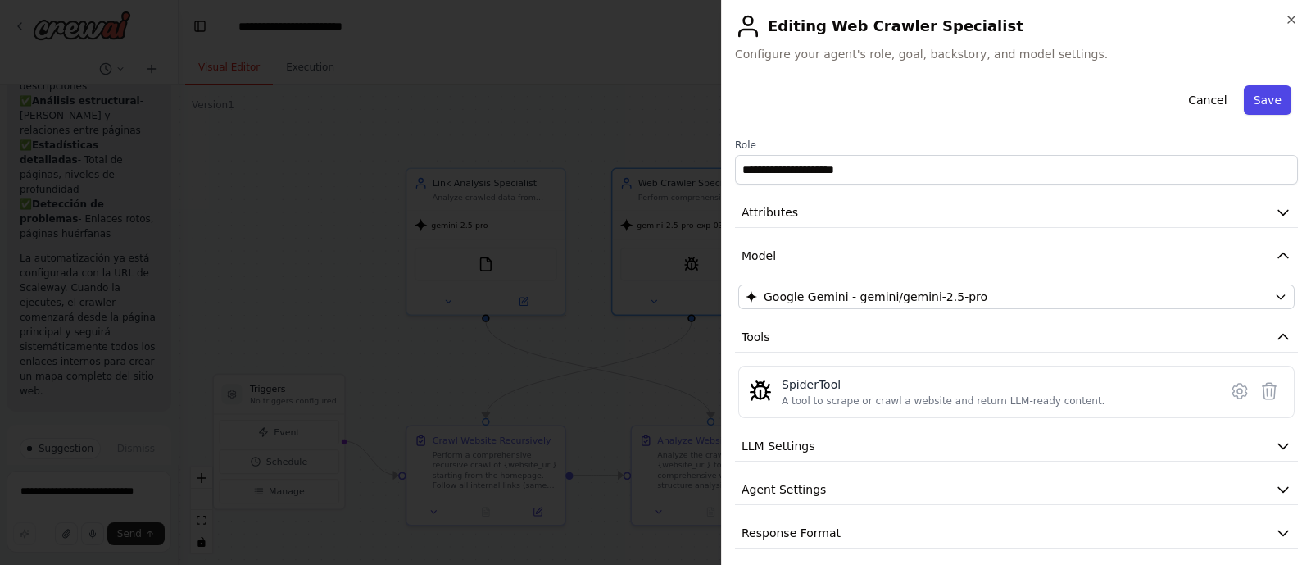
click at [1048, 101] on button "Save" at bounding box center [1268, 100] width 48 height 30
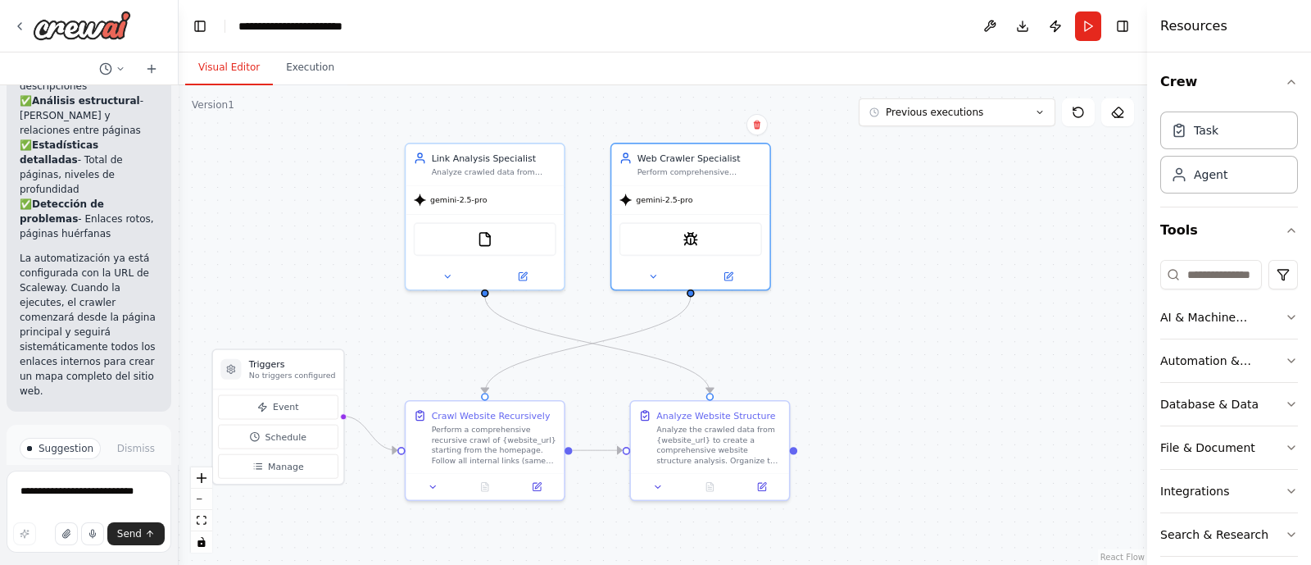
drag, startPoint x: 330, startPoint y: 388, endPoint x: 367, endPoint y: 347, distance: 55.7
click at [367, 347] on div ".deletable-edge-delete-btn { width: 20px; height: 20px; border: 0px solid #ffff…" at bounding box center [663, 324] width 969 height 479
click at [132, 451] on span "Send" at bounding box center [129, 533] width 25 height 13
click at [136, 451] on span "Send" at bounding box center [129, 533] width 25 height 13
click at [100, 451] on span "Improve automation" at bounding box center [96, 531] width 100 height 13
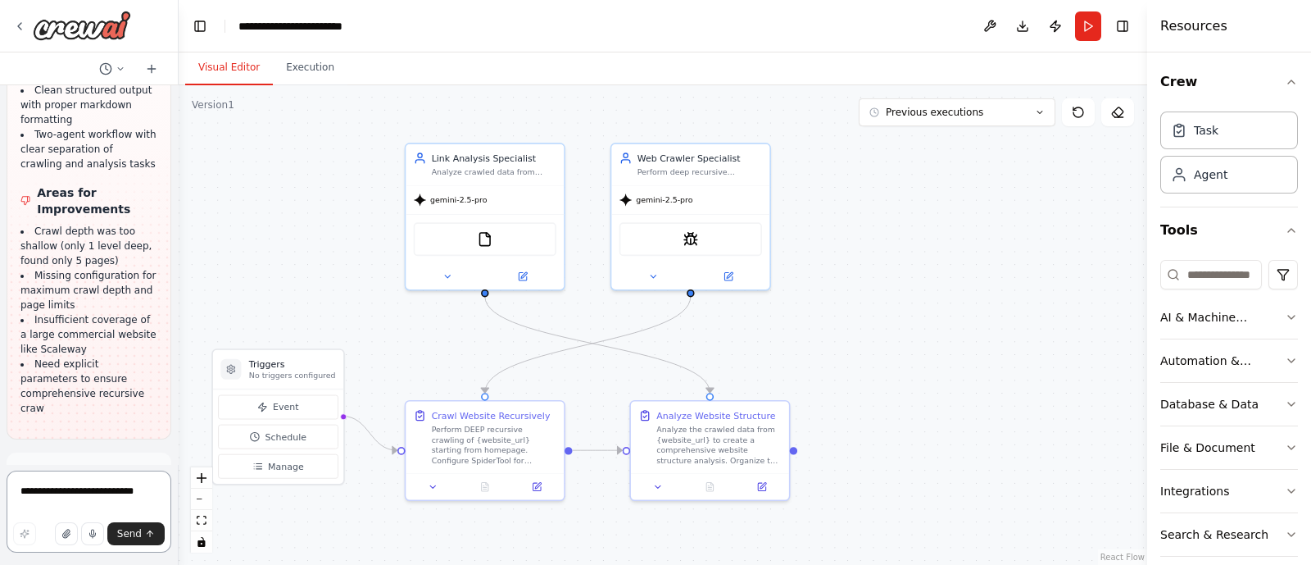
scroll to position [6552, 0]
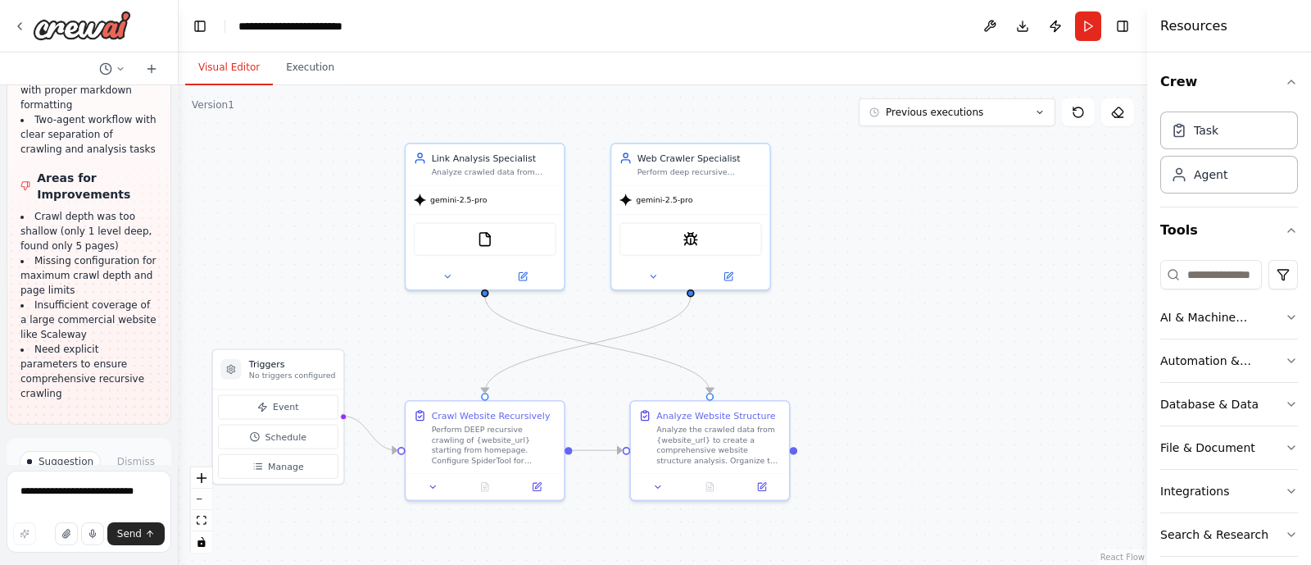
click at [91, 451] on span "Run Automation" at bounding box center [97, 544] width 80 height 13
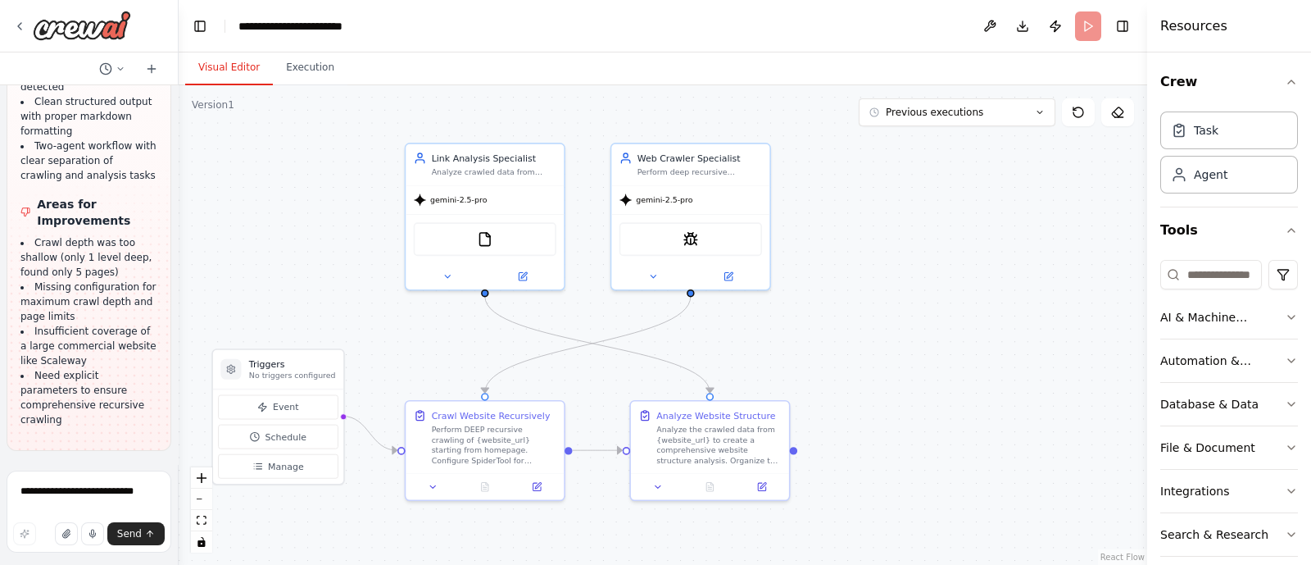
scroll to position [6406, 0]
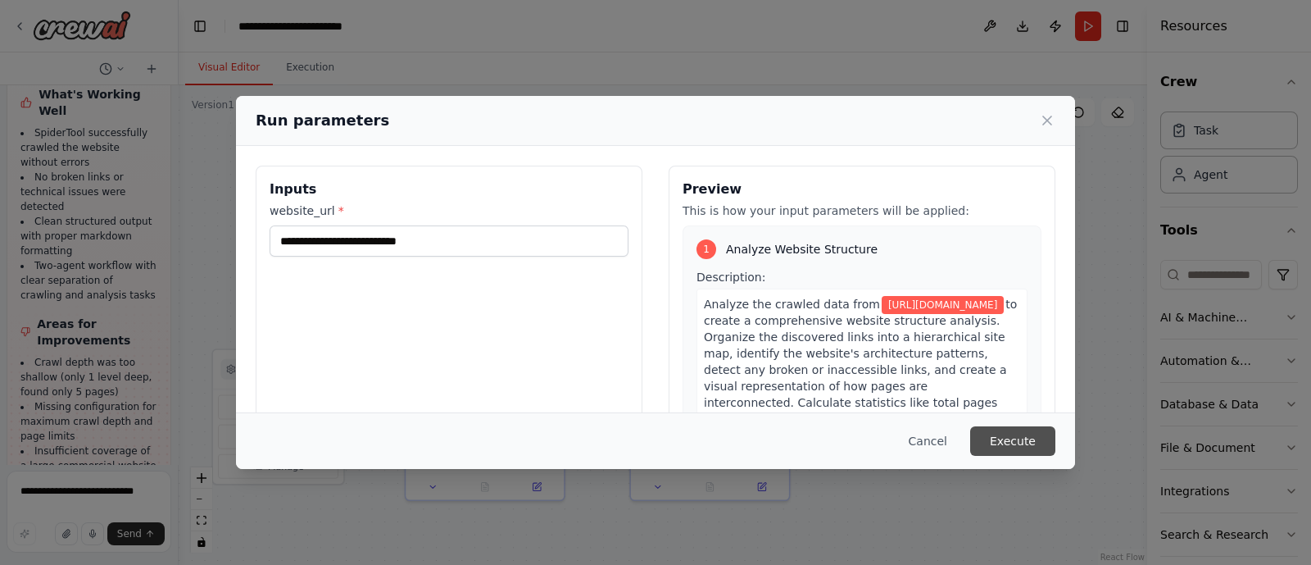
click at [1031, 446] on button "Execute" at bounding box center [1012, 441] width 85 height 30
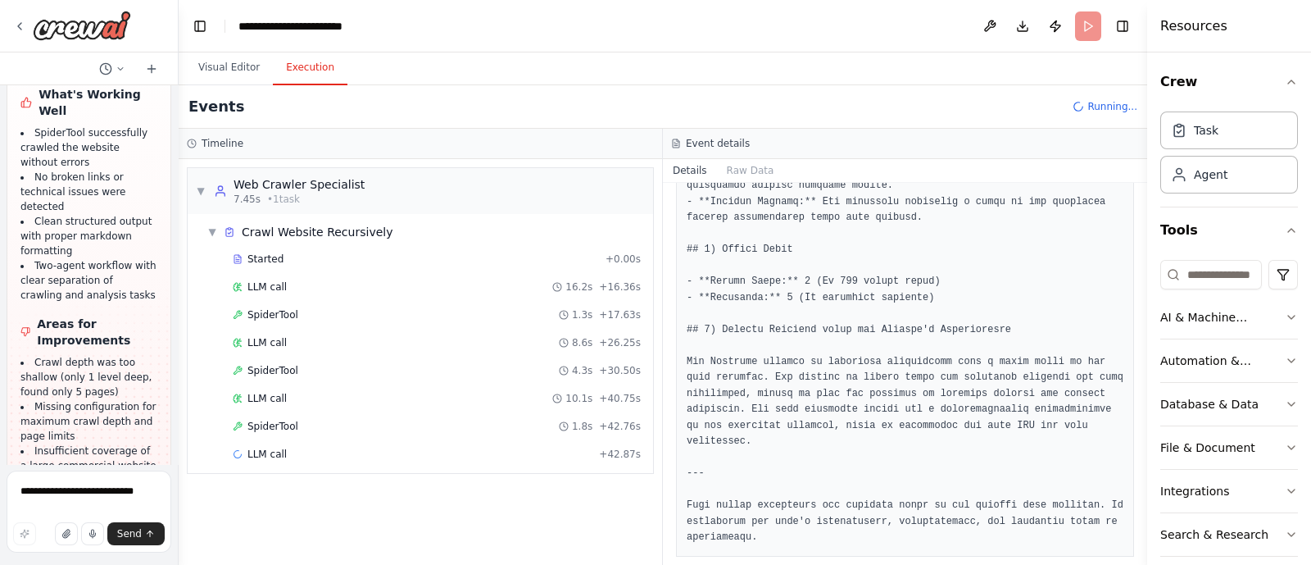
scroll to position [6552, 0]
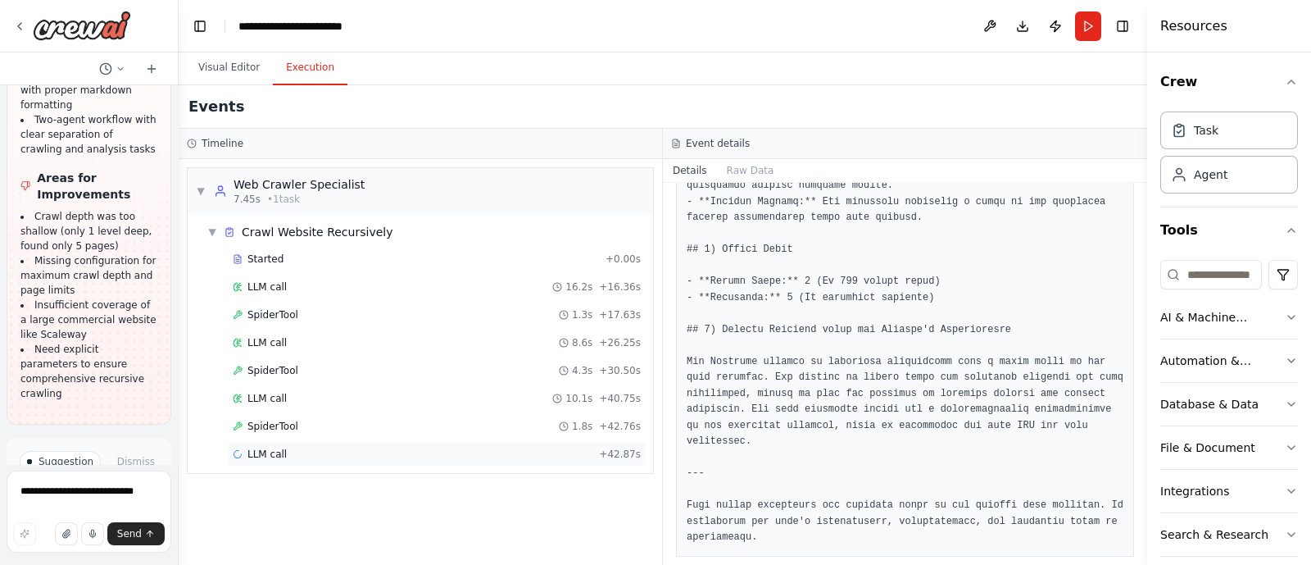
click at [279, 451] on span "LLM call" at bounding box center [267, 454] width 39 height 13
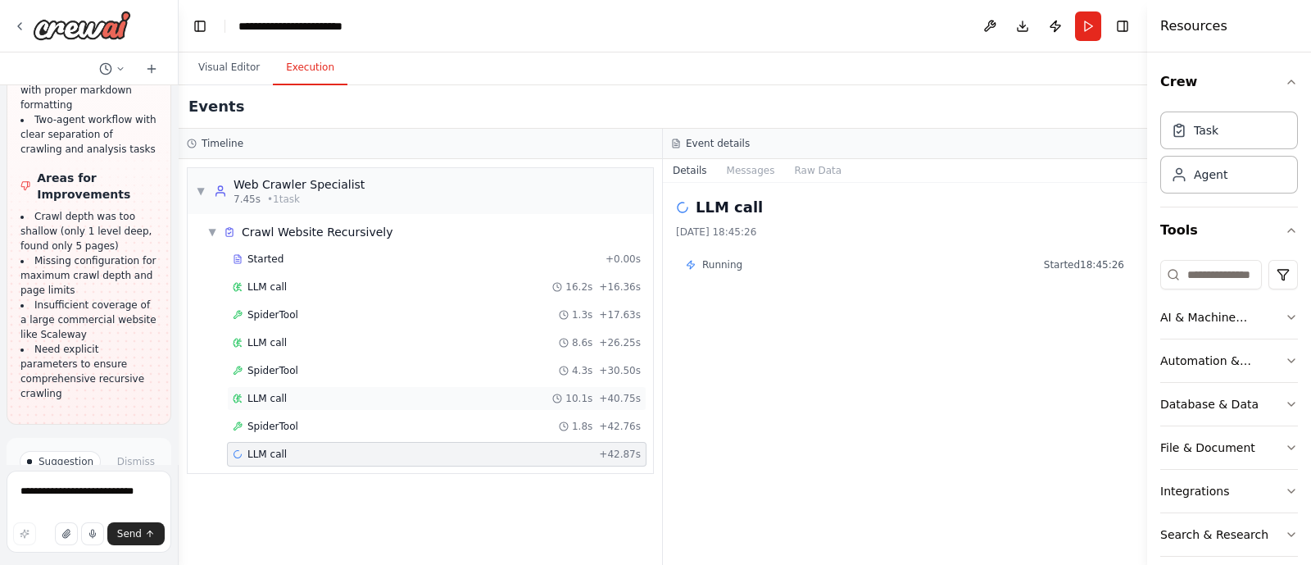
click at [291, 393] on div "LLM call 10.1s + 40.75s" at bounding box center [437, 398] width 408 height 13
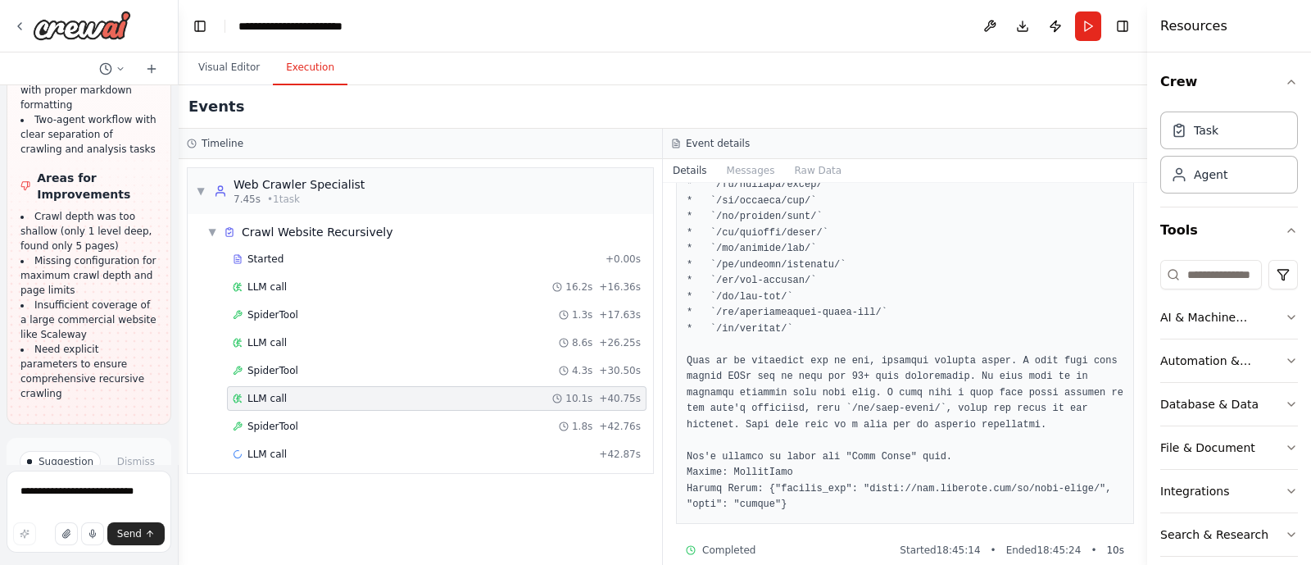
scroll to position [786, 0]
click at [283, 451] on div "LLM call + 42.87s" at bounding box center [437, 454] width 408 height 13
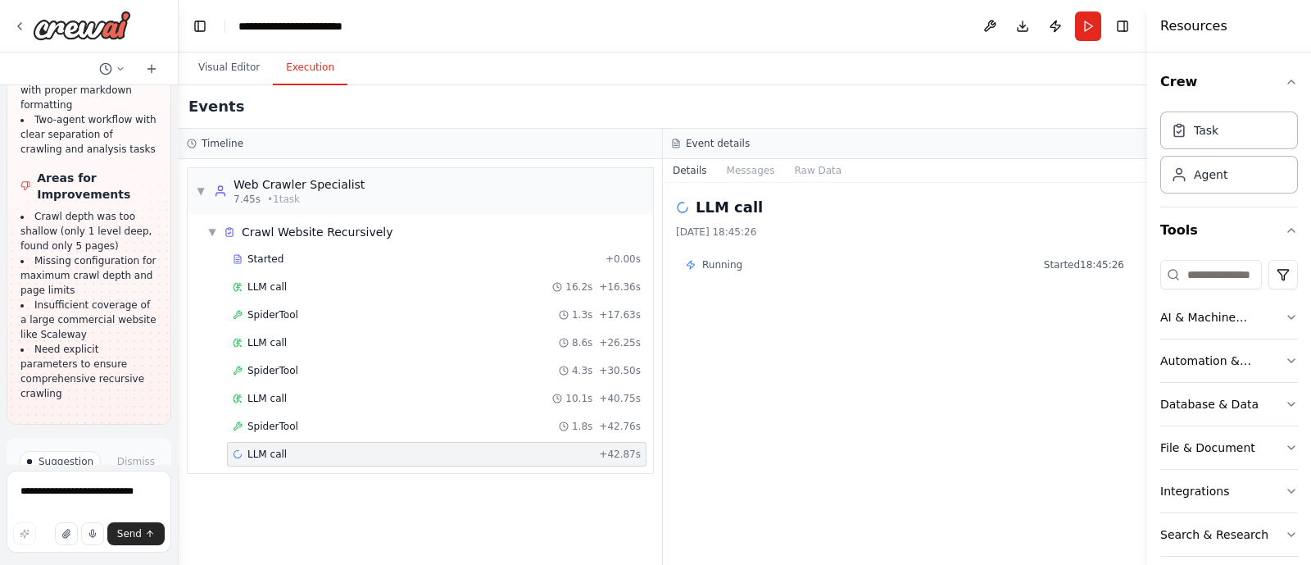
scroll to position [0, 0]
click at [274, 395] on span "LLM call" at bounding box center [267, 398] width 39 height 13
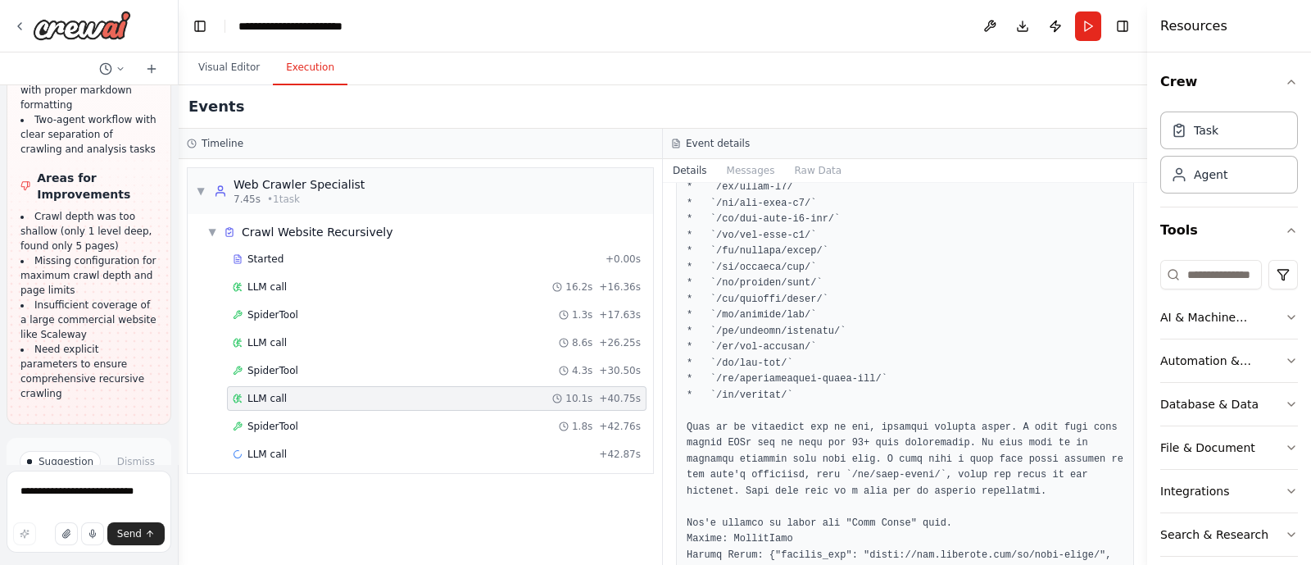
scroll to position [716, 0]
click at [268, 448] on span "LLM call" at bounding box center [267, 454] width 39 height 13
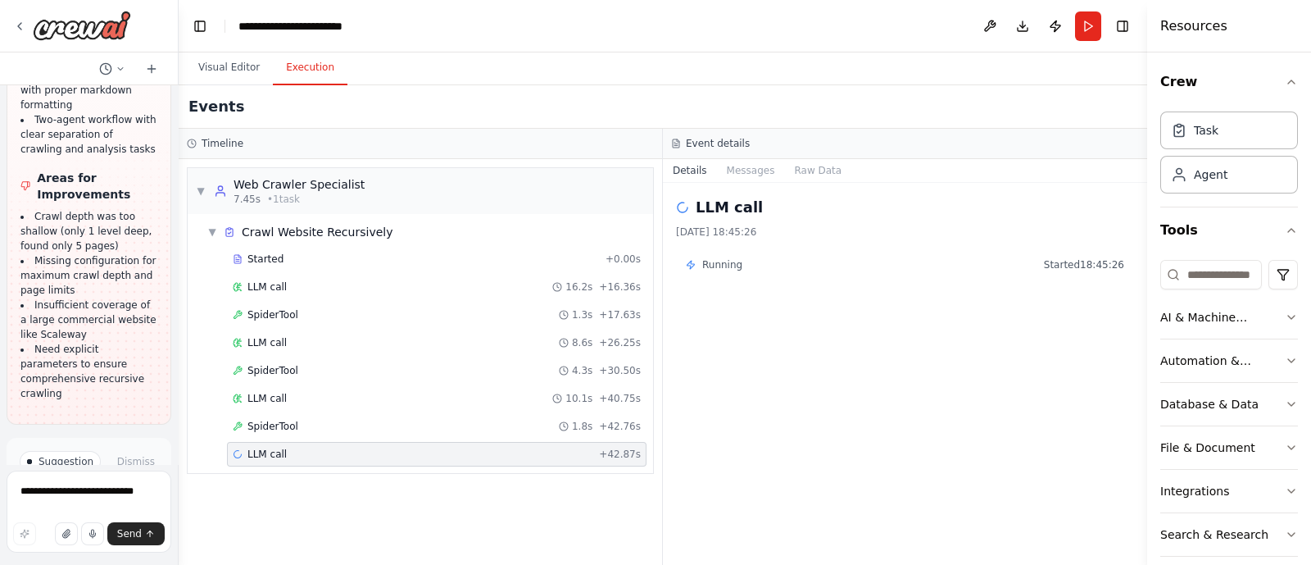
scroll to position [0, 0]
click at [270, 398] on span "LLM call" at bounding box center [267, 398] width 39 height 13
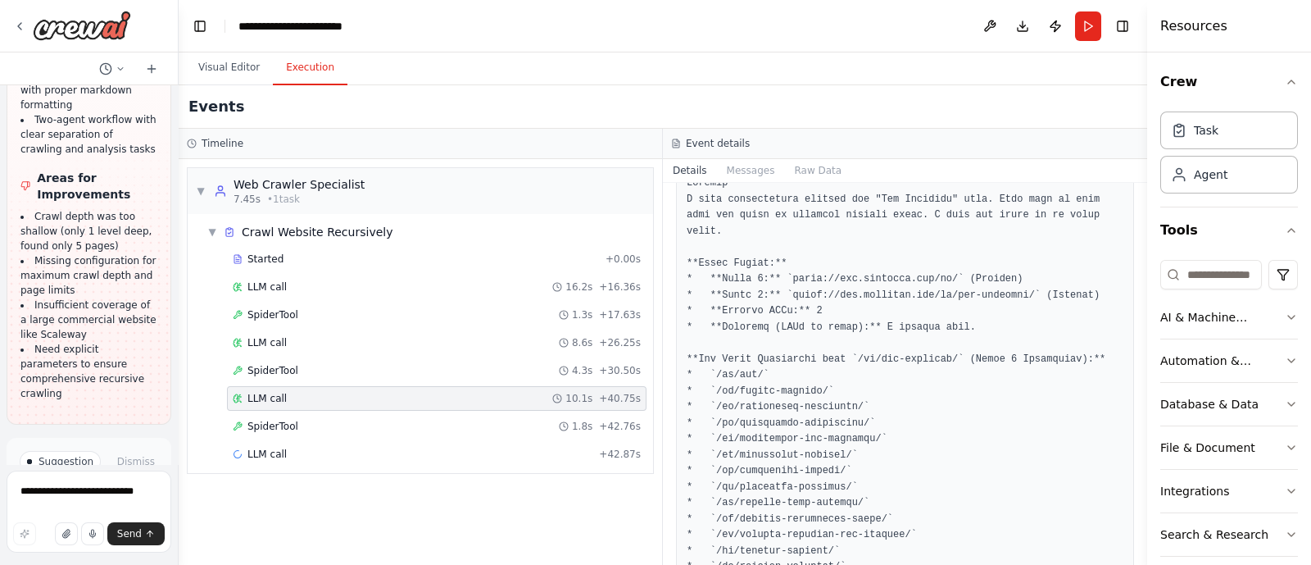
scroll to position [204, 0]
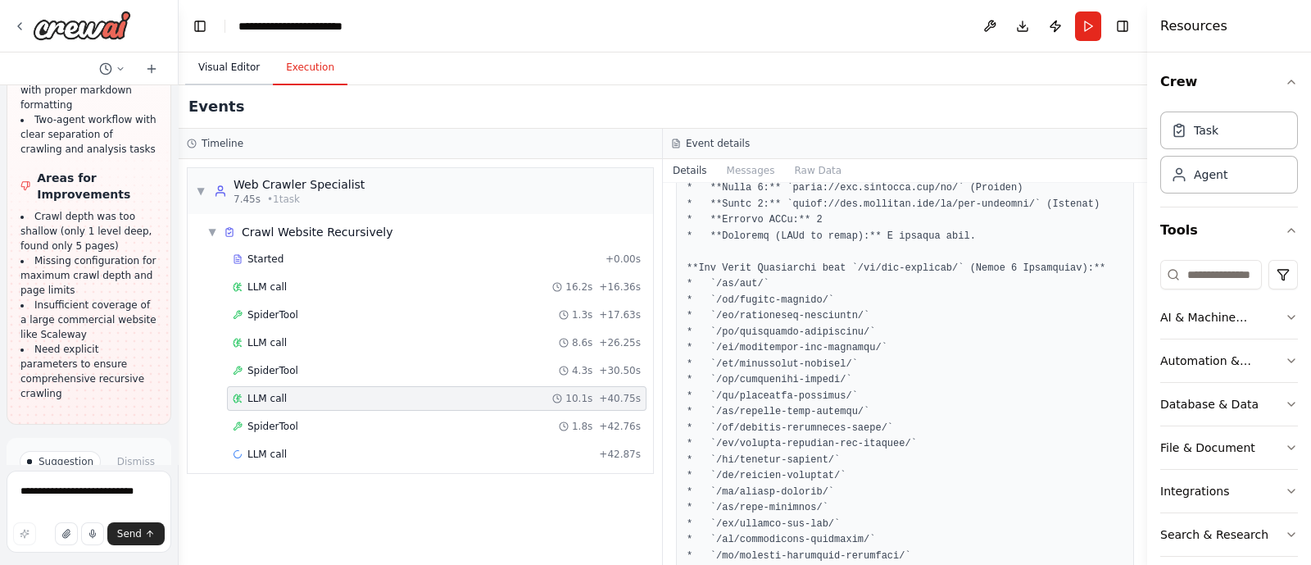
click at [233, 63] on button "Visual Editor" at bounding box center [229, 68] width 88 height 34
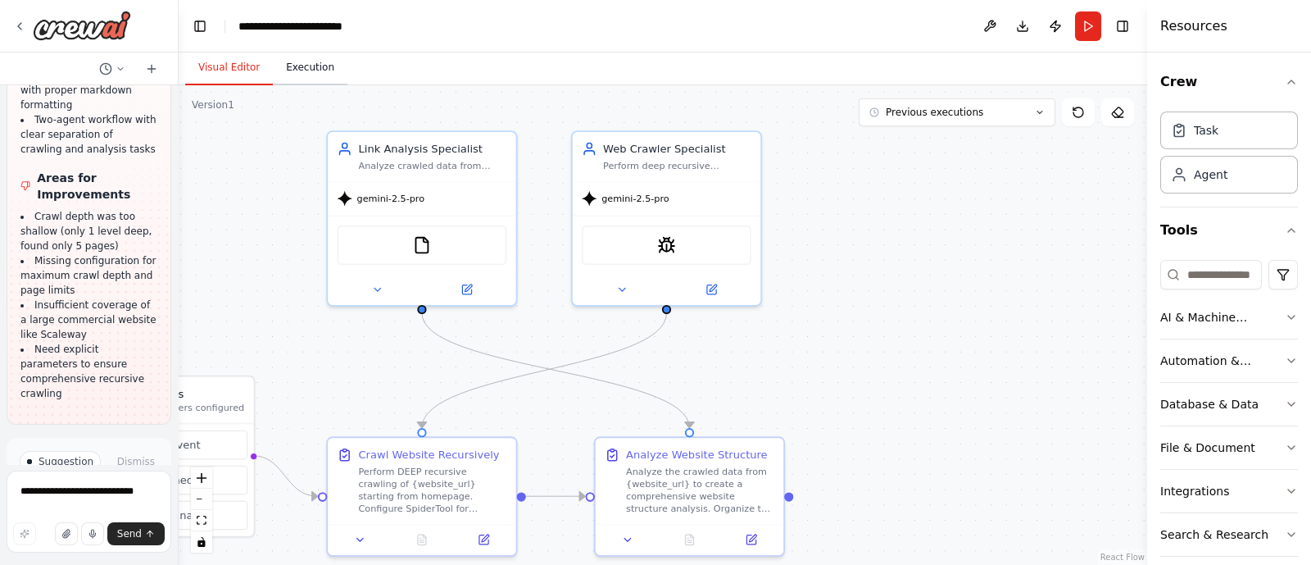
click at [305, 67] on button "Execution" at bounding box center [310, 68] width 75 height 34
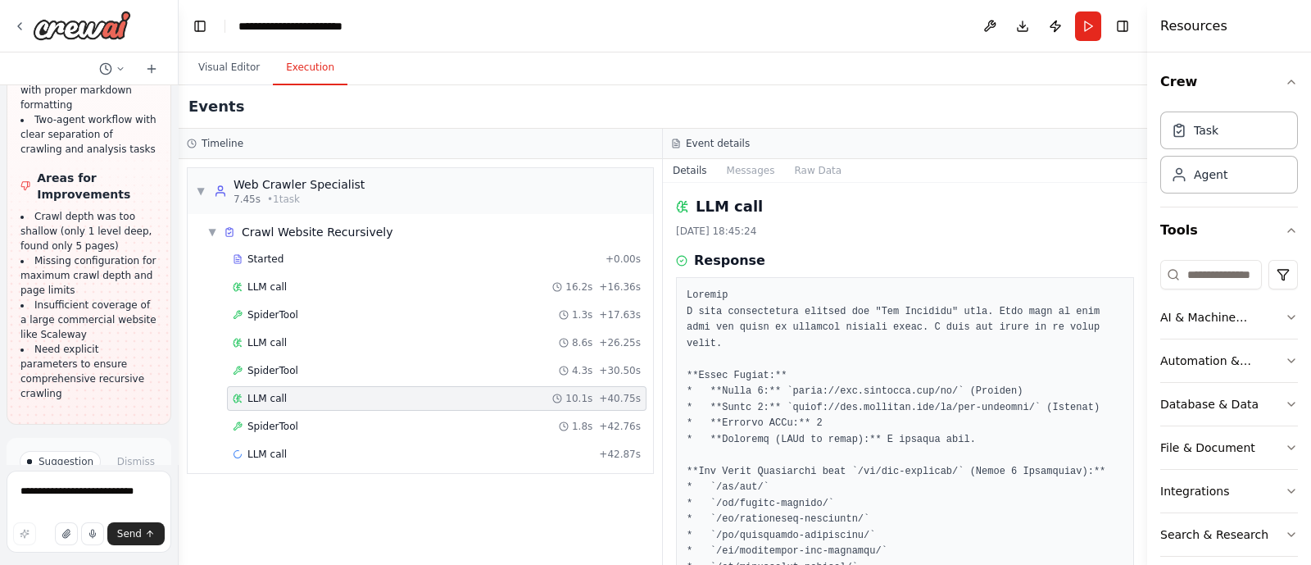
scroll to position [0, 0]
click at [267, 451] on span "LLM call" at bounding box center [267, 454] width 39 height 13
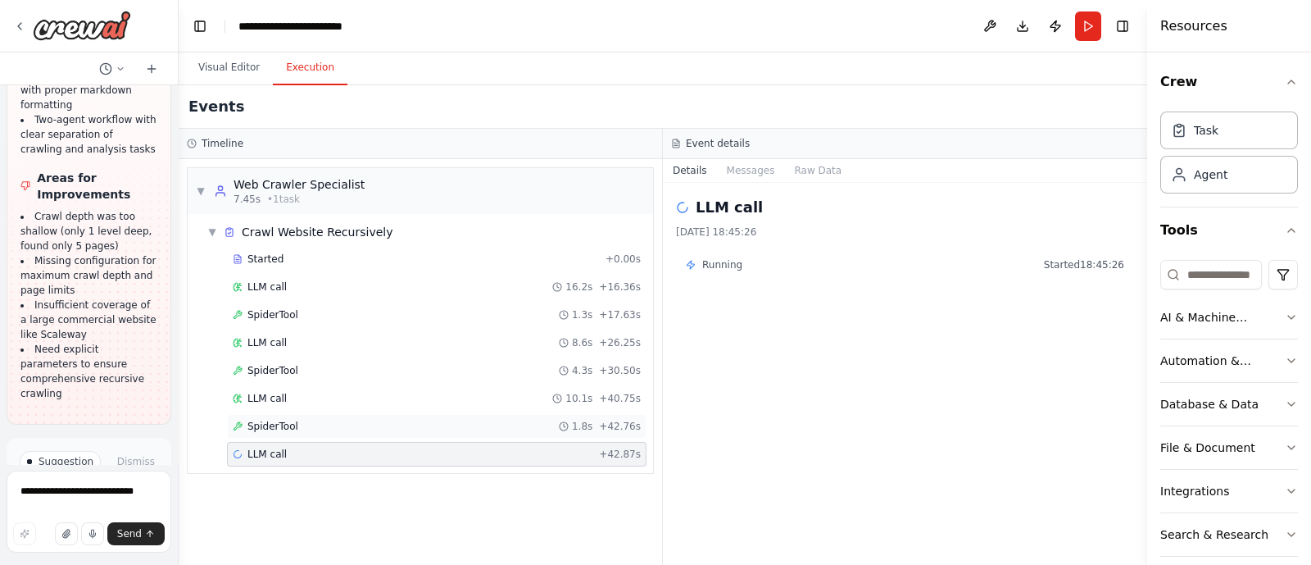
click at [298, 425] on div "SpiderTool 1.8s + 42.76s" at bounding box center [437, 426] width 408 height 13
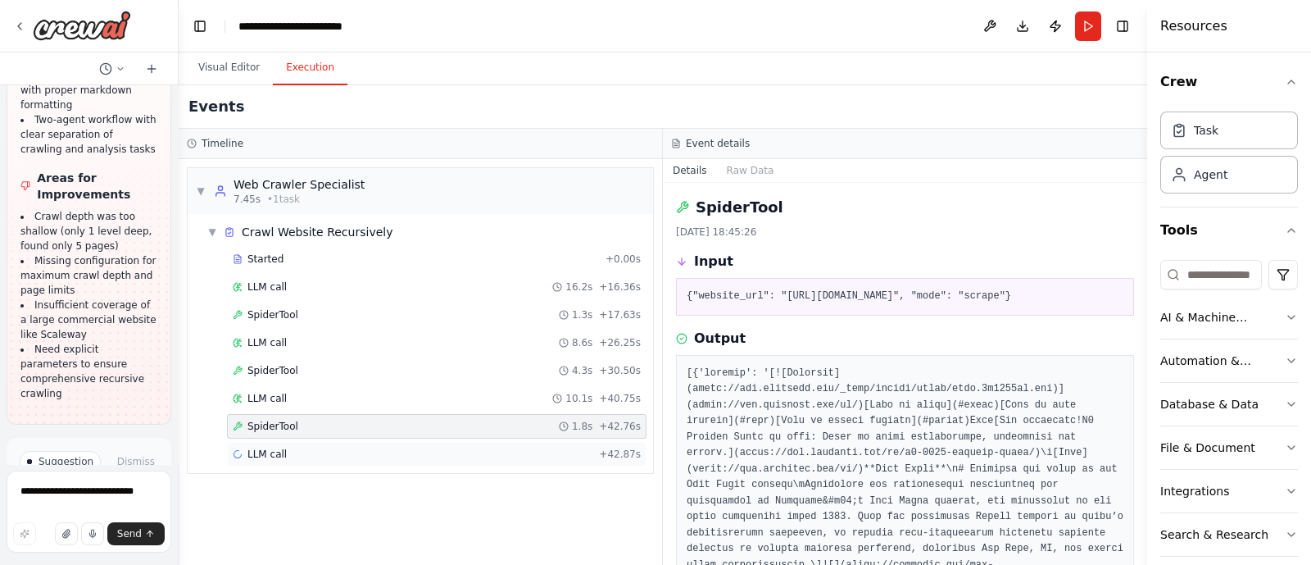
click at [384, 448] on div "LLM call + 42.87s" at bounding box center [437, 454] width 408 height 13
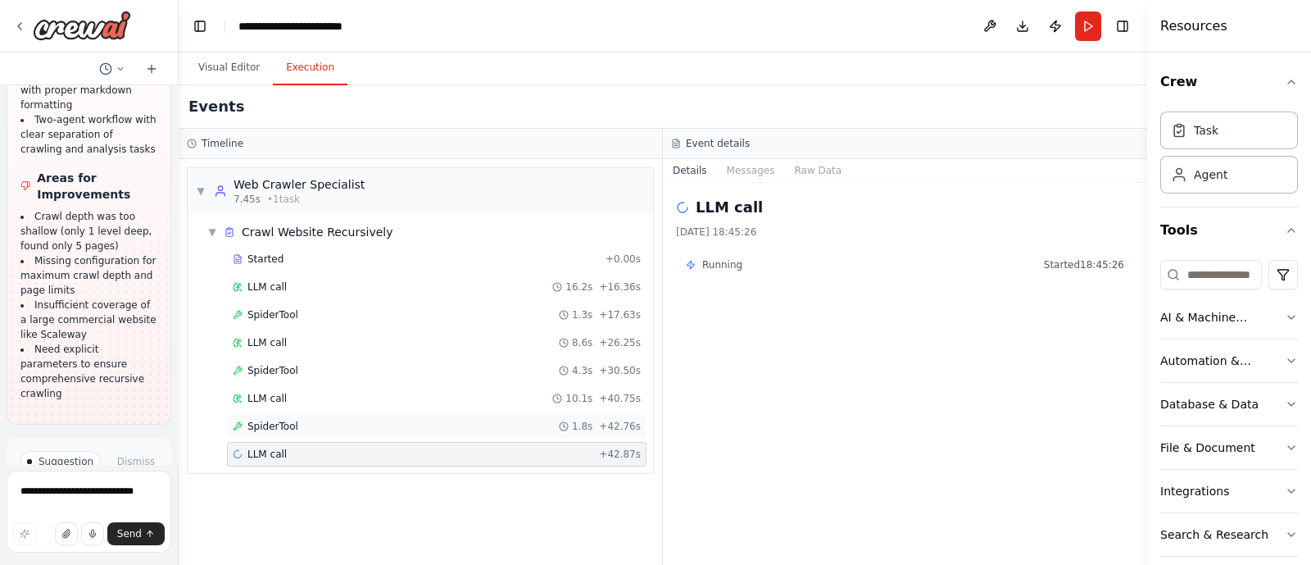
click at [289, 427] on span "SpiderTool" at bounding box center [273, 426] width 51 height 13
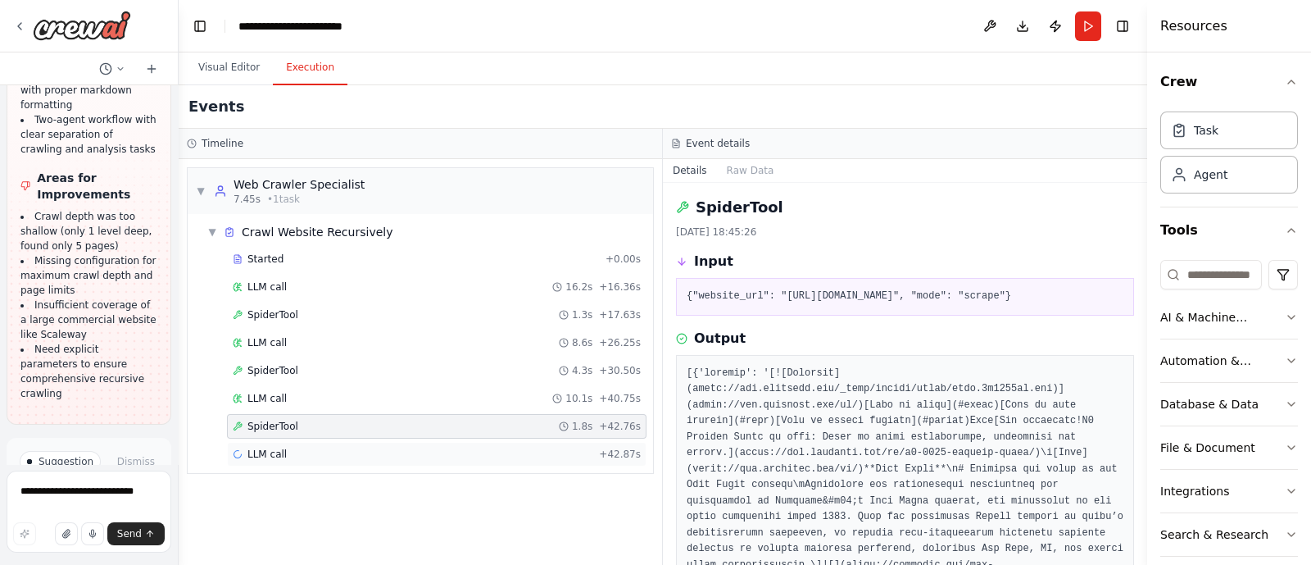
click at [275, 448] on span "LLM call" at bounding box center [267, 454] width 39 height 13
